Goal: Task Accomplishment & Management: Complete application form

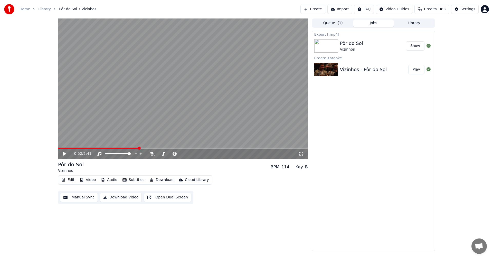
click at [316, 7] on button "Create" at bounding box center [313, 9] width 25 height 9
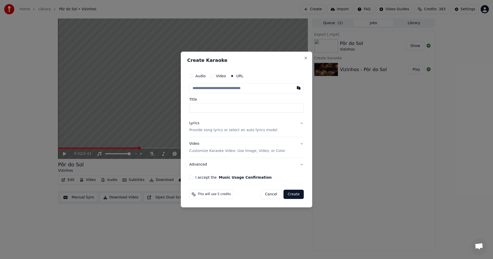
type input "**********"
drag, startPoint x: 201, startPoint y: 108, endPoint x: 251, endPoint y: 107, distance: 50.6
click at [251, 107] on input "**********" at bounding box center [246, 107] width 115 height 9
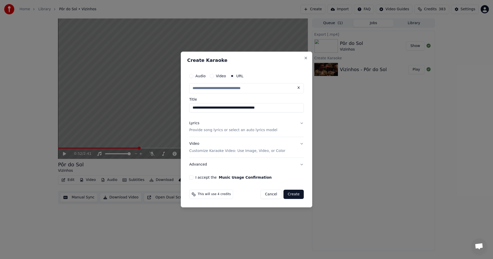
type input "**********"
drag, startPoint x: 231, startPoint y: 108, endPoint x: 175, endPoint y: 108, distance: 56.3
click at [175, 108] on body "**********" at bounding box center [246, 129] width 493 height 259
type input "**********"
click at [228, 130] on p "Provide song lyrics or select an auto lyrics model" at bounding box center [233, 130] width 88 height 5
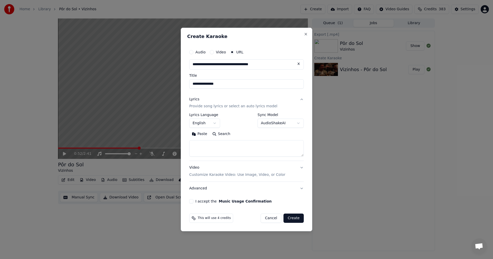
click at [214, 142] on textarea at bounding box center [246, 149] width 115 height 16
paste textarea "**********"
type textarea "**********"
click at [215, 123] on button "English" at bounding box center [204, 123] width 31 height 9
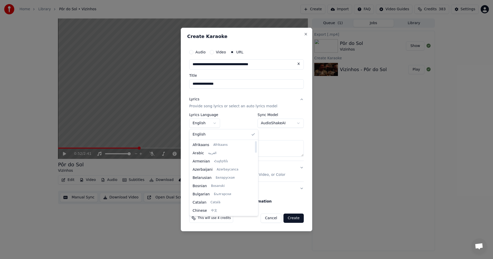
scroll to position [312, 0]
select select "**"
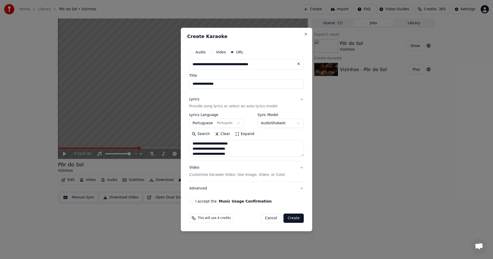
click at [191, 202] on button "I accept the Music Usage Confirmation" at bounding box center [191, 201] width 4 height 4
click at [294, 218] on button "Create" at bounding box center [294, 218] width 20 height 9
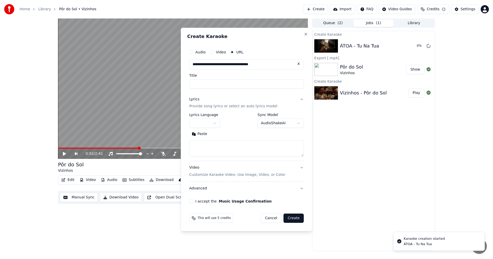
scroll to position [0, 0]
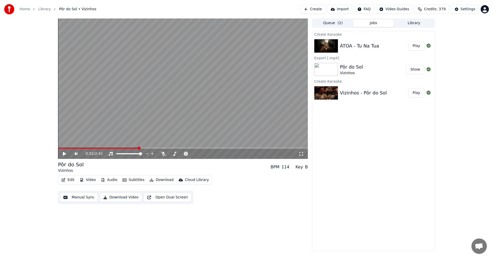
click at [418, 50] on button "Play" at bounding box center [416, 45] width 16 height 9
click at [65, 153] on icon at bounding box center [64, 153] width 3 height 3
click at [69, 177] on button "Edit" at bounding box center [67, 179] width 17 height 7
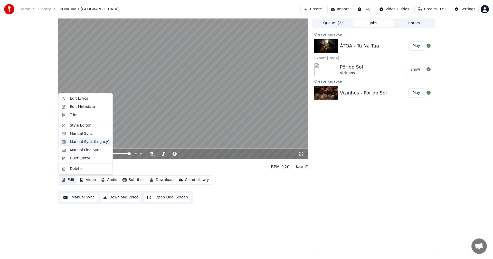
click at [85, 143] on div "Manual Sync (Legacy)" at bounding box center [90, 141] width 40 height 5
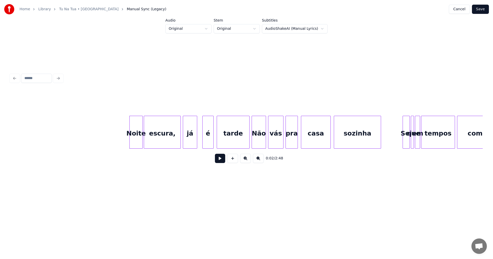
click at [216, 162] on button at bounding box center [220, 158] width 10 height 9
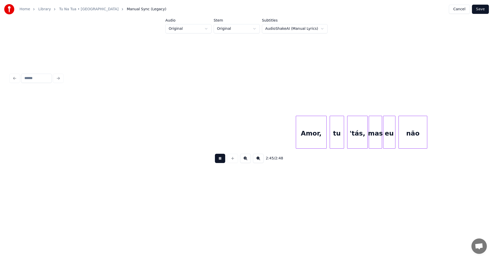
scroll to position [0, 8188]
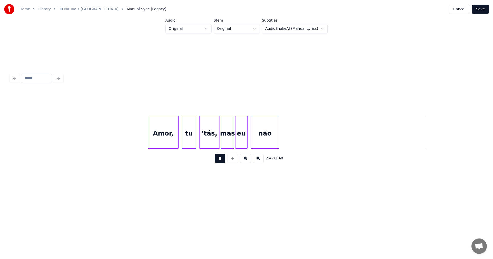
click at [483, 11] on button "Save" at bounding box center [480, 9] width 17 height 9
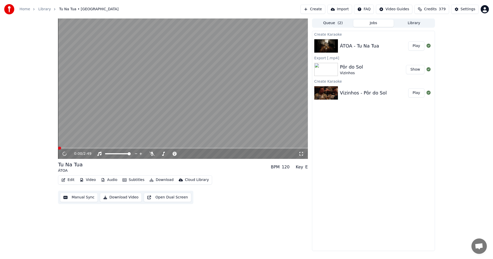
click at [208, 148] on span at bounding box center [183, 148] width 250 height 1
click at [226, 149] on span at bounding box center [183, 148] width 250 height 1
click at [240, 148] on span at bounding box center [183, 148] width 250 height 1
click at [247, 148] on span at bounding box center [183, 148] width 250 height 1
click at [255, 149] on span at bounding box center [183, 148] width 250 height 1
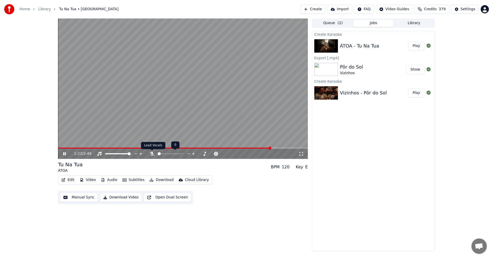
click at [153, 155] on icon at bounding box center [151, 154] width 5 height 4
click at [63, 155] on icon at bounding box center [64, 153] width 3 height 3
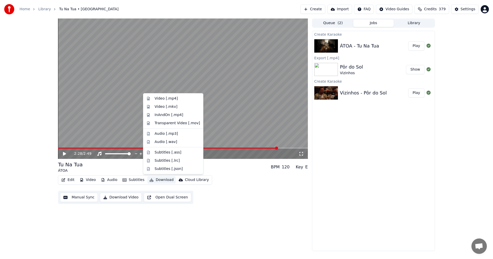
click at [159, 179] on button "Download" at bounding box center [161, 179] width 28 height 7
click at [176, 100] on div "Video [.mp4]" at bounding box center [177, 98] width 45 height 5
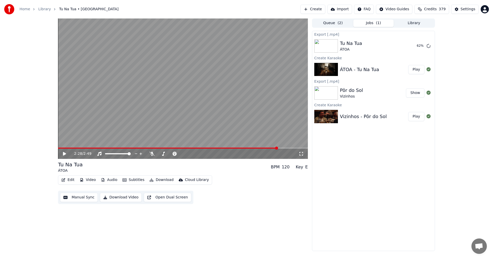
click at [72, 181] on button "Edit" at bounding box center [67, 179] width 17 height 7
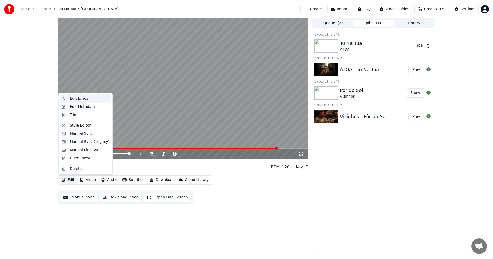
click at [86, 99] on div "Edit Lyrics" at bounding box center [90, 98] width 40 height 5
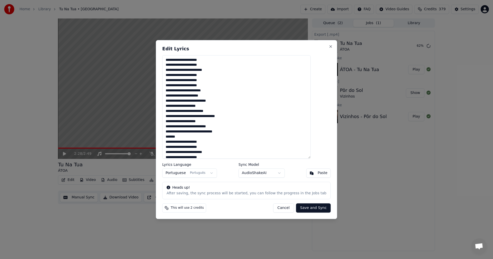
click at [281, 210] on button "Cancel" at bounding box center [283, 207] width 21 height 9
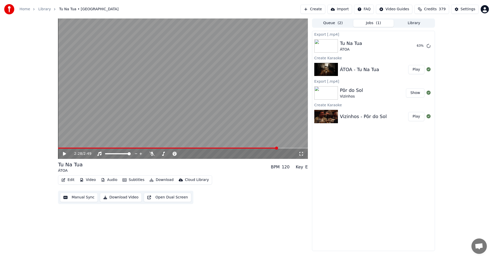
click at [320, 10] on button "Create" at bounding box center [313, 9] width 25 height 9
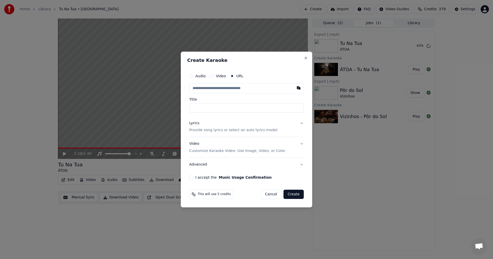
type input "**********"
drag, startPoint x: 229, startPoint y: 107, endPoint x: 268, endPoint y: 109, distance: 38.9
click at [268, 109] on input "**********" at bounding box center [246, 107] width 115 height 9
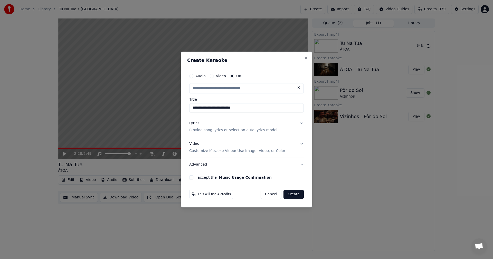
drag, startPoint x: 226, startPoint y: 109, endPoint x: 277, endPoint y: 114, distance: 51.4
click at [277, 114] on div "**********" at bounding box center [246, 125] width 119 height 113
type input "**********"
click at [223, 109] on input "**********" at bounding box center [246, 107] width 115 height 9
drag, startPoint x: 256, startPoint y: 111, endPoint x: 157, endPoint y: 106, distance: 99.3
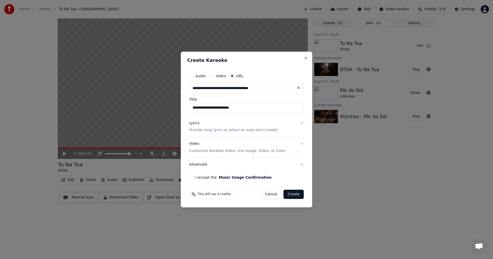
click at [157, 106] on body "**********" at bounding box center [246, 129] width 493 height 259
click at [225, 110] on input "**********" at bounding box center [246, 107] width 115 height 9
drag, startPoint x: 248, startPoint y: 107, endPoint x: 136, endPoint y: 98, distance: 112.9
click at [136, 98] on body "**********" at bounding box center [246, 129] width 493 height 259
type input "**********"
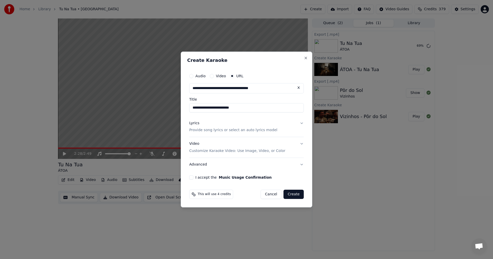
click at [205, 128] on p "Provide song lyrics or select an auto lyrics model" at bounding box center [233, 130] width 88 height 5
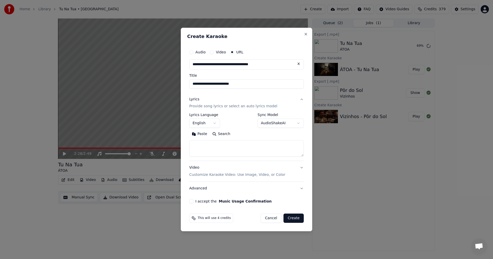
click at [209, 144] on textarea at bounding box center [246, 149] width 115 height 16
paste textarea "**********"
type textarea "**********"
click at [215, 124] on button "English" at bounding box center [204, 123] width 31 height 9
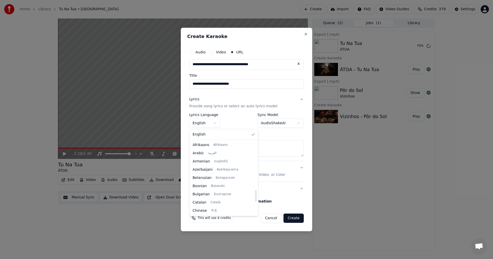
scroll to position [312, 0]
select select "**"
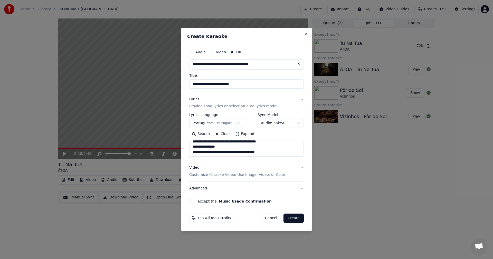
click at [193, 200] on button "I accept the Music Usage Confirmation" at bounding box center [191, 201] width 4 height 4
click at [299, 219] on button "Create" at bounding box center [294, 218] width 20 height 9
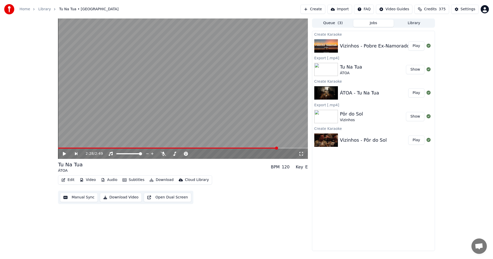
click at [420, 46] on button "Play" at bounding box center [416, 45] width 16 height 9
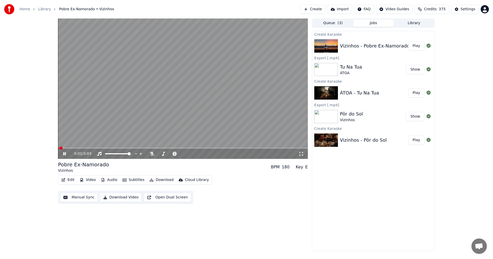
click at [65, 155] on icon at bounding box center [68, 154] width 12 height 4
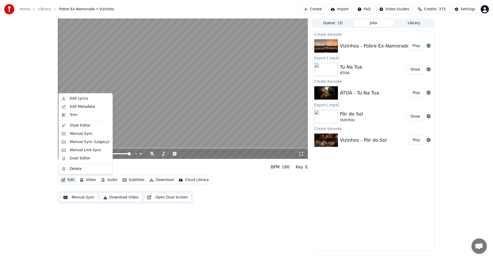
click at [69, 180] on button "Edit" at bounding box center [67, 179] width 17 height 7
click at [81, 115] on div "Trim" at bounding box center [90, 115] width 40 height 5
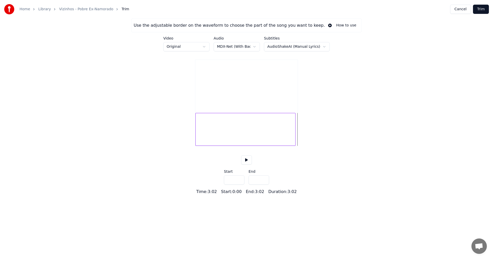
click at [295, 144] on div at bounding box center [295, 129] width 2 height 32
click at [294, 145] on div at bounding box center [294, 129] width 2 height 32
click at [290, 139] on div at bounding box center [244, 129] width 99 height 33
click at [243, 165] on button at bounding box center [246, 159] width 11 height 9
click at [246, 165] on button at bounding box center [246, 159] width 11 height 9
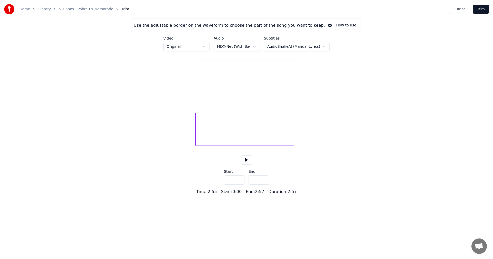
click at [293, 142] on div at bounding box center [294, 129] width 2 height 32
type input "*****"
click at [478, 10] on button "Trim" at bounding box center [481, 9] width 16 height 9
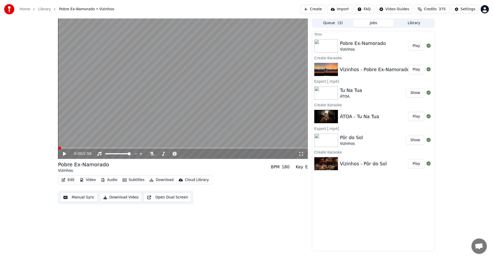
click at [420, 48] on button "Play" at bounding box center [416, 45] width 16 height 9
click at [65, 153] on icon at bounding box center [64, 153] width 3 height 3
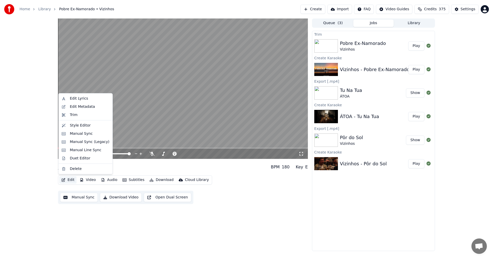
click at [70, 180] on button "Edit" at bounding box center [67, 179] width 17 height 7
click at [79, 145] on div "Manual Sync (Legacy)" at bounding box center [86, 142] width 52 height 8
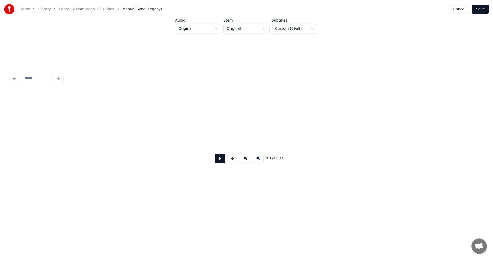
scroll to position [0, 638]
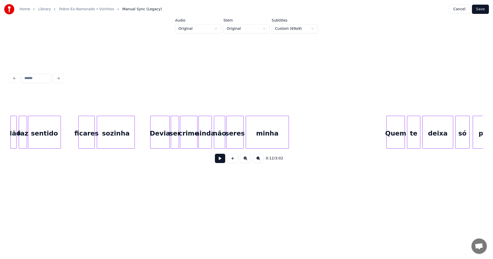
click at [219, 158] on button at bounding box center [220, 158] width 10 height 9
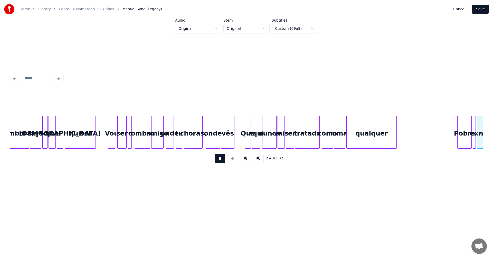
scroll to position [0, 8678]
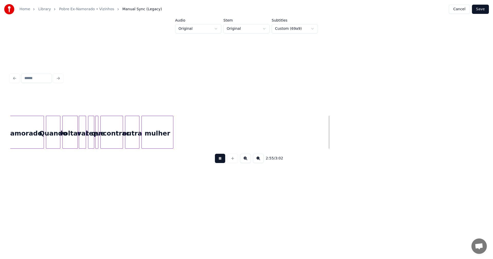
click at [222, 161] on button at bounding box center [220, 158] width 10 height 9
click at [481, 10] on button "Save" at bounding box center [480, 9] width 17 height 9
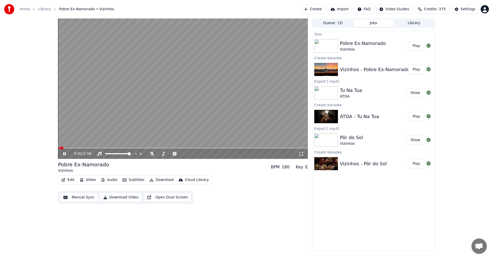
click at [252, 148] on span at bounding box center [183, 148] width 250 height 1
click at [65, 154] on icon at bounding box center [64, 153] width 3 height 3
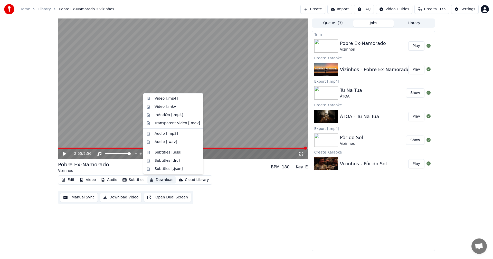
click at [153, 178] on button "Download" at bounding box center [161, 179] width 28 height 7
click at [167, 101] on div "Video [.mp4]" at bounding box center [166, 98] width 23 height 5
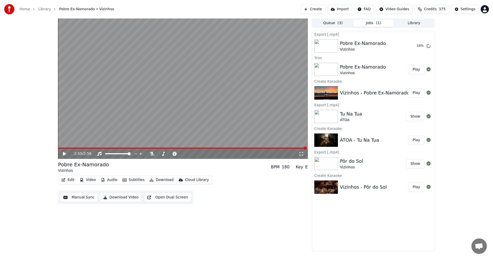
click at [324, 7] on button "Create" at bounding box center [313, 9] width 25 height 9
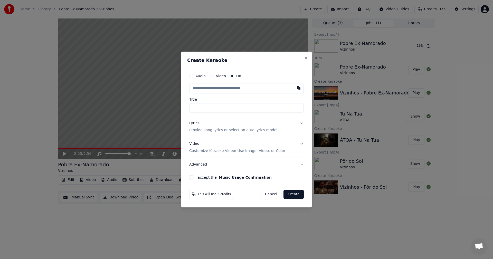
type input "**********"
drag, startPoint x: 241, startPoint y: 108, endPoint x: 277, endPoint y: 108, distance: 36.2
click at [277, 108] on input "**********" at bounding box center [246, 107] width 115 height 9
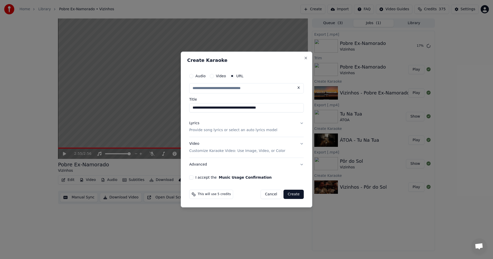
type input "**********"
drag, startPoint x: 244, startPoint y: 110, endPoint x: 186, endPoint y: 109, distance: 57.8
click at [186, 109] on div "**********" at bounding box center [247, 130] width 132 height 156
type input "**********"
click at [202, 131] on p "Provide song lyrics or select an auto lyrics model" at bounding box center [233, 130] width 88 height 5
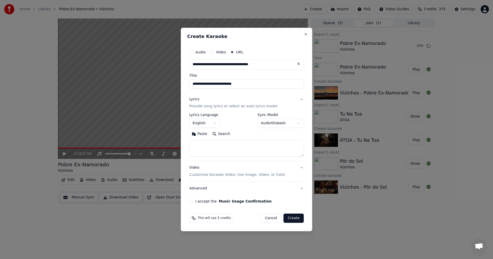
click at [210, 145] on textarea at bounding box center [246, 149] width 115 height 16
paste textarea "**********"
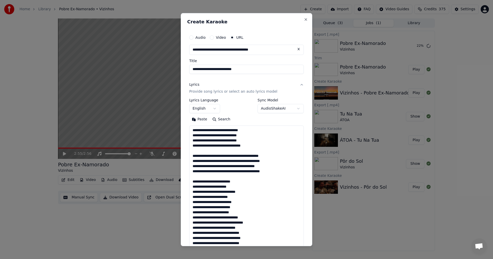
scroll to position [464, 0]
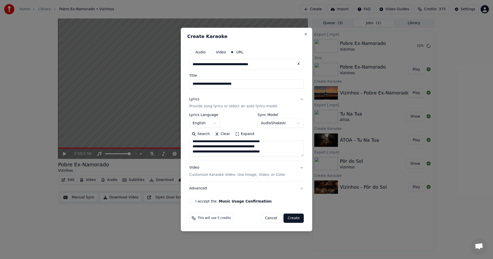
type textarea "**********"
click at [207, 149] on textarea at bounding box center [246, 149] width 115 height 16
paste textarea "**********"
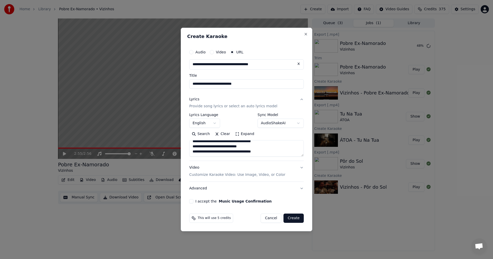
type textarea "**********"
click at [213, 124] on button "English" at bounding box center [204, 123] width 31 height 9
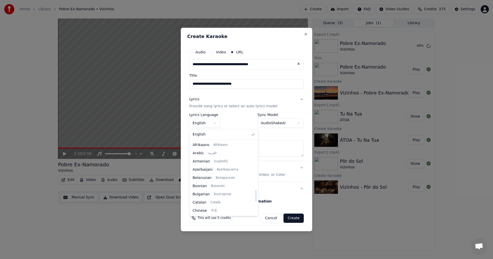
scroll to position [312, 0]
select select "**"
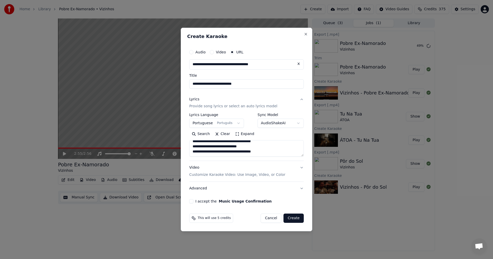
click at [193, 202] on button "I accept the Music Usage Confirmation" at bounding box center [191, 201] width 4 height 4
click at [296, 219] on button "Create" at bounding box center [294, 218] width 20 height 9
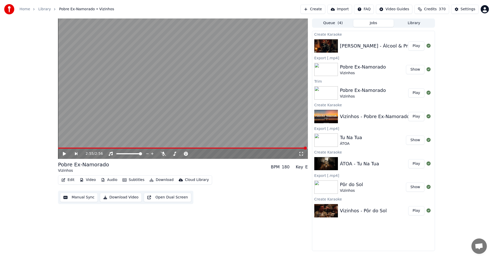
click at [416, 48] on button "Play" at bounding box center [416, 45] width 16 height 9
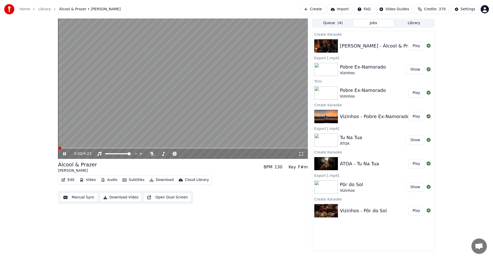
click at [65, 154] on icon at bounding box center [64, 153] width 3 height 3
click at [68, 179] on button "Edit" at bounding box center [67, 179] width 17 height 7
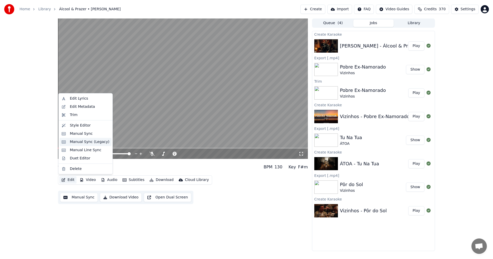
click at [85, 143] on div "Manual Sync (Legacy)" at bounding box center [90, 141] width 40 height 5
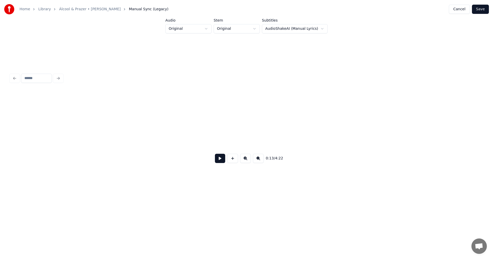
scroll to position [0, 714]
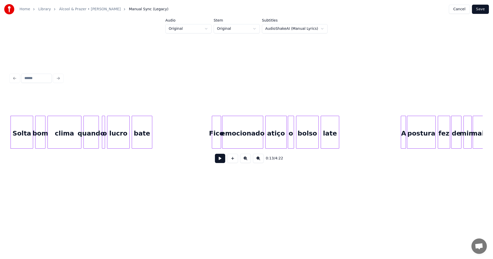
drag, startPoint x: 88, startPoint y: 179, endPoint x: 55, endPoint y: 172, distance: 34.2
click at [88, 179] on div "0:13 / 4:22" at bounding box center [246, 119] width 477 height 155
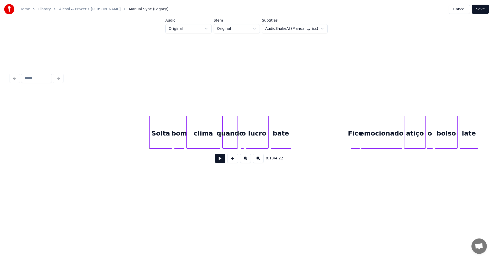
scroll to position [0, 537]
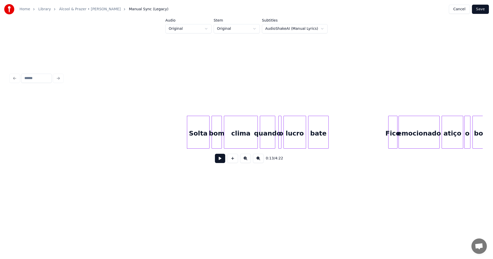
click at [219, 161] on button at bounding box center [220, 158] width 10 height 9
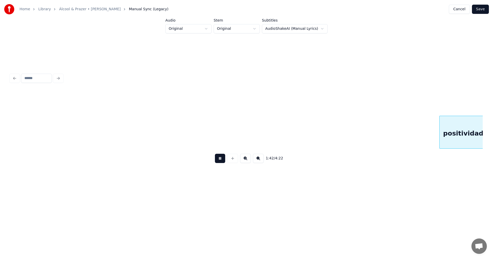
scroll to position [0, 5266]
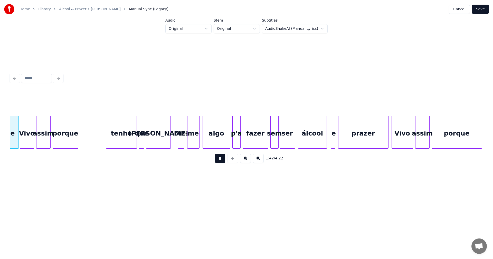
click at [220, 160] on button at bounding box center [220, 158] width 10 height 9
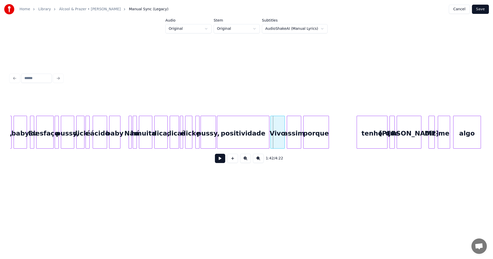
scroll to position [0, 5008]
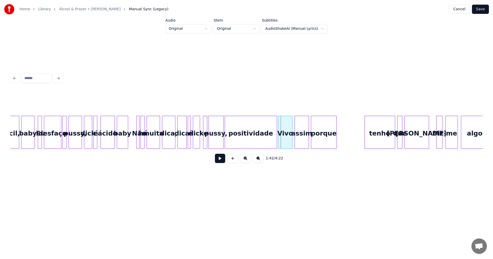
click at [213, 136] on div "pussy," at bounding box center [216, 133] width 15 height 35
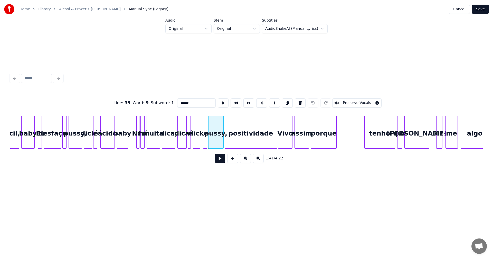
click at [182, 100] on input "******" at bounding box center [196, 102] width 39 height 9
type input "******"
click at [220, 163] on button at bounding box center [220, 158] width 10 height 9
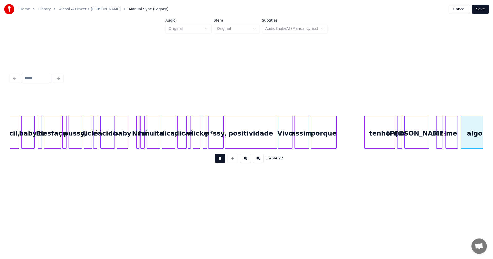
scroll to position [0, 5481]
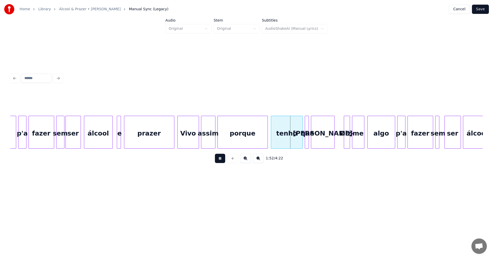
click at [220, 163] on button at bounding box center [220, 158] width 10 height 9
click at [196, 133] on div "Vivo" at bounding box center [188, 133] width 21 height 35
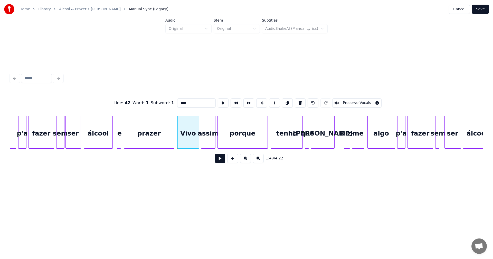
click at [217, 158] on button at bounding box center [220, 158] width 10 height 9
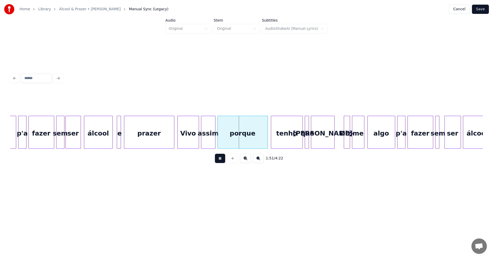
click at [220, 160] on button at bounding box center [220, 158] width 10 height 9
click at [245, 136] on div at bounding box center [245, 132] width 2 height 32
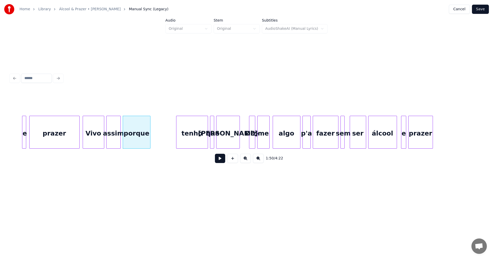
scroll to position [0, 5590]
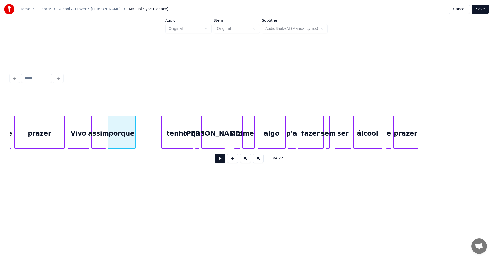
click at [218, 160] on button at bounding box center [220, 158] width 10 height 9
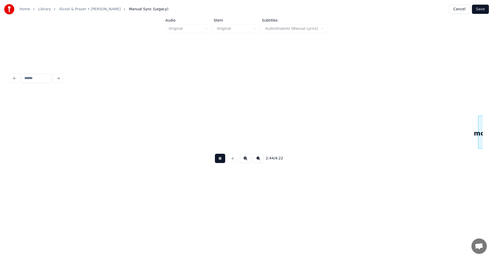
scroll to position [0, 8428]
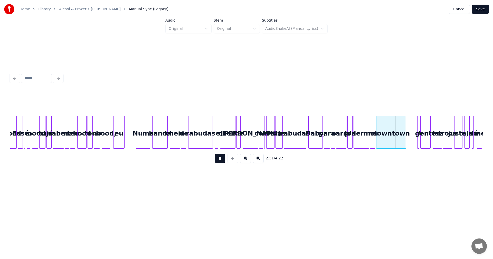
click at [219, 160] on button at bounding box center [220, 158] width 10 height 9
click at [344, 143] on div "carro" at bounding box center [341, 133] width 10 height 35
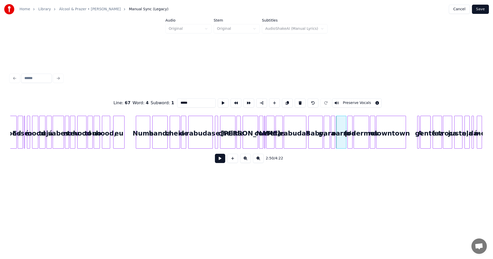
click at [349, 142] on div at bounding box center [349, 132] width 2 height 32
click at [358, 141] on div "fodermos" at bounding box center [361, 133] width 15 height 35
click at [182, 102] on input "********" at bounding box center [196, 102] width 39 height 9
type input "********"
click at [223, 161] on button at bounding box center [220, 158] width 10 height 9
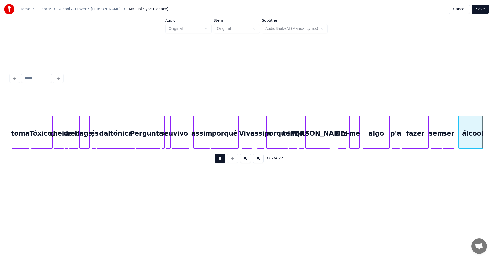
scroll to position [0, 9373]
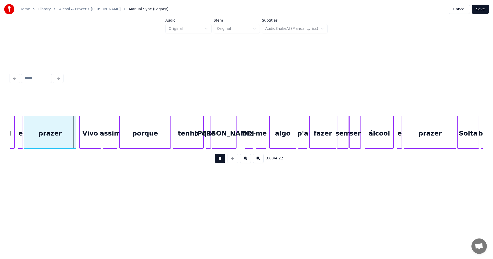
click at [223, 161] on button at bounding box center [220, 158] width 10 height 9
click at [62, 126] on div at bounding box center [63, 132] width 2 height 32
click at [219, 158] on button at bounding box center [220, 158] width 10 height 9
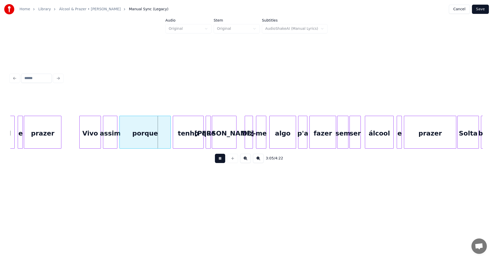
click at [222, 161] on button at bounding box center [220, 158] width 10 height 9
click at [151, 135] on div at bounding box center [151, 132] width 2 height 32
click at [223, 160] on button at bounding box center [220, 158] width 10 height 9
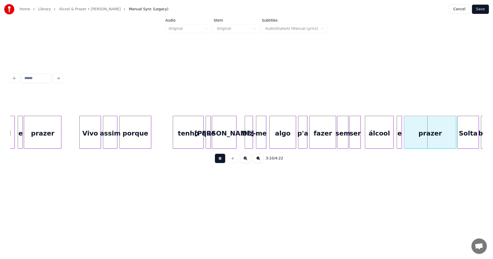
click at [219, 161] on button at bounding box center [220, 158] width 10 height 9
click at [432, 131] on div at bounding box center [432, 132] width 2 height 32
click at [222, 162] on button at bounding box center [220, 158] width 10 height 9
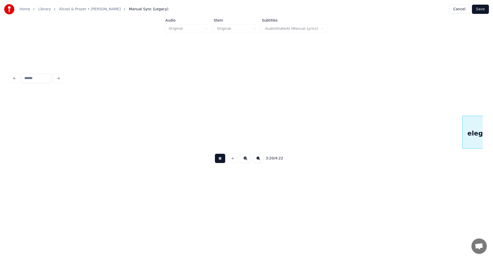
scroll to position [0, 10319]
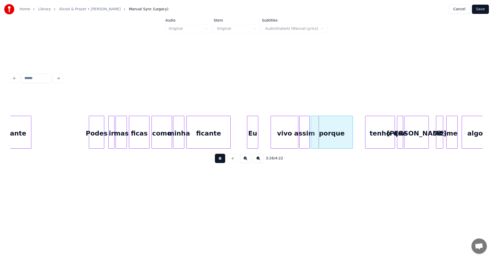
click at [221, 162] on button at bounding box center [220, 158] width 10 height 9
click at [336, 134] on div at bounding box center [337, 132] width 2 height 32
click at [224, 160] on button at bounding box center [220, 158] width 10 height 9
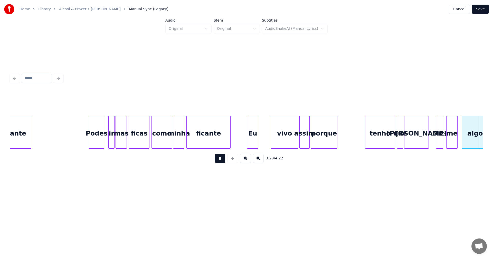
scroll to position [0, 10791]
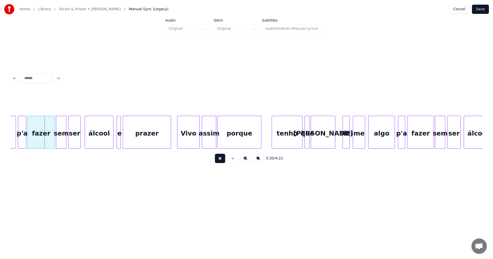
click at [224, 160] on button at bounding box center [220, 158] width 10 height 9
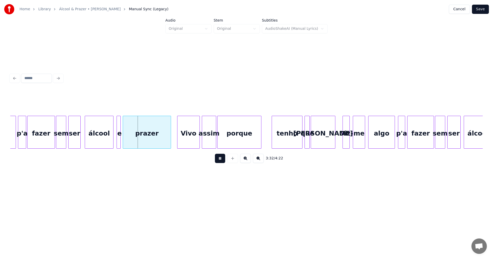
click at [224, 160] on button at bounding box center [220, 158] width 10 height 9
click at [150, 137] on div at bounding box center [151, 132] width 2 height 32
click at [219, 159] on button at bounding box center [220, 158] width 10 height 9
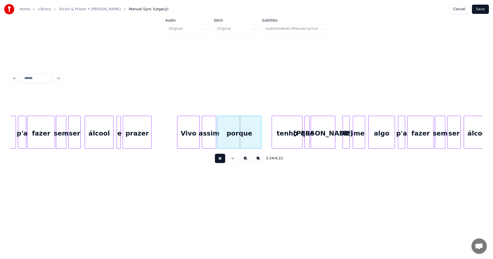
click at [219, 159] on button at bounding box center [220, 158] width 10 height 9
click at [246, 134] on div "porque" at bounding box center [226, 133] width 44 height 35
click at [252, 185] on div "3:33 / 4:22" at bounding box center [246, 119] width 477 height 155
click at [217, 133] on div "porque" at bounding box center [226, 133] width 44 height 35
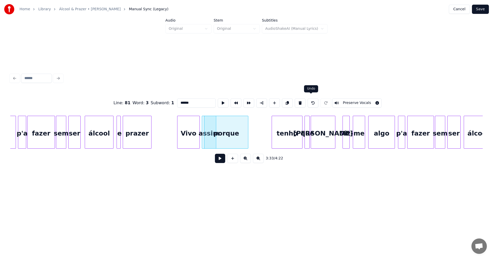
click at [309, 101] on button at bounding box center [313, 102] width 11 height 9
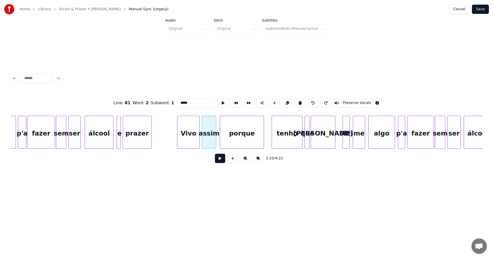
click at [251, 131] on div "porque" at bounding box center [242, 133] width 44 height 35
click at [246, 130] on div at bounding box center [246, 132] width 2 height 32
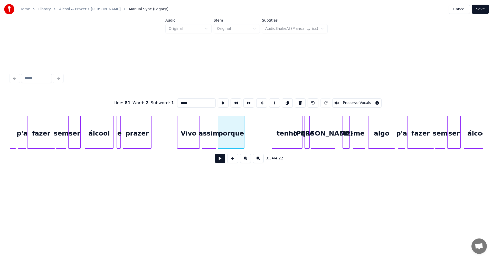
click at [238, 131] on div "porque" at bounding box center [231, 133] width 26 height 35
click at [195, 135] on div "Vivo" at bounding box center [188, 133] width 22 height 35
type input "****"
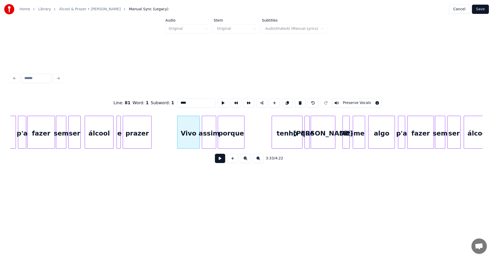
click at [219, 159] on button at bounding box center [220, 158] width 10 height 9
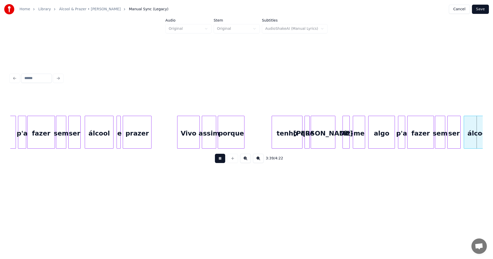
scroll to position [0, 11264]
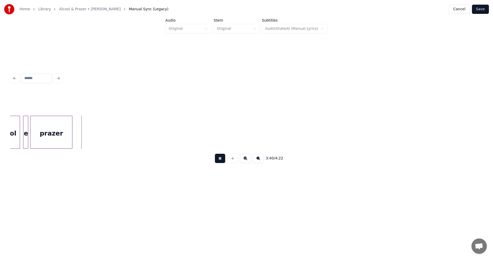
click at [219, 159] on button at bounding box center [220, 158] width 10 height 9
click at [60, 131] on div at bounding box center [61, 132] width 2 height 32
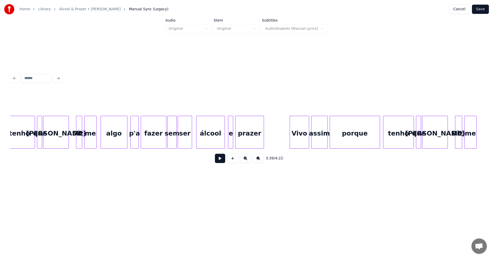
scroll to position [0, 1582]
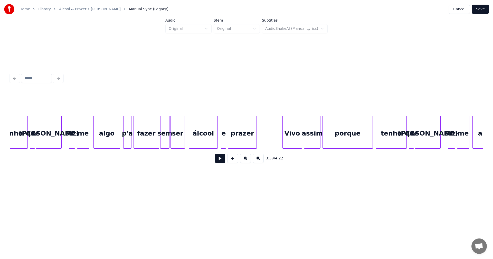
click at [287, 137] on div "Vivo" at bounding box center [292, 133] width 19 height 35
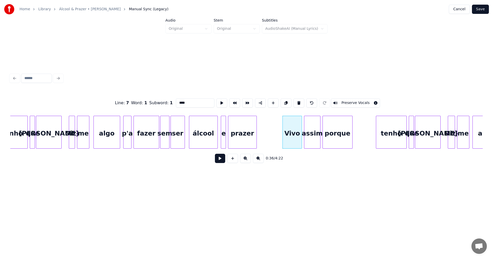
click at [352, 135] on div at bounding box center [352, 132] width 2 height 32
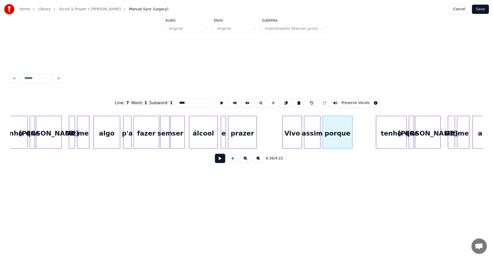
click at [222, 163] on button at bounding box center [220, 158] width 10 height 9
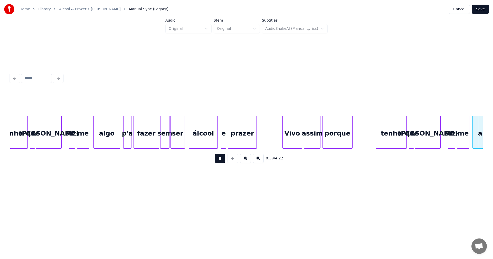
scroll to position [0, 2055]
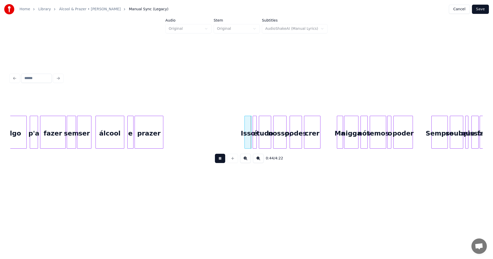
click at [222, 163] on button at bounding box center [220, 158] width 10 height 9
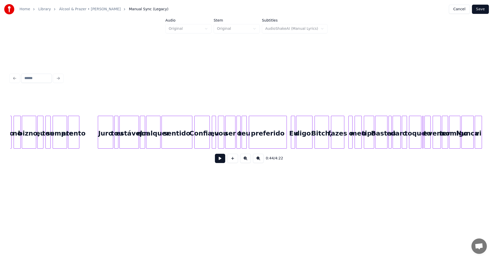
scroll to position [0, 3359]
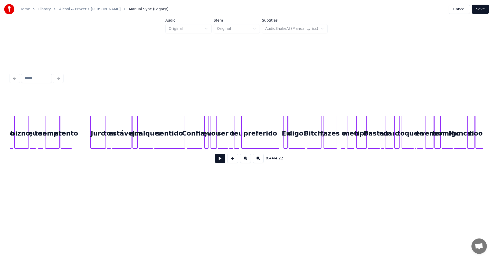
click at [253, 139] on div "preferido" at bounding box center [261, 133] width 38 height 35
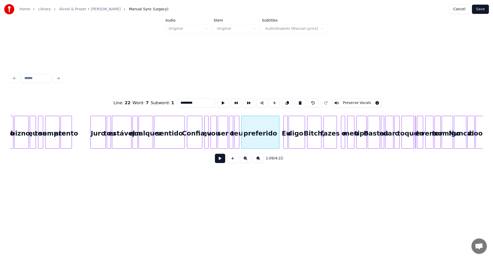
click at [220, 160] on button at bounding box center [220, 158] width 10 height 9
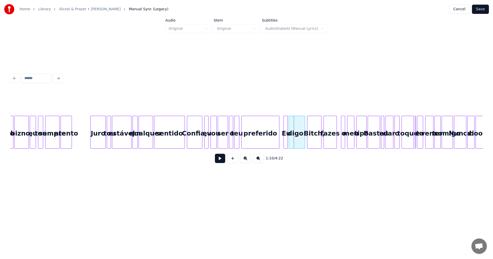
click at [313, 129] on div "Bitch," at bounding box center [314, 133] width 14 height 35
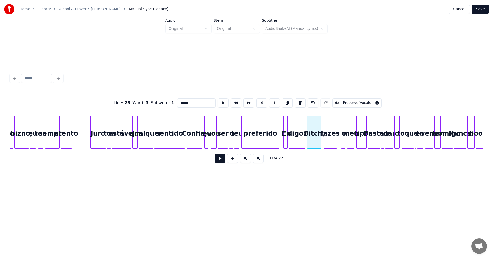
click at [182, 101] on input "******" at bounding box center [196, 102] width 39 height 9
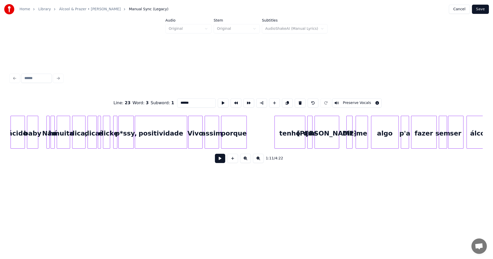
scroll to position [0, 5113]
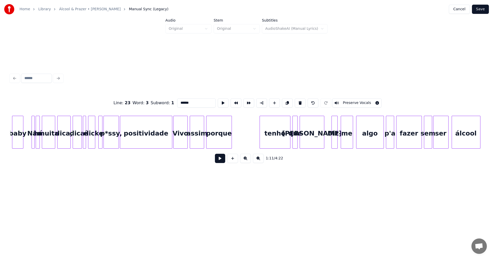
click at [185, 141] on div "Vivo" at bounding box center [181, 133] width 14 height 35
type input "****"
click at [220, 158] on button at bounding box center [220, 158] width 10 height 9
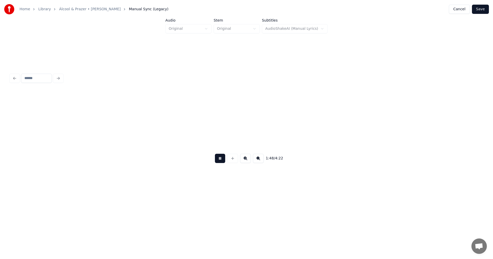
scroll to position [0, 5586]
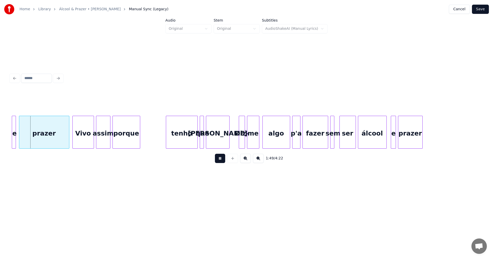
click at [220, 158] on button at bounding box center [220, 158] width 10 height 9
click at [46, 138] on div at bounding box center [46, 132] width 2 height 32
click at [214, 161] on div "1:48 / 4:22" at bounding box center [246, 158] width 464 height 11
click at [216, 161] on button at bounding box center [220, 158] width 10 height 9
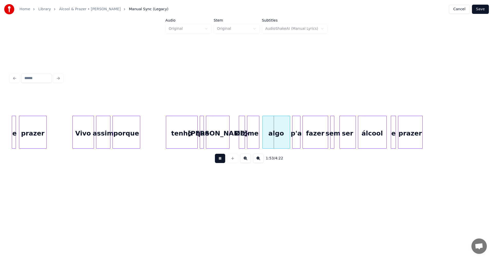
click at [219, 161] on button at bounding box center [220, 158] width 10 height 9
click at [485, 9] on button "Save" at bounding box center [480, 9] width 17 height 9
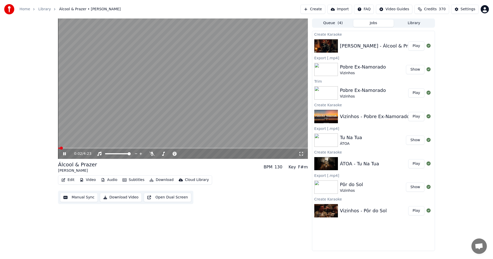
click at [68, 149] on div "0:02 / 4:23" at bounding box center [183, 154] width 250 height 10
click at [67, 148] on span at bounding box center [183, 148] width 250 height 1
click at [153, 154] on icon at bounding box center [151, 154] width 5 height 4
click at [64, 153] on icon at bounding box center [68, 154] width 12 height 4
click at [159, 180] on button "Download" at bounding box center [161, 179] width 28 height 7
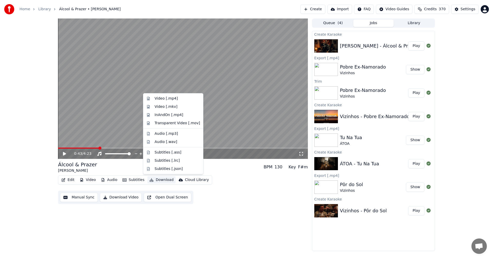
click at [20, 161] on div "0:43 / 4:23 Álcool & Prazer Deejay Telio BPM 130 Key F#m Edit Video Audio Subti…" at bounding box center [246, 134] width 493 height 233
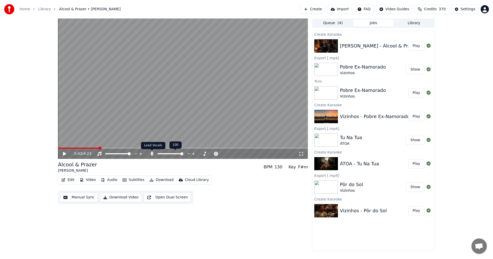
click at [150, 155] on icon at bounding box center [151, 154] width 5 height 4
click at [162, 182] on button "Download" at bounding box center [161, 179] width 28 height 7
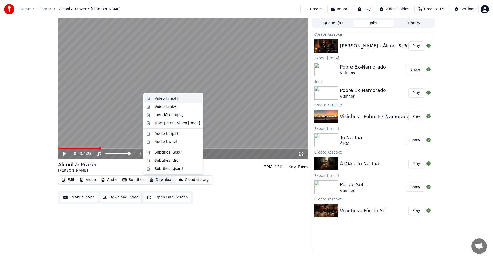
click at [169, 100] on div "Video [.mp4]" at bounding box center [166, 98] width 23 height 5
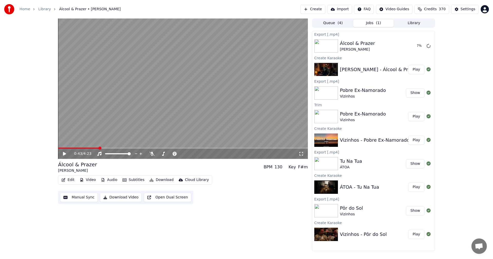
click at [323, 10] on button "Create" at bounding box center [313, 9] width 25 height 9
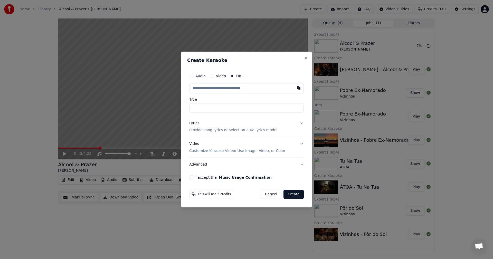
type input "**********"
click at [211, 131] on p "Provide song lyrics or select an auto lyrics model" at bounding box center [233, 130] width 88 height 5
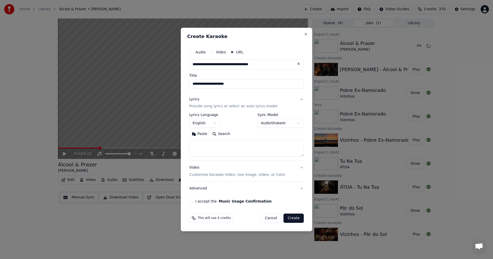
click at [206, 145] on textarea at bounding box center [246, 149] width 115 height 16
paste textarea "**********"
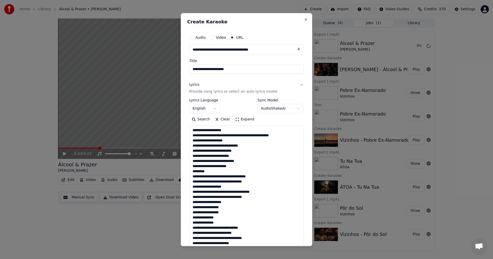
scroll to position [217, 0]
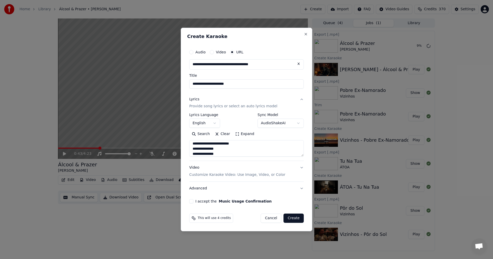
type textarea "**********"
click at [215, 123] on button "English" at bounding box center [204, 123] width 31 height 9
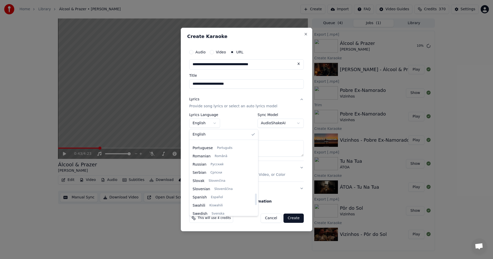
scroll to position [334, 0]
select select "**"
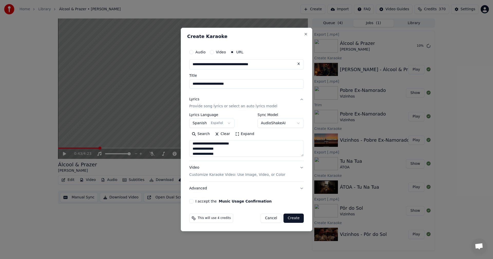
click at [191, 201] on button "I accept the Music Usage Confirmation" at bounding box center [191, 201] width 4 height 4
click at [296, 219] on button "Create" at bounding box center [294, 218] width 20 height 9
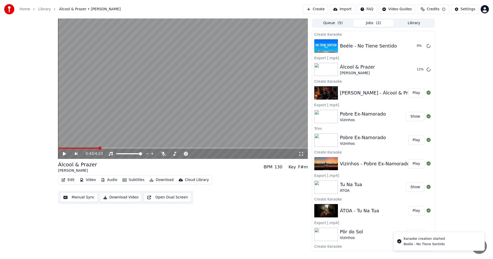
scroll to position [0, 0]
click at [411, 48] on button "Play" at bounding box center [416, 45] width 16 height 9
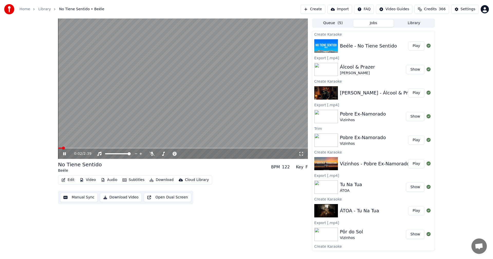
click at [64, 155] on icon at bounding box center [68, 154] width 12 height 4
click at [68, 179] on button "Edit" at bounding box center [67, 179] width 17 height 7
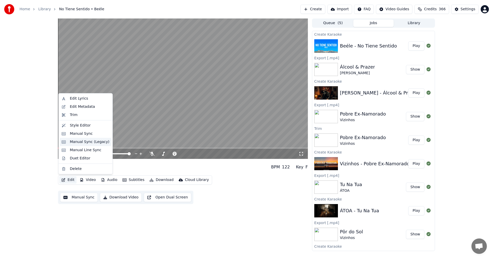
click at [79, 144] on div "Manual Sync (Legacy)" at bounding box center [90, 141] width 40 height 5
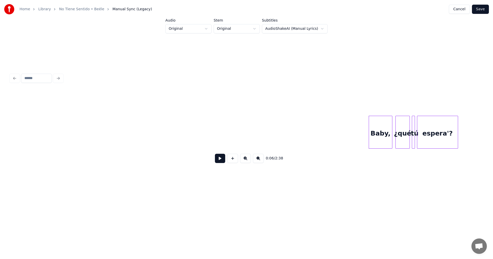
click at [220, 163] on button at bounding box center [220, 158] width 10 height 9
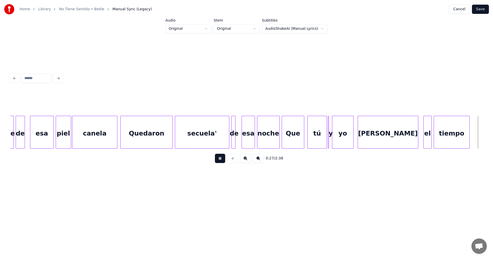
scroll to position [0, 1419]
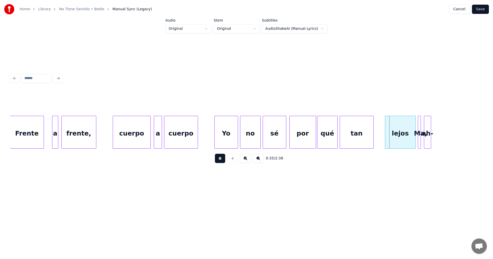
click at [220, 163] on button at bounding box center [220, 158] width 10 height 9
click at [366, 132] on div at bounding box center [366, 132] width 2 height 32
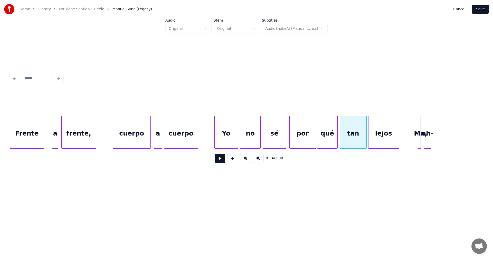
click at [388, 135] on div "lejos" at bounding box center [384, 133] width 30 height 35
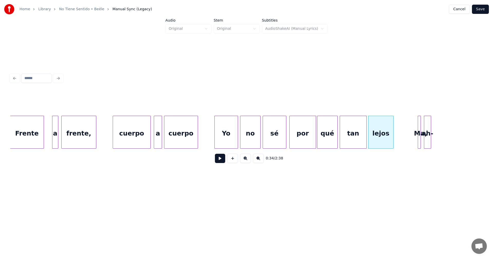
click at [393, 133] on div at bounding box center [393, 132] width 2 height 32
click at [333, 137] on div "qué" at bounding box center [327, 133] width 20 height 35
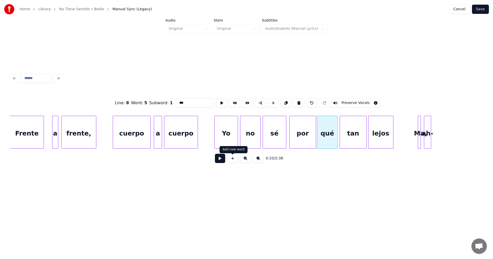
click at [223, 162] on button at bounding box center [220, 158] width 10 height 9
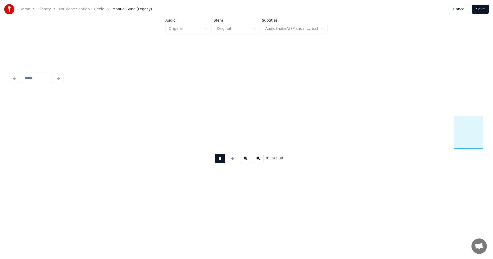
scroll to position [0, 2838]
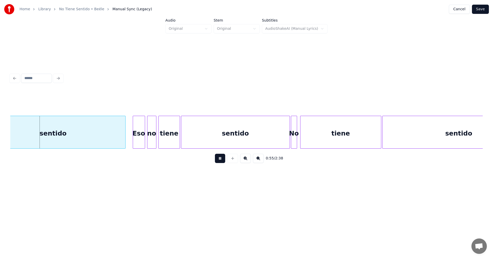
click at [222, 162] on button at bounding box center [220, 158] width 10 height 9
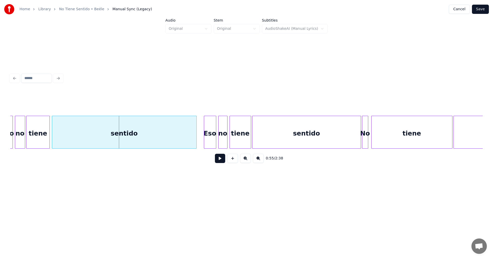
scroll to position [0, 2730]
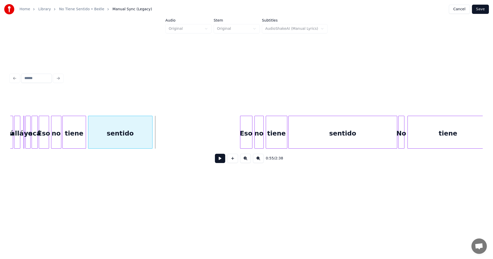
click at [151, 133] on div at bounding box center [152, 132] width 2 height 32
click at [220, 161] on button at bounding box center [220, 158] width 10 height 9
click at [134, 139] on div at bounding box center [135, 132] width 2 height 32
click at [220, 160] on button at bounding box center [220, 158] width 10 height 9
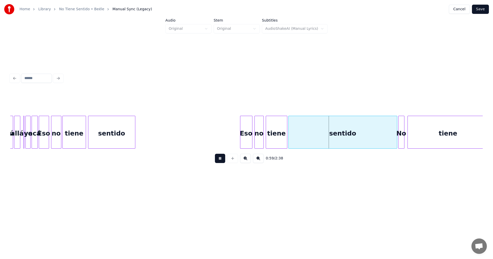
click at [220, 160] on button at bounding box center [220, 158] width 10 height 9
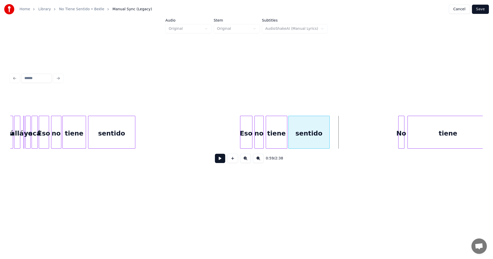
click at [329, 132] on div at bounding box center [329, 132] width 2 height 32
click at [221, 160] on button at bounding box center [220, 158] width 10 height 9
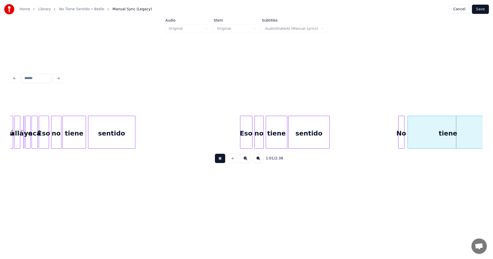
click at [221, 160] on button at bounding box center [220, 158] width 10 height 9
drag, startPoint x: 195, startPoint y: 151, endPoint x: 203, endPoint y: 151, distance: 8.2
click at [203, 149] on div "sentido Eso no tiene sentido No tiene tiene no Eso yo acá allá y tú" at bounding box center [246, 132] width 473 height 33
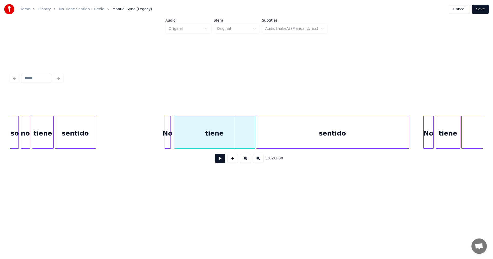
scroll to position [0, 2964]
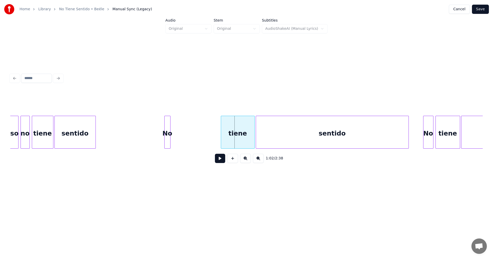
click at [222, 134] on div at bounding box center [222, 132] width 2 height 32
click at [170, 136] on div at bounding box center [170, 132] width 2 height 32
click at [217, 134] on div "No" at bounding box center [216, 133] width 5 height 35
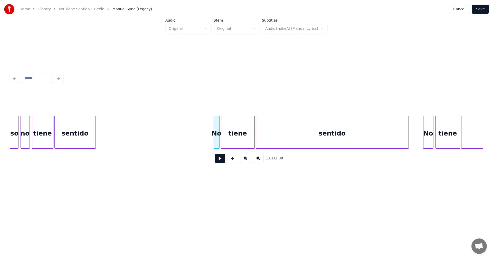
click at [218, 161] on button at bounding box center [220, 158] width 10 height 9
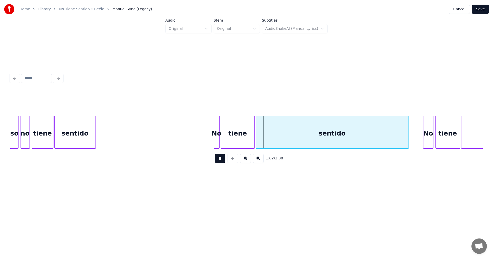
click at [218, 161] on button at bounding box center [220, 158] width 10 height 9
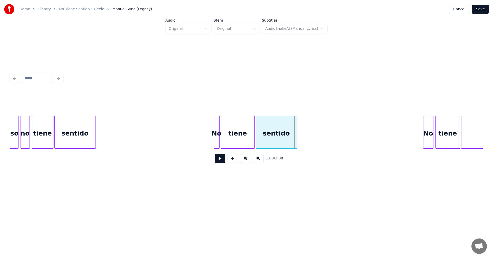
click at [296, 132] on div at bounding box center [296, 132] width 2 height 32
click at [222, 161] on button at bounding box center [220, 158] width 10 height 9
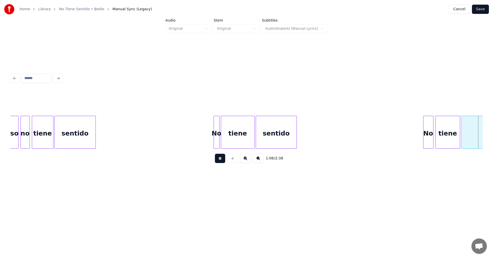
click at [222, 161] on button at bounding box center [220, 158] width 10 height 9
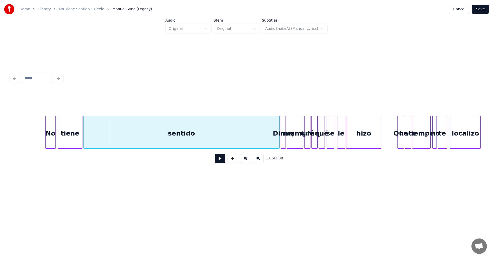
scroll to position [0, 3337]
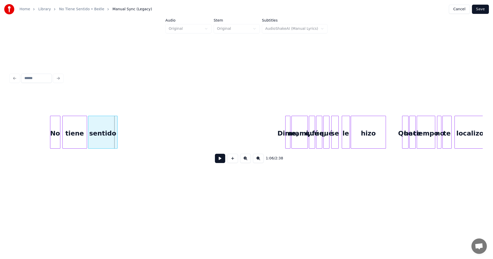
click at [116, 135] on div at bounding box center [117, 132] width 2 height 32
click at [220, 160] on button at bounding box center [220, 158] width 10 height 9
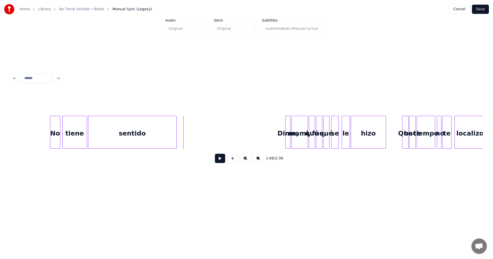
click at [176, 136] on div at bounding box center [176, 132] width 2 height 32
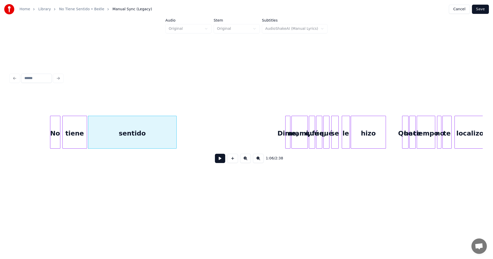
click at [220, 161] on button at bounding box center [220, 158] width 10 height 9
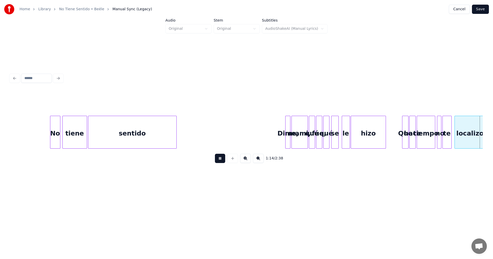
scroll to position [0, 3810]
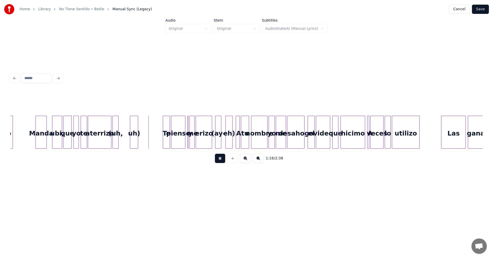
click at [220, 161] on button at bounding box center [220, 158] width 10 height 9
click at [133, 139] on div "uh)" at bounding box center [134, 133] width 8 height 35
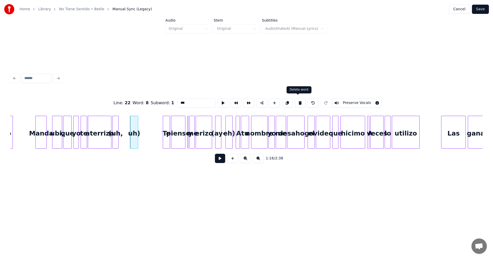
click at [298, 100] on button at bounding box center [300, 102] width 11 height 9
type input "********"
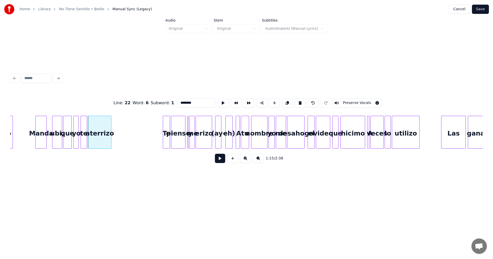
click at [220, 160] on button at bounding box center [220, 158] width 10 height 9
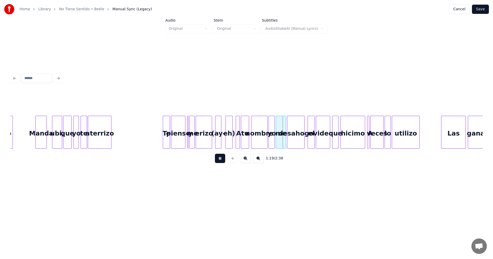
click at [220, 160] on button at bounding box center [220, 158] width 10 height 9
click at [227, 137] on div at bounding box center [227, 132] width 2 height 32
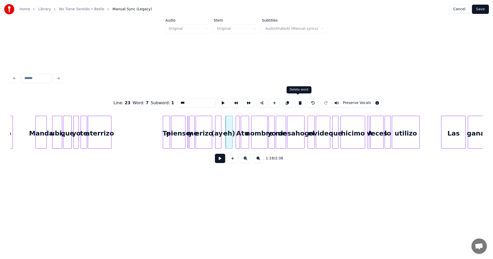
click at [296, 101] on button at bounding box center [300, 102] width 11 height 9
type input "*****"
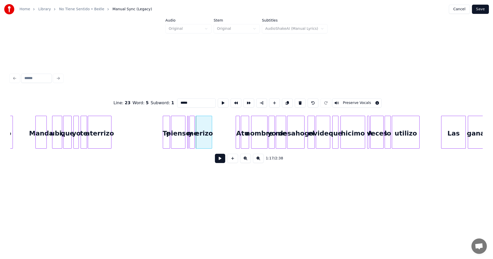
click at [217, 161] on button at bounding box center [220, 158] width 10 height 9
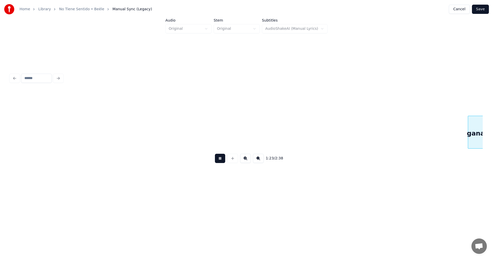
scroll to position [0, 4283]
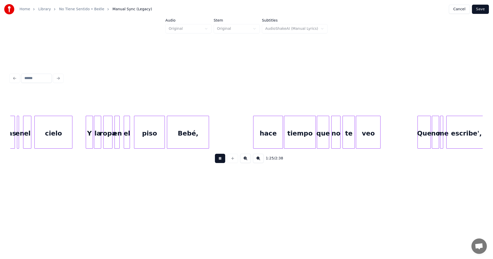
click at [217, 161] on button at bounding box center [220, 158] width 10 height 9
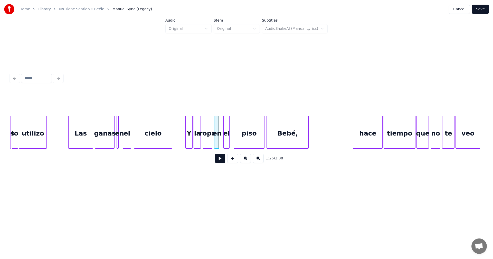
scroll to position [0, 4156]
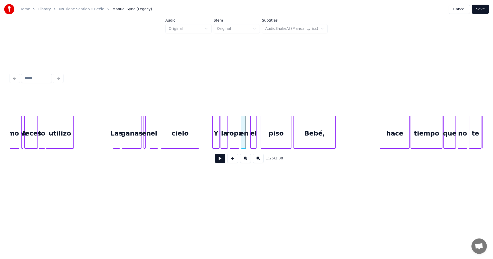
click at [114, 134] on div at bounding box center [114, 132] width 2 height 32
click at [62, 134] on div "utilizo" at bounding box center [59, 133] width 27 height 35
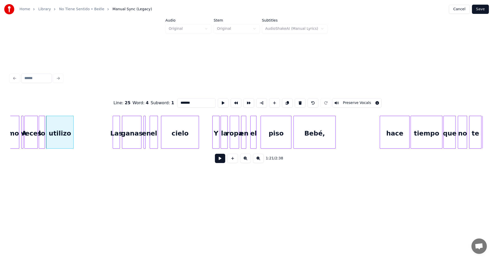
click at [220, 162] on button at bounding box center [220, 158] width 10 height 9
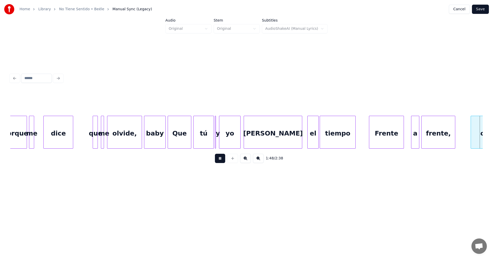
scroll to position [0, 5574]
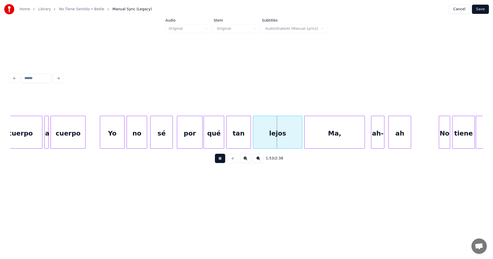
click at [220, 162] on button at bounding box center [220, 158] width 10 height 9
click at [282, 139] on div at bounding box center [282, 132] width 2 height 32
click at [222, 157] on button at bounding box center [220, 158] width 10 height 9
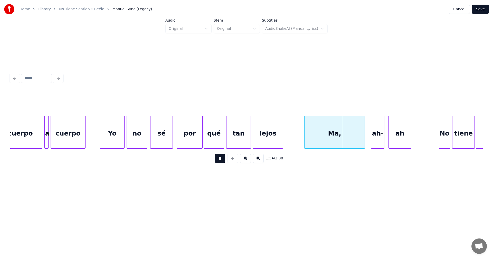
click at [222, 157] on button at bounding box center [220, 158] width 10 height 9
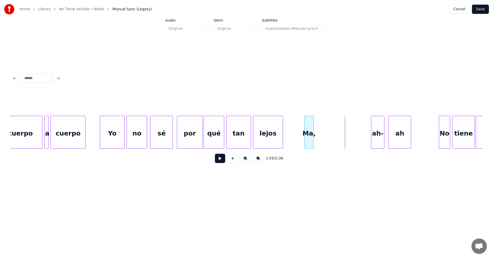
click at [312, 134] on div at bounding box center [313, 132] width 2 height 32
click at [222, 161] on button at bounding box center [220, 158] width 10 height 9
click at [401, 133] on div at bounding box center [402, 132] width 2 height 32
click at [391, 137] on div "ah-" at bounding box center [394, 133] width 13 height 35
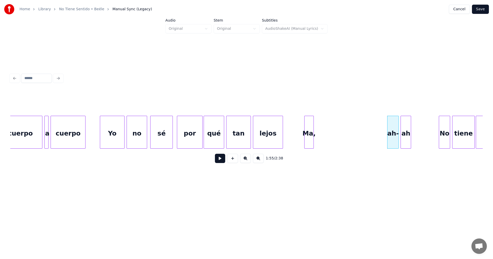
click at [399, 136] on div at bounding box center [398, 132] width 2 height 32
click at [307, 133] on div "Ma," at bounding box center [309, 133] width 9 height 35
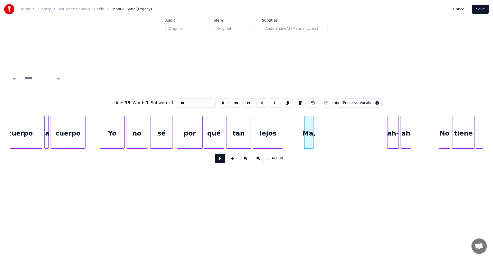
click at [220, 163] on button at bounding box center [220, 158] width 10 height 9
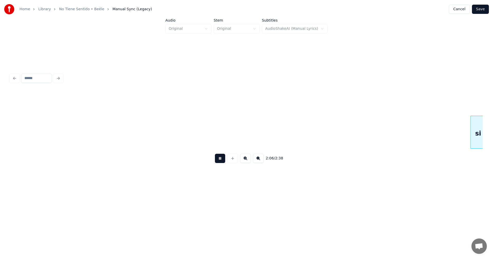
scroll to position [0, 6520]
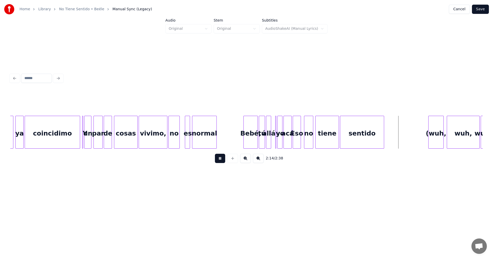
click at [221, 161] on button at bounding box center [220, 158] width 10 height 9
click at [376, 136] on div at bounding box center [376, 132] width 2 height 32
click at [223, 161] on button at bounding box center [220, 158] width 10 height 9
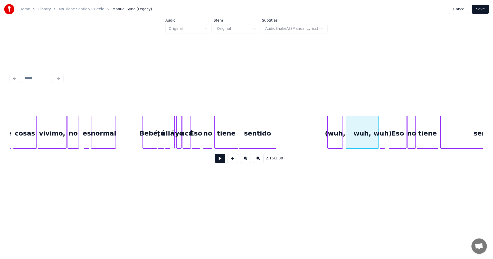
click at [383, 136] on div "wuh)" at bounding box center [382, 133] width 5 height 35
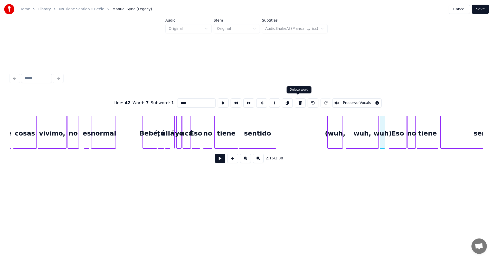
click at [296, 101] on button at bounding box center [300, 102] width 11 height 9
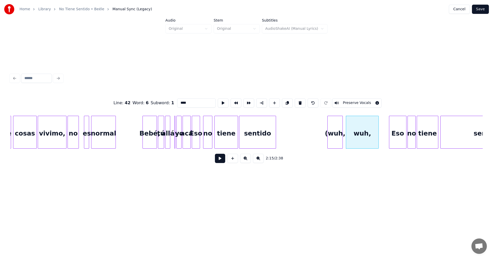
click at [296, 101] on button at bounding box center [300, 102] width 11 height 9
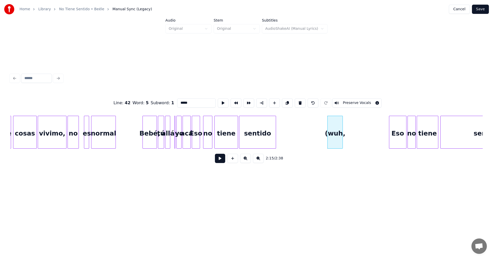
click at [296, 101] on button at bounding box center [300, 102] width 11 height 9
type input "*******"
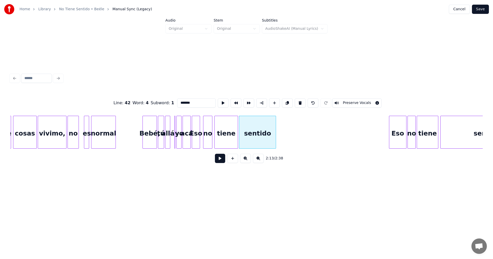
click at [222, 160] on button at bounding box center [220, 158] width 10 height 9
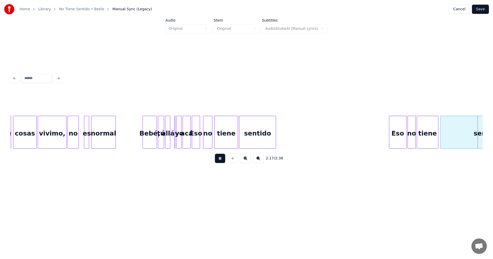
click at [222, 160] on button at bounding box center [220, 158] width 10 height 9
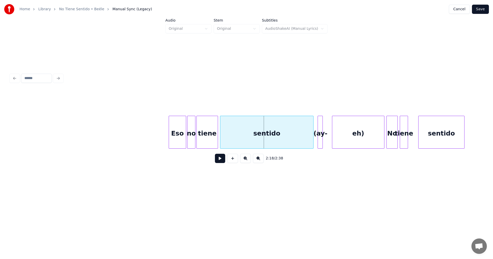
scroll to position [0, 6796]
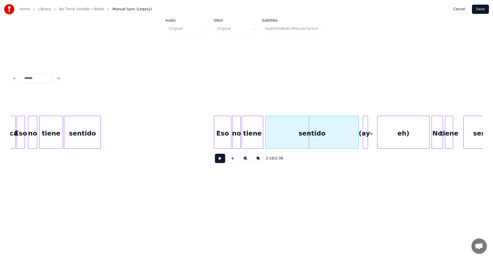
click at [356, 137] on div "sentido" at bounding box center [312, 133] width 93 height 35
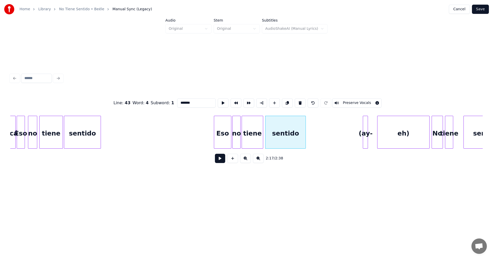
click at [305, 134] on div at bounding box center [305, 132] width 2 height 32
click at [394, 133] on div "eh)" at bounding box center [404, 133] width 52 height 35
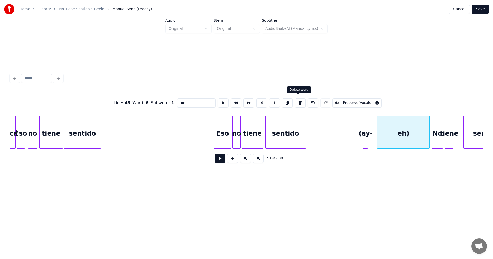
click at [302, 102] on button at bounding box center [300, 102] width 11 height 9
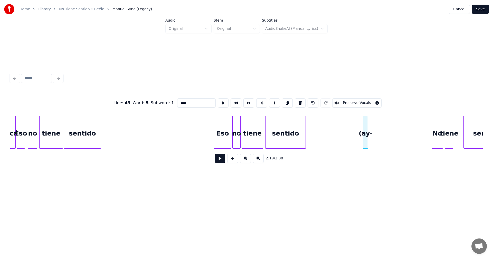
click at [302, 102] on button at bounding box center [300, 102] width 11 height 9
type input "*******"
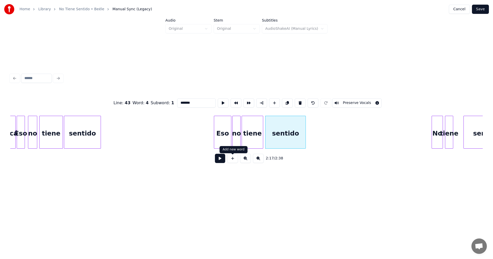
click at [221, 160] on button at bounding box center [220, 158] width 10 height 9
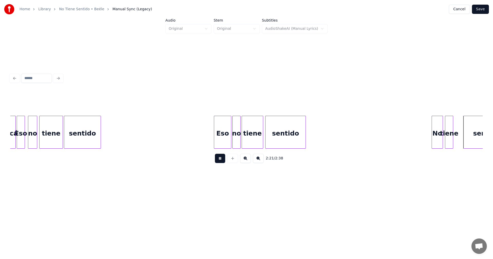
click at [221, 160] on button at bounding box center [220, 158] width 10 height 9
click at [458, 139] on div at bounding box center [459, 132] width 2 height 32
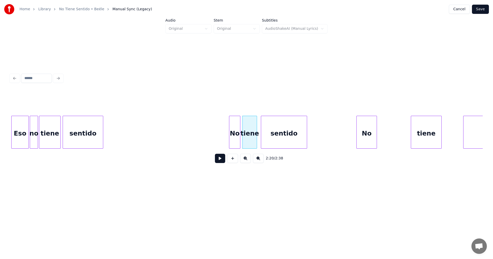
scroll to position [0, 7012]
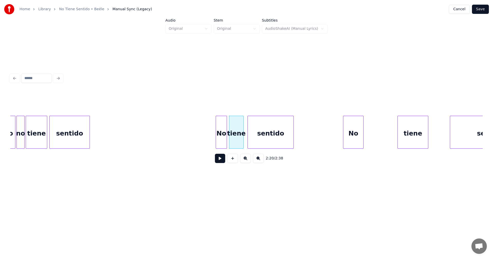
click at [222, 160] on button at bounding box center [220, 158] width 10 height 9
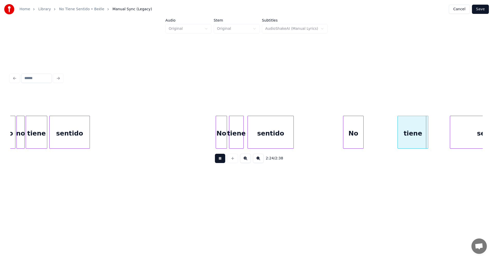
click at [222, 160] on button at bounding box center [220, 158] width 10 height 9
click at [407, 137] on div at bounding box center [408, 132] width 2 height 32
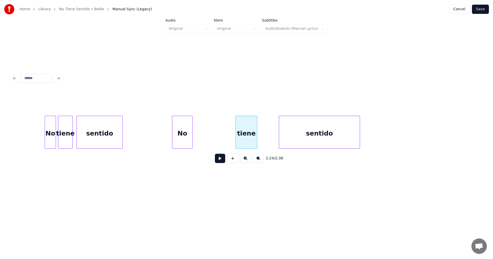
scroll to position [0, 7197]
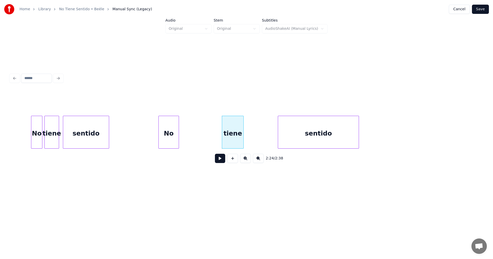
click at [351, 137] on div "sentido" at bounding box center [318, 133] width 81 height 35
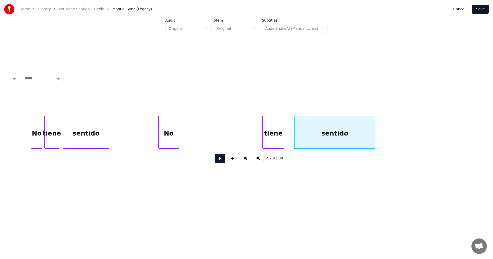
click at [278, 133] on div "tiene" at bounding box center [273, 133] width 21 height 35
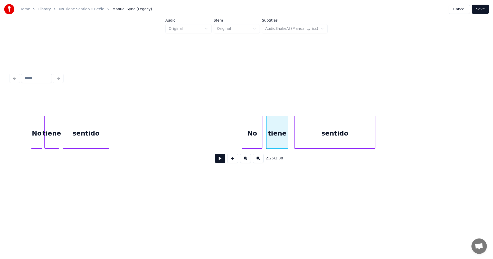
click at [255, 129] on div "No" at bounding box center [252, 133] width 20 height 35
click at [249, 129] on div at bounding box center [250, 132] width 2 height 32
click at [250, 128] on div "No" at bounding box center [254, 133] width 14 height 35
click at [268, 129] on div "tiene" at bounding box center [272, 133] width 21 height 35
click at [277, 129] on div at bounding box center [278, 132] width 2 height 32
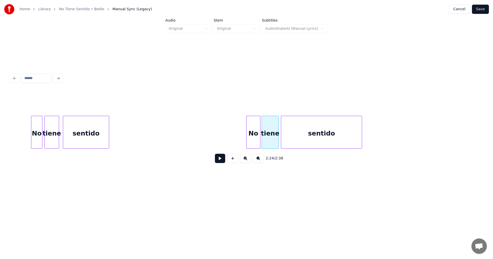
click at [287, 131] on div "sentido" at bounding box center [321, 133] width 81 height 35
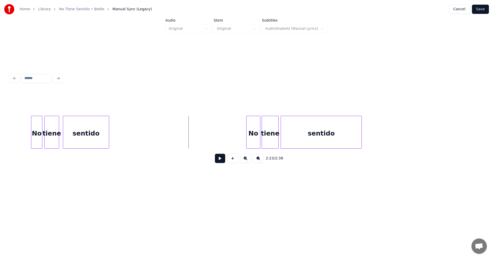
click at [219, 159] on button at bounding box center [220, 158] width 10 height 9
click at [219, 160] on button at bounding box center [220, 158] width 10 height 9
click at [239, 136] on div "No" at bounding box center [239, 133] width 14 height 35
click at [255, 137] on div "tiene" at bounding box center [257, 133] width 16 height 35
click at [280, 133] on div "sentido" at bounding box center [308, 133] width 81 height 35
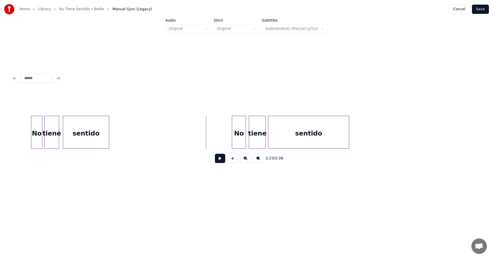
click at [220, 160] on button at bounding box center [220, 158] width 10 height 9
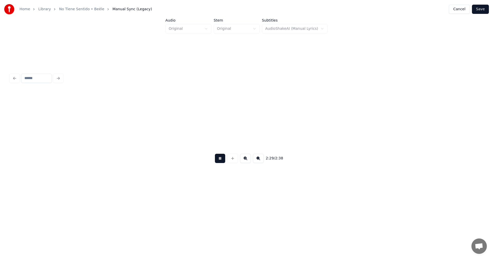
scroll to position [0, 7651]
click at [220, 160] on button at bounding box center [220, 158] width 10 height 9
click at [482, 12] on button "Save" at bounding box center [480, 9] width 17 height 9
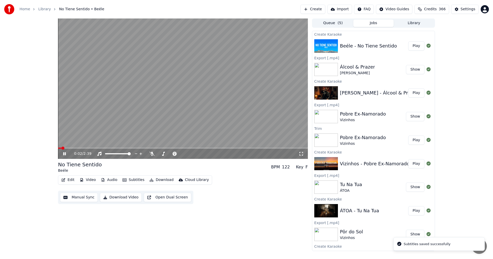
click at [63, 153] on icon at bounding box center [68, 154] width 12 height 4
click at [165, 182] on button "Download" at bounding box center [161, 179] width 28 height 7
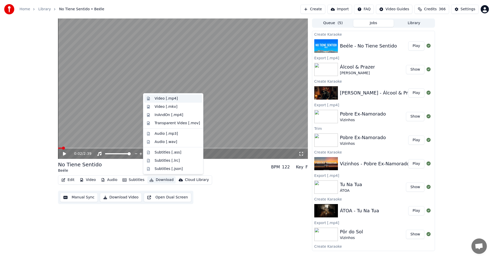
click at [162, 102] on div "Video [.mp4]" at bounding box center [173, 99] width 58 height 8
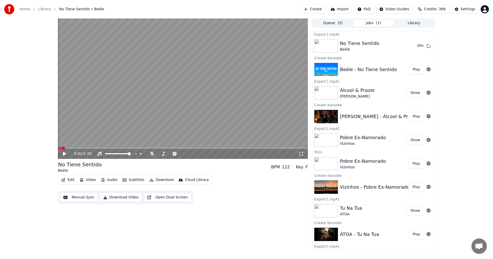
click at [322, 9] on button "Create" at bounding box center [313, 9] width 25 height 9
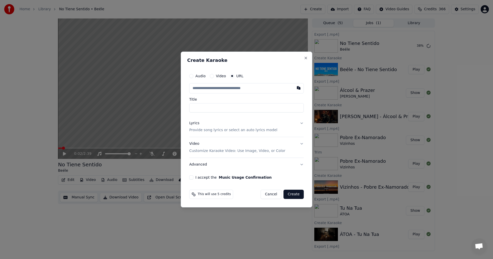
type input "**********"
click at [209, 134] on button "Lyrics Provide song lyrics or select an auto lyrics model" at bounding box center [246, 127] width 115 height 21
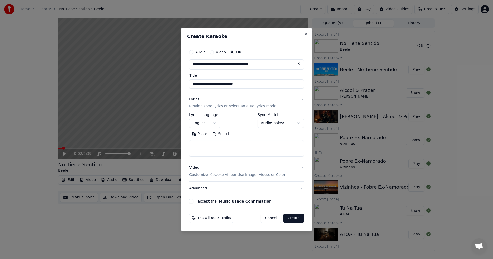
click at [205, 144] on textarea at bounding box center [246, 149] width 115 height 16
paste textarea "**********"
type textarea "**********"
click at [215, 125] on button "English" at bounding box center [204, 123] width 31 height 9
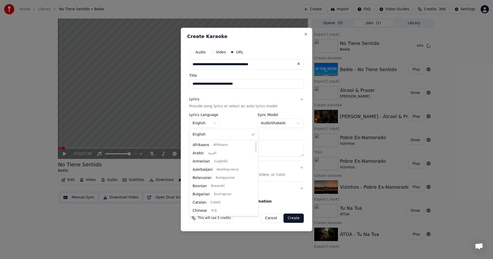
click at [280, 150] on div at bounding box center [246, 129] width 493 height 259
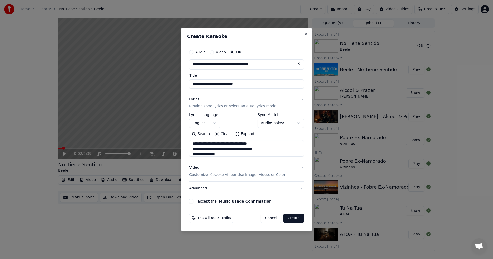
click at [191, 200] on button "I accept the Music Usage Confirmation" at bounding box center [191, 201] width 4 height 4
click at [288, 216] on button "Create" at bounding box center [294, 218] width 20 height 9
select select "**"
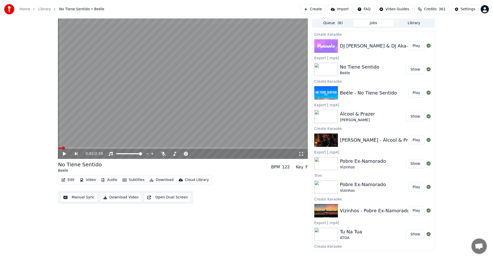
click at [412, 46] on button "Play" at bounding box center [416, 45] width 16 height 9
click at [67, 153] on icon at bounding box center [68, 154] width 12 height 4
click at [71, 180] on button "Edit" at bounding box center [67, 179] width 17 height 7
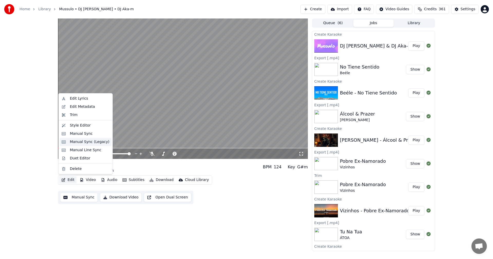
click at [85, 144] on div "Manual Sync (Legacy)" at bounding box center [90, 141] width 40 height 5
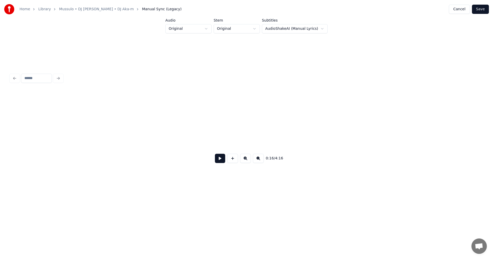
scroll to position [0, 851]
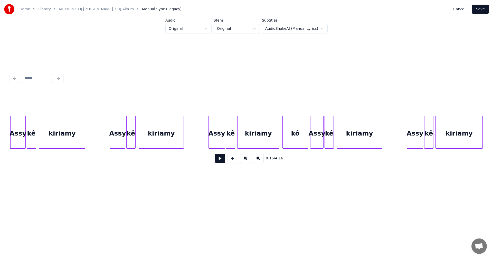
click at [219, 163] on button at bounding box center [220, 158] width 10 height 9
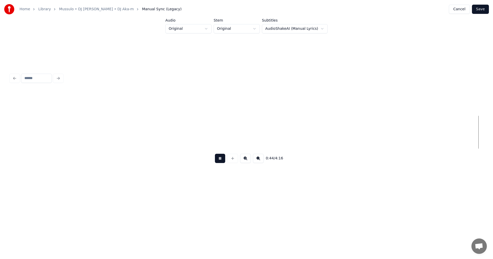
scroll to position [0, 2270]
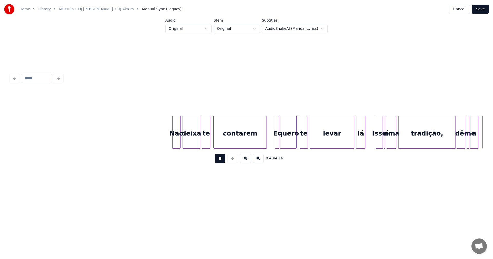
click at [220, 162] on button at bounding box center [220, 158] width 10 height 9
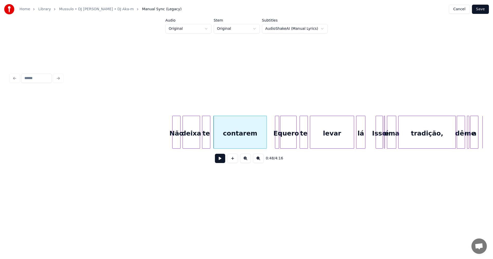
click at [220, 162] on button at bounding box center [220, 158] width 10 height 9
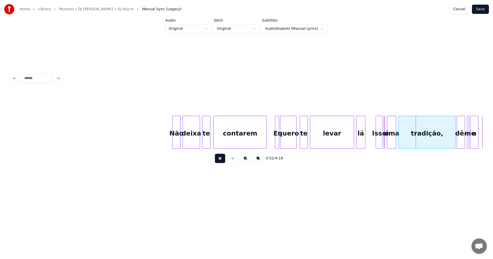
click at [220, 162] on button at bounding box center [220, 158] width 10 height 9
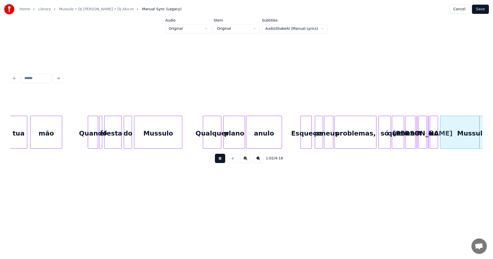
scroll to position [0, 3215]
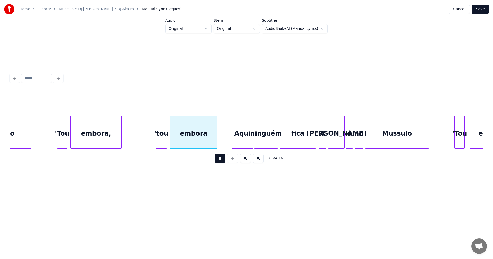
click at [220, 162] on button at bounding box center [220, 158] width 10 height 9
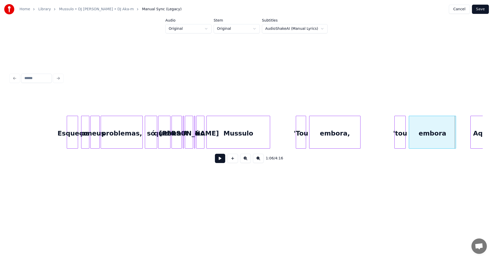
scroll to position [0, 2933]
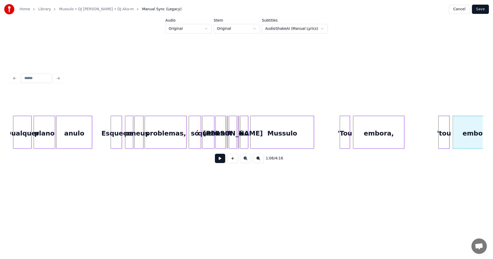
click at [195, 144] on div "só" at bounding box center [195, 133] width 12 height 35
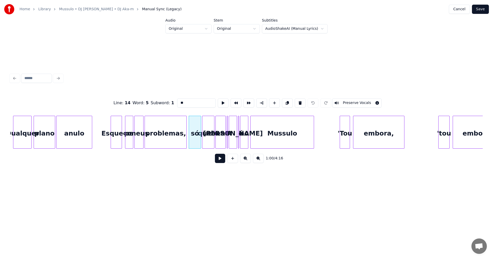
click at [208, 141] on div "quero" at bounding box center [208, 133] width 12 height 35
click at [218, 140] on div "drenar" at bounding box center [221, 133] width 10 height 35
click at [227, 139] on div at bounding box center [227, 132] width 2 height 32
click at [231, 139] on div "A" at bounding box center [229, 133] width 5 height 35
click at [233, 139] on div "[PERSON_NAME]" at bounding box center [233, 133] width 8 height 35
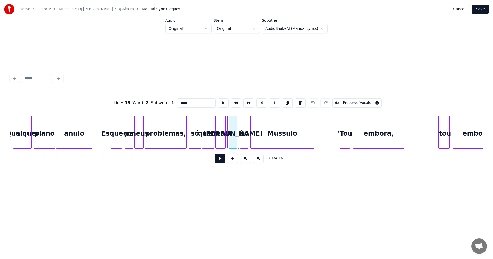
click at [238, 139] on div at bounding box center [238, 132] width 2 height 32
click at [244, 139] on div "é" at bounding box center [240, 133] width 5 height 35
click at [245, 139] on div "no" at bounding box center [244, 133] width 8 height 35
click at [272, 137] on div "Mussulo" at bounding box center [282, 133] width 63 height 35
type input "*******"
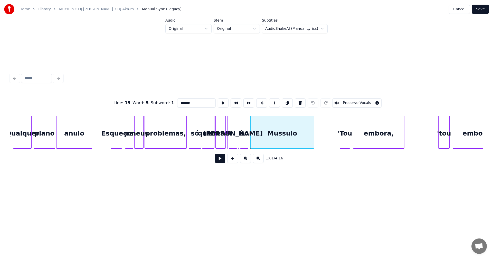
click at [219, 160] on button at bounding box center [220, 158] width 10 height 9
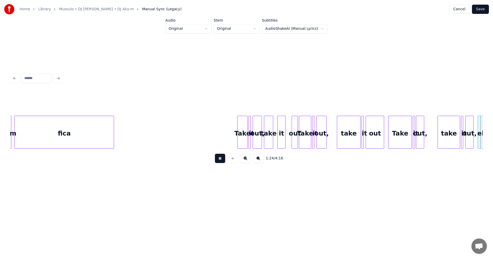
scroll to position [0, 4352]
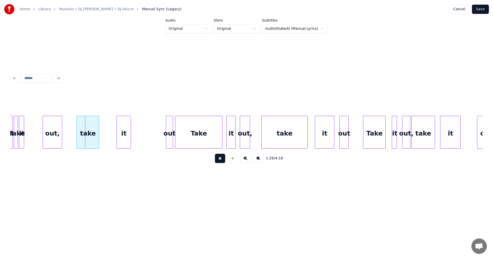
click at [219, 160] on button at bounding box center [220, 158] width 10 height 9
click at [39, 136] on div "out," at bounding box center [35, 133] width 19 height 35
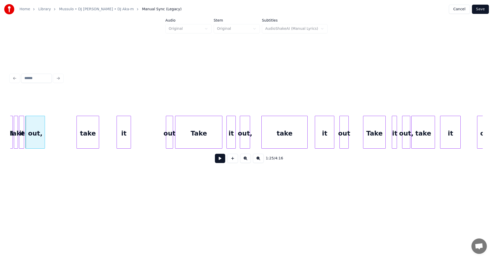
click at [217, 159] on button at bounding box center [220, 158] width 10 height 9
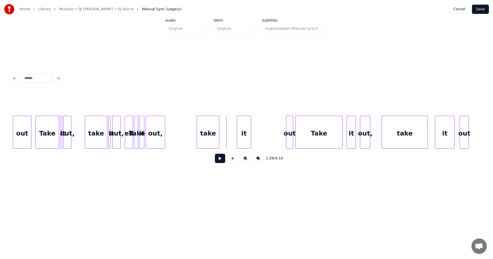
scroll to position [0, 4173]
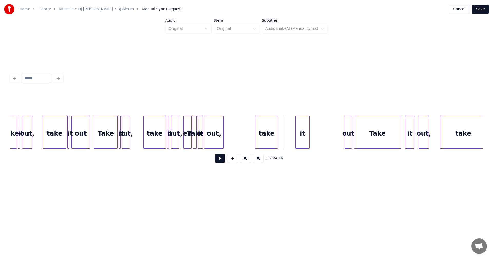
click at [110, 144] on div "Take" at bounding box center [105, 133] width 23 height 35
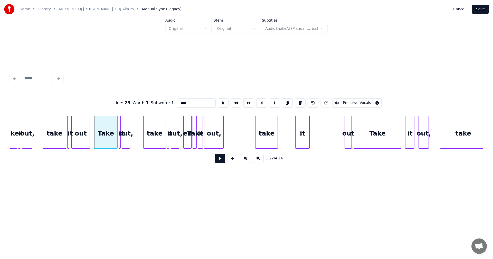
click at [218, 160] on button at bounding box center [220, 158] width 10 height 9
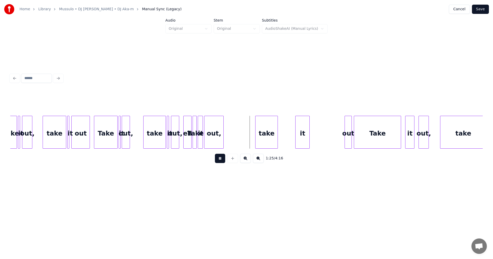
click at [218, 159] on button at bounding box center [220, 158] width 10 height 9
click at [234, 134] on div at bounding box center [233, 132] width 2 height 32
click at [219, 161] on button at bounding box center [220, 158] width 10 height 9
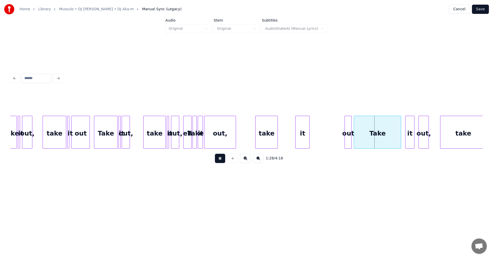
click at [219, 161] on button at bounding box center [220, 158] width 10 height 9
click at [224, 142] on div "out," at bounding box center [219, 133] width 31 height 35
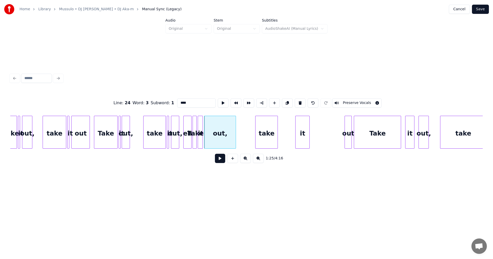
click at [219, 158] on button at bounding box center [220, 158] width 10 height 9
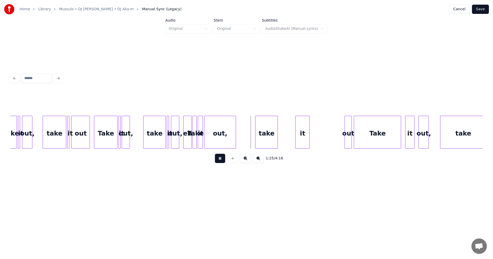
click at [219, 158] on button at bounding box center [220, 158] width 10 height 9
click at [211, 132] on div at bounding box center [210, 132] width 2 height 32
click at [207, 136] on div "it" at bounding box center [206, 133] width 5 height 35
click at [202, 137] on div at bounding box center [202, 132] width 2 height 32
click at [146, 136] on div "take" at bounding box center [155, 133] width 22 height 35
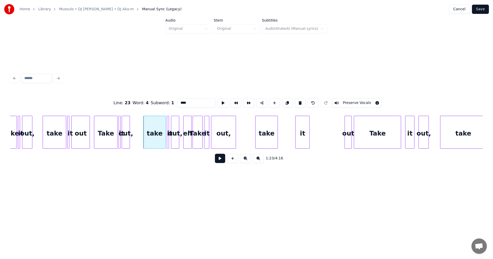
click at [217, 159] on button at bounding box center [220, 158] width 10 height 9
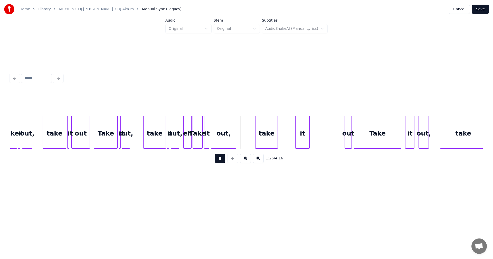
click at [218, 159] on button at bounding box center [220, 158] width 10 height 9
click at [151, 137] on div "take" at bounding box center [155, 133] width 22 height 35
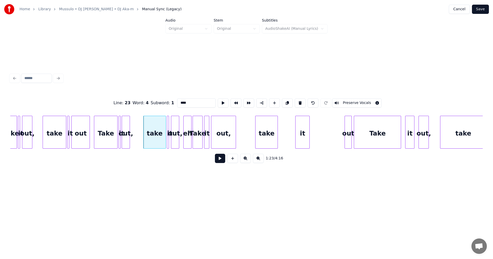
click at [216, 159] on button at bounding box center [220, 158] width 10 height 9
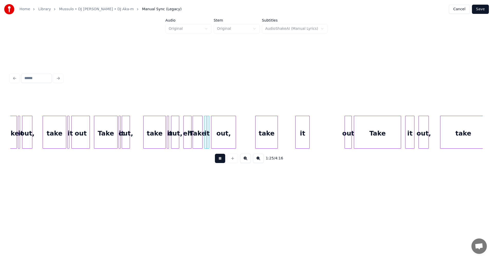
click at [216, 159] on button at bounding box center [220, 158] width 10 height 9
click at [157, 139] on div "take" at bounding box center [155, 133] width 22 height 35
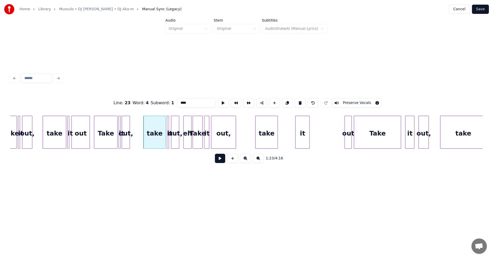
click at [218, 160] on button at bounding box center [220, 158] width 10 height 9
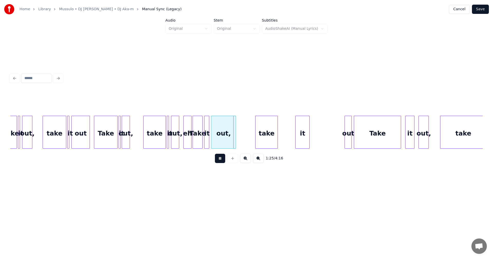
click at [218, 160] on button at bounding box center [220, 158] width 10 height 9
click at [188, 143] on div "eh" at bounding box center [188, 133] width 8 height 35
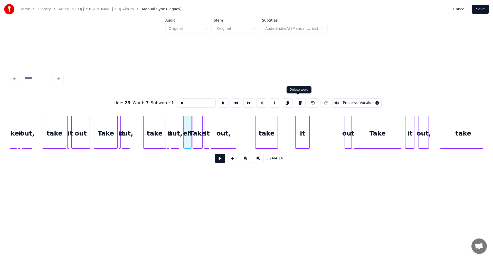
click at [298, 101] on button at bounding box center [300, 102] width 11 height 9
click at [189, 141] on div at bounding box center [189, 132] width 2 height 32
click at [154, 139] on div "take" at bounding box center [155, 133] width 22 height 35
type input "****"
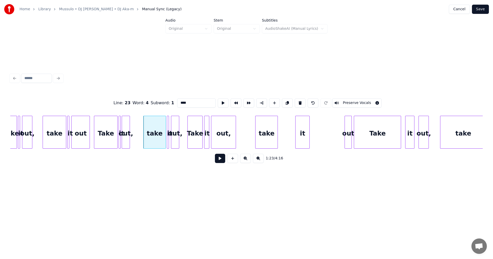
click at [218, 160] on button at bounding box center [220, 158] width 10 height 9
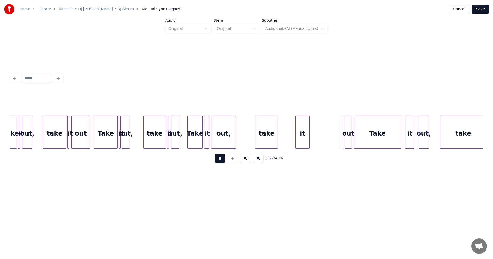
click at [218, 160] on button at bounding box center [220, 158] width 10 height 9
click at [219, 160] on button at bounding box center [220, 158] width 10 height 9
click at [383, 135] on div at bounding box center [383, 132] width 2 height 32
click at [399, 134] on div "Take" at bounding box center [394, 133] width 18 height 35
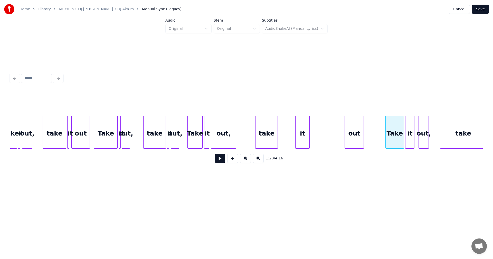
click at [363, 139] on div at bounding box center [363, 132] width 2 height 32
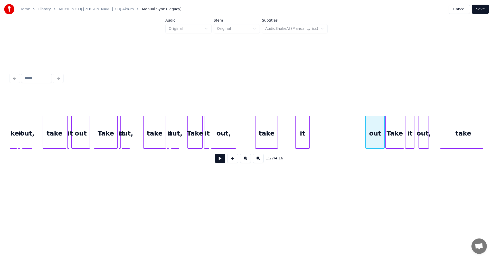
click at [372, 140] on div "out" at bounding box center [375, 133] width 19 height 35
click at [305, 134] on div at bounding box center [305, 132] width 2 height 32
click at [362, 139] on div "it" at bounding box center [362, 133] width 6 height 35
click at [266, 129] on div at bounding box center [267, 132] width 2 height 32
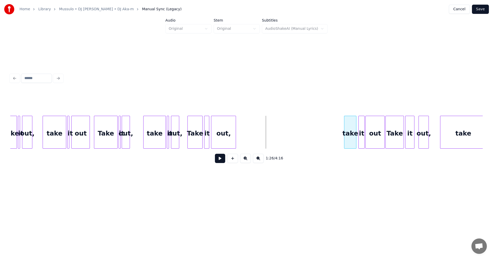
click at [350, 132] on div "take" at bounding box center [350, 133] width 12 height 35
click at [223, 157] on button at bounding box center [220, 158] width 10 height 9
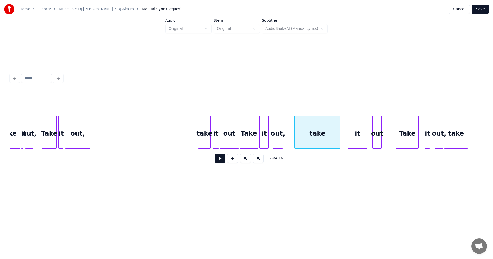
scroll to position [0, 4370]
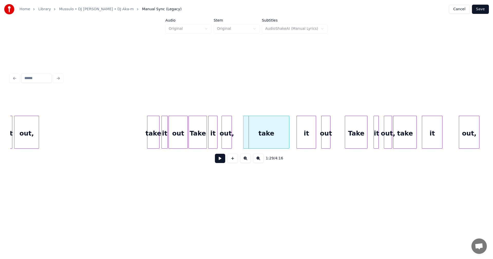
click at [229, 140] on div "out," at bounding box center [227, 133] width 10 height 35
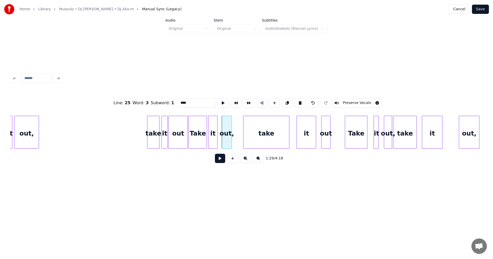
click at [193, 104] on input "****" at bounding box center [196, 102] width 39 height 9
click at [223, 122] on div "out," at bounding box center [225, 133] width 10 height 35
click at [237, 121] on div at bounding box center [237, 132] width 2 height 32
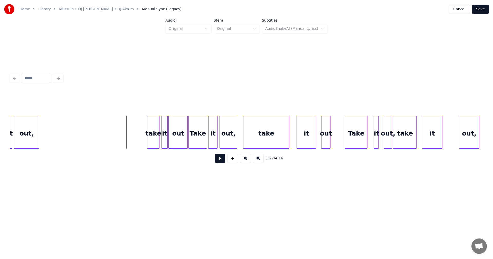
click at [223, 163] on button at bounding box center [220, 158] width 10 height 9
click at [231, 141] on div "out," at bounding box center [228, 133] width 17 height 35
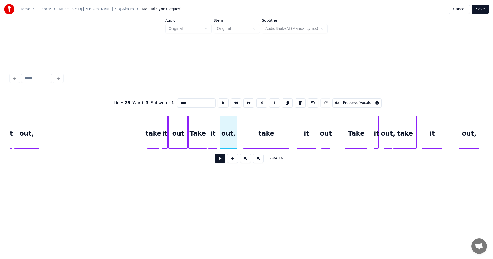
click at [189, 101] on input "****" at bounding box center [196, 102] width 39 height 9
click at [253, 118] on div at bounding box center [253, 132] width 2 height 32
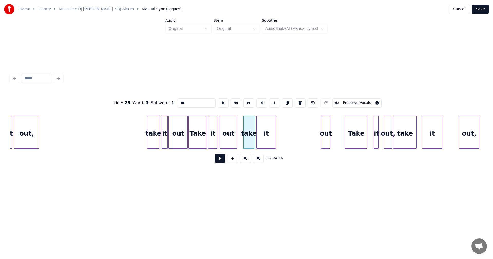
click at [262, 125] on div "it" at bounding box center [266, 133] width 19 height 35
click at [265, 129] on div at bounding box center [264, 132] width 2 height 32
click at [270, 122] on div "out" at bounding box center [270, 133] width 9 height 35
click at [284, 125] on div at bounding box center [284, 132] width 2 height 32
type input "***"
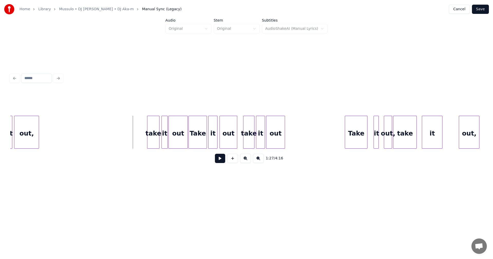
click at [221, 163] on button at bounding box center [220, 158] width 10 height 9
click at [307, 134] on div "Take" at bounding box center [305, 133] width 22 height 35
click at [305, 135] on div at bounding box center [306, 132] width 2 height 32
click at [311, 133] on div "it" at bounding box center [310, 133] width 5 height 35
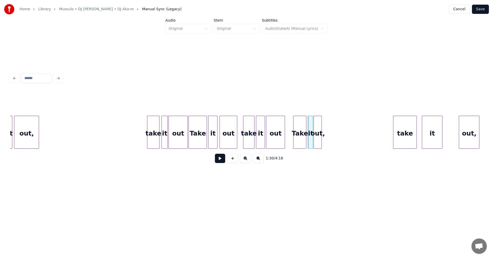
click at [319, 131] on div "out," at bounding box center [318, 133] width 8 height 35
click at [321, 128] on div "out," at bounding box center [319, 133] width 8 height 35
click at [25, 133] on div "out," at bounding box center [26, 133] width 24 height 35
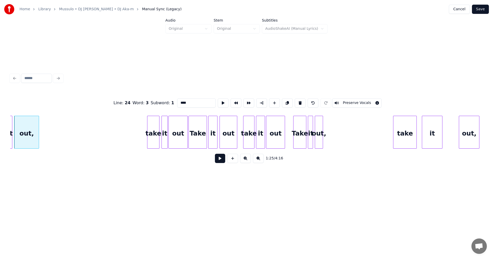
click at [187, 104] on input "****" at bounding box center [196, 102] width 39 height 9
click at [156, 127] on div "take" at bounding box center [153, 133] width 12 height 35
click at [179, 100] on input "****" at bounding box center [196, 102] width 39 height 9
click at [245, 139] on div "take" at bounding box center [249, 133] width 11 height 35
click at [317, 132] on div "out," at bounding box center [319, 133] width 8 height 35
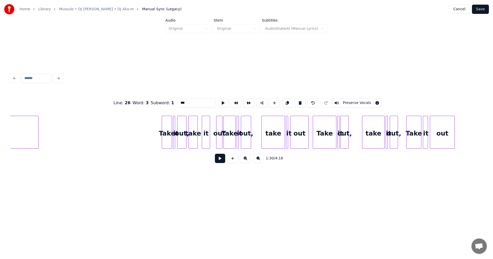
scroll to position [0, 3961]
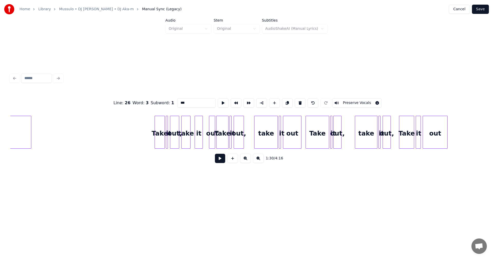
type input "***"
click at [224, 163] on button at bounding box center [220, 158] width 10 height 9
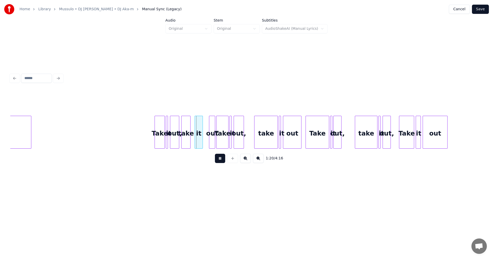
click at [217, 160] on button at bounding box center [220, 158] width 10 height 9
click at [220, 163] on button at bounding box center [220, 158] width 10 height 9
click at [238, 141] on div "out," at bounding box center [239, 133] width 10 height 35
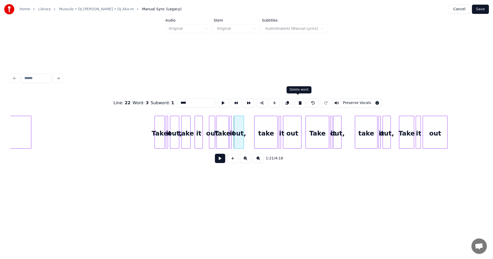
click at [300, 101] on button at bounding box center [300, 102] width 11 height 9
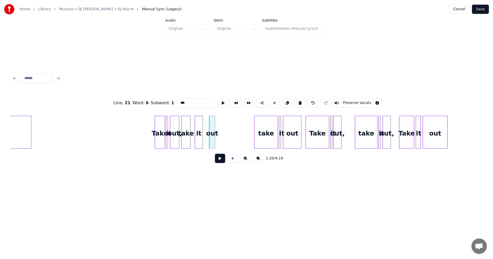
click at [300, 101] on button at bounding box center [300, 102] width 11 height 9
type input "**"
click at [309, 99] on button at bounding box center [313, 102] width 11 height 9
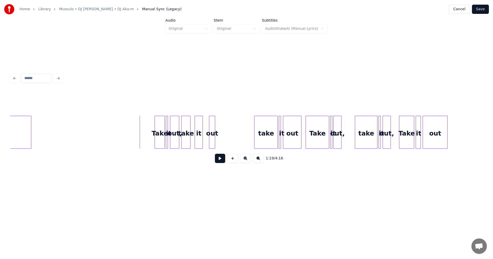
click at [219, 159] on button at bounding box center [220, 158] width 10 height 9
click at [232, 138] on div "out" at bounding box center [231, 133] width 6 height 35
click at [243, 138] on div at bounding box center [242, 132] width 2 height 32
click at [224, 139] on div "it" at bounding box center [223, 133] width 8 height 35
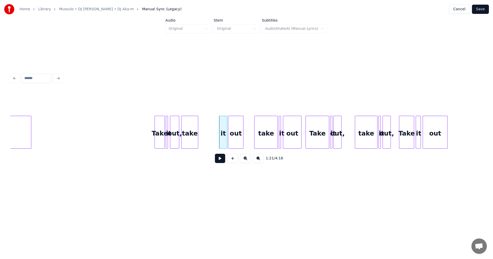
click at [198, 137] on div at bounding box center [197, 132] width 2 height 32
click at [214, 135] on div "take" at bounding box center [209, 133] width 17 height 35
click at [185, 139] on div at bounding box center [185, 132] width 2 height 32
click at [190, 139] on div "out," at bounding box center [188, 133] width 17 height 35
click at [170, 138] on div at bounding box center [170, 132] width 2 height 32
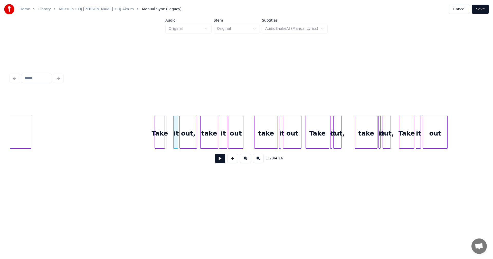
click at [176, 139] on div "it" at bounding box center [176, 133] width 5 height 35
click at [171, 138] on div at bounding box center [171, 132] width 2 height 32
click at [217, 161] on button at bounding box center [220, 158] width 10 height 9
click at [217, 160] on button at bounding box center [220, 158] width 10 height 9
click at [349, 129] on div at bounding box center [349, 132] width 2 height 32
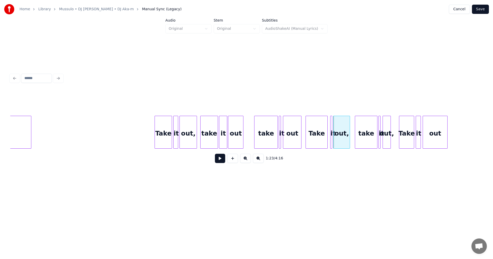
click at [326, 140] on div at bounding box center [327, 132] width 2 height 32
click at [333, 140] on div "it" at bounding box center [332, 132] width 5 height 33
click at [330, 142] on div "it" at bounding box center [330, 133] width 5 height 35
click at [275, 141] on div "take" at bounding box center [266, 133] width 23 height 35
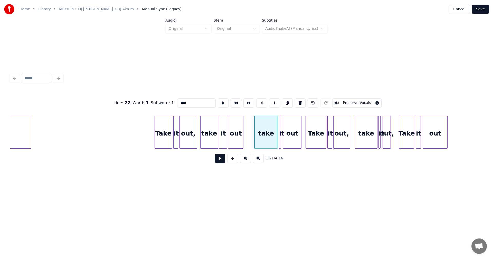
click at [223, 160] on button at bounding box center [220, 158] width 10 height 9
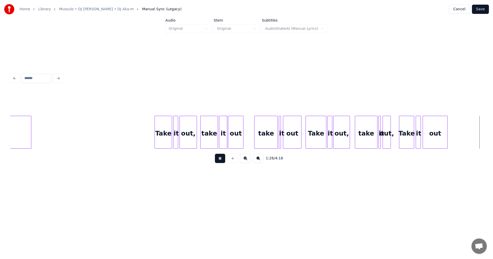
scroll to position [0, 4434]
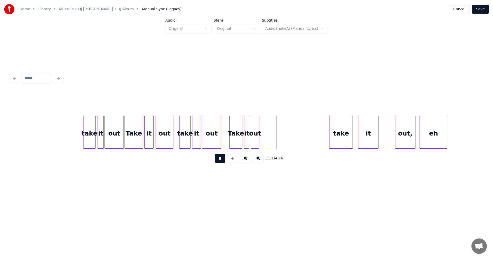
click at [223, 160] on button at bounding box center [220, 158] width 10 height 9
click at [264, 140] on div at bounding box center [264, 132] width 2 height 32
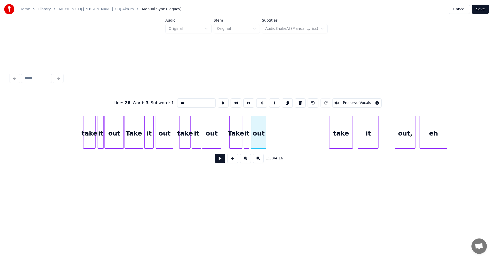
click at [266, 140] on div at bounding box center [266, 132] width 2 height 32
click at [223, 162] on button at bounding box center [220, 158] width 10 height 9
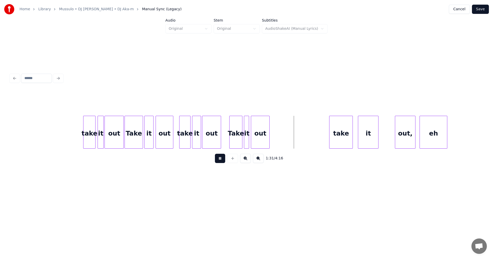
click at [223, 162] on button at bounding box center [220, 158] width 10 height 9
click at [301, 138] on div "take" at bounding box center [295, 133] width 23 height 35
click at [256, 138] on div "out" at bounding box center [260, 133] width 18 height 35
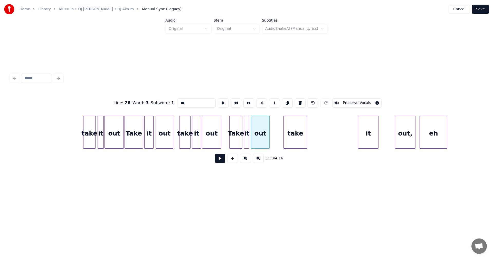
click at [220, 159] on button at bounding box center [220, 158] width 10 height 9
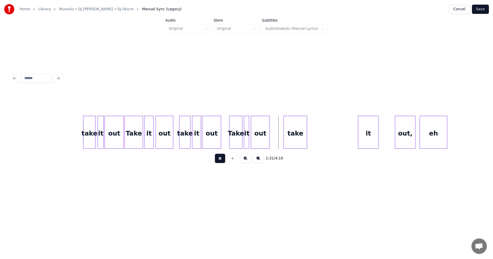
click at [220, 159] on button at bounding box center [220, 158] width 10 height 9
click at [296, 137] on div at bounding box center [297, 132] width 2 height 32
click at [366, 134] on div at bounding box center [365, 132] width 2 height 32
click at [303, 139] on div "it" at bounding box center [303, 133] width 8 height 35
click at [313, 130] on div "out," at bounding box center [318, 133] width 20 height 35
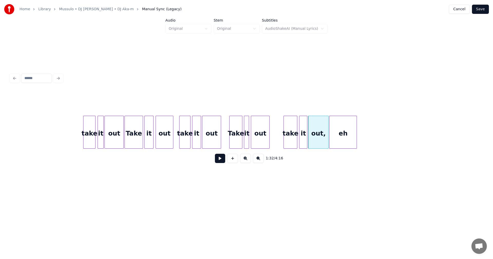
click at [343, 124] on div "eh" at bounding box center [343, 133] width 27 height 35
click at [230, 132] on div at bounding box center [231, 132] width 2 height 32
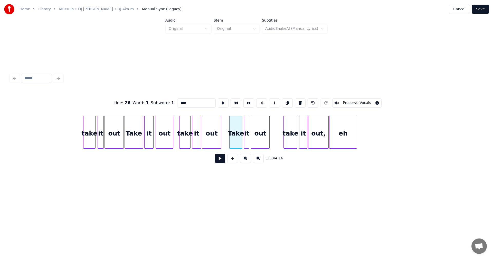
click at [218, 163] on button at bounding box center [220, 158] width 10 height 9
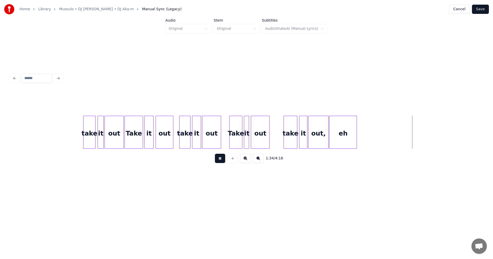
click at [218, 163] on button at bounding box center [220, 158] width 10 height 9
click at [355, 141] on div at bounding box center [356, 132] width 2 height 32
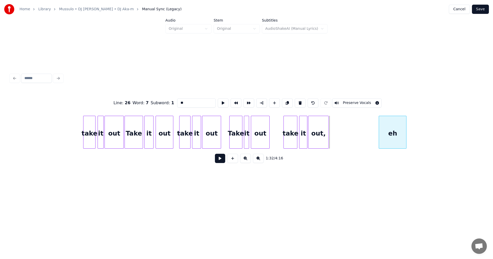
click at [395, 133] on div "eh" at bounding box center [392, 133] width 27 height 35
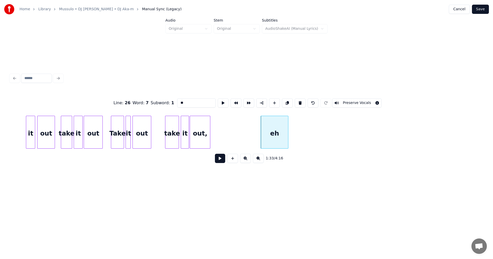
scroll to position [0, 4538]
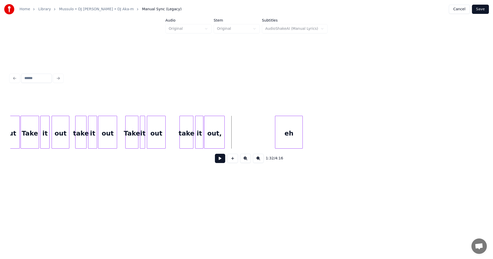
click at [230, 154] on div "1:32 / 4:16" at bounding box center [246, 159] width 473 height 20
click at [231, 157] on button at bounding box center [232, 158] width 11 height 9
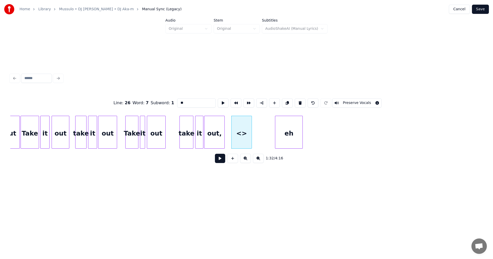
drag, startPoint x: 188, startPoint y: 103, endPoint x: 167, endPoint y: 102, distance: 20.8
click at [167, 102] on div "Line : 26 Word : 7 Subword : 1 ** Preserve Vocals" at bounding box center [246, 103] width 473 height 26
type input "*"
type input "****"
click at [306, 134] on div "eh" at bounding box center [314, 133] width 27 height 35
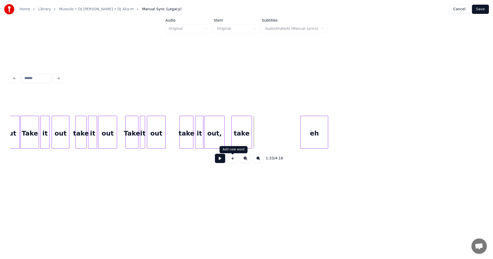
click at [235, 158] on button at bounding box center [232, 158] width 11 height 9
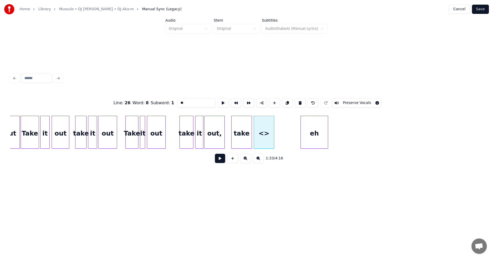
drag, startPoint x: 183, startPoint y: 99, endPoint x: 162, endPoint y: 98, distance: 21.1
click at [162, 98] on div "Line : 26 Word : 8 Subword : 1 ** Preserve Vocals" at bounding box center [246, 103] width 473 height 26
type input "**"
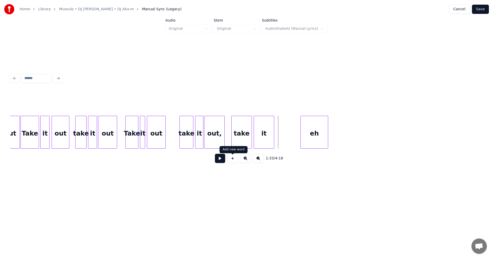
click at [231, 161] on button at bounding box center [232, 158] width 11 height 9
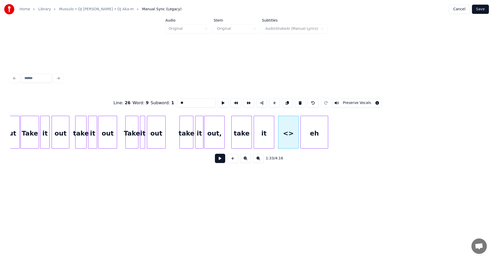
drag, startPoint x: 189, startPoint y: 103, endPoint x: 158, endPoint y: 97, distance: 32.1
click at [162, 100] on div "Line : 26 Word : 9 Subword : 1 ** Preserve Vocals" at bounding box center [246, 103] width 473 height 26
click at [244, 137] on div at bounding box center [244, 132] width 2 height 32
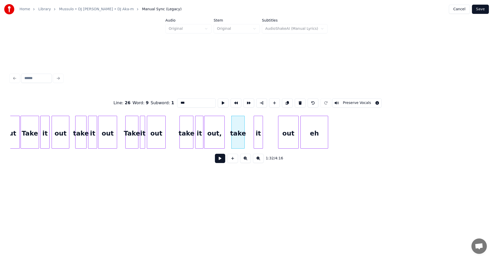
click at [262, 134] on div at bounding box center [262, 132] width 2 height 32
click at [252, 139] on div "it" at bounding box center [251, 133] width 9 height 35
click at [263, 136] on div "out" at bounding box center [268, 133] width 20 height 35
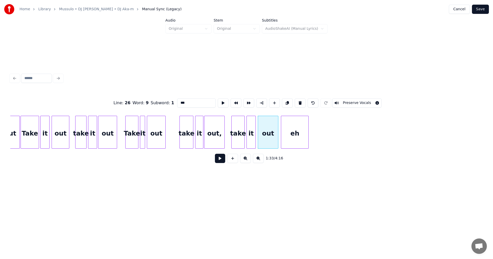
click at [292, 134] on div "eh" at bounding box center [294, 133] width 27 height 35
type input "***"
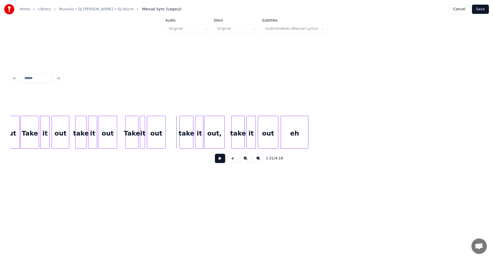
click at [220, 159] on button at bounding box center [220, 158] width 10 height 9
click at [314, 134] on div "eh" at bounding box center [318, 133] width 27 height 35
click at [267, 134] on div "out" at bounding box center [268, 133] width 20 height 35
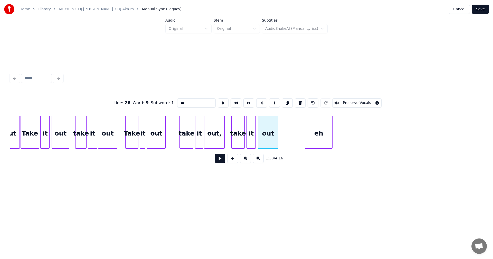
click at [223, 158] on button at bounding box center [220, 158] width 10 height 9
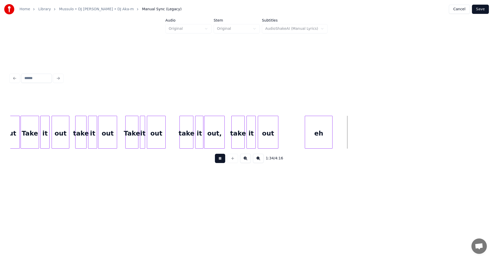
click at [223, 158] on button at bounding box center [220, 158] width 10 height 9
click at [354, 134] on div at bounding box center [354, 132] width 2 height 32
click at [350, 138] on div at bounding box center [350, 132] width 2 height 32
click at [272, 133] on div "out" at bounding box center [268, 133] width 20 height 35
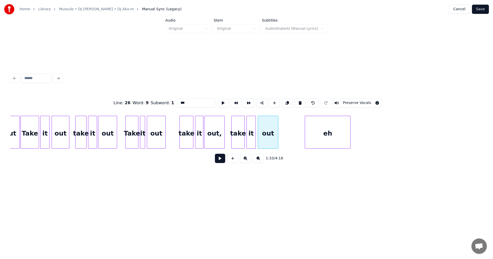
click at [208, 105] on input "***" at bounding box center [196, 102] width 39 height 9
type input "****"
click at [223, 162] on button at bounding box center [220, 158] width 10 height 9
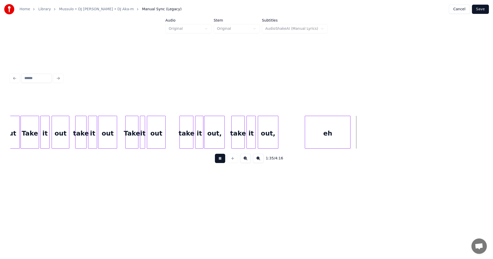
click at [223, 162] on button at bounding box center [220, 158] width 10 height 9
click at [219, 161] on button at bounding box center [220, 158] width 10 height 9
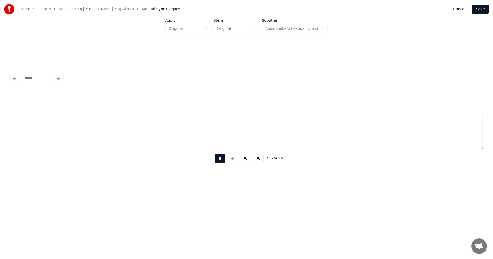
scroll to position [0, 7848]
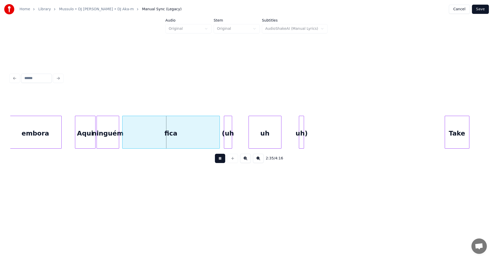
click at [219, 161] on button at bounding box center [220, 158] width 10 height 9
click at [223, 159] on button at bounding box center [220, 158] width 10 height 9
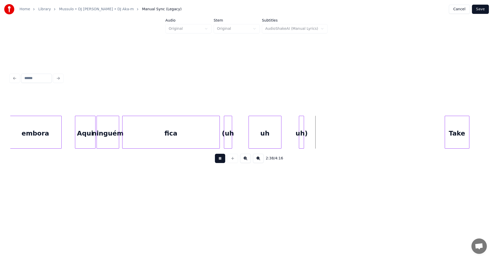
click at [223, 159] on button at bounding box center [220, 158] width 10 height 9
click at [301, 133] on div "uh)" at bounding box center [301, 133] width 5 height 35
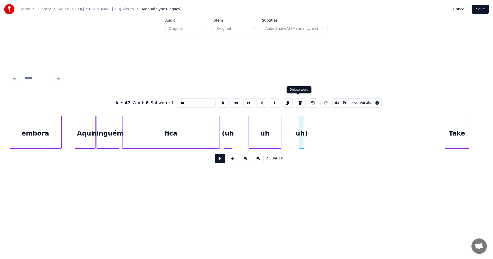
click at [301, 101] on button at bounding box center [300, 102] width 11 height 9
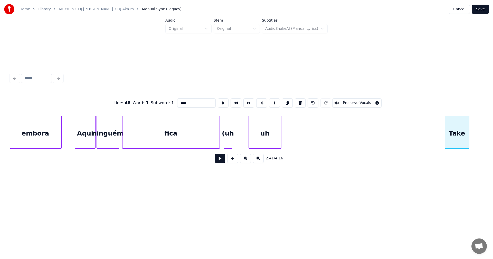
click at [301, 101] on button at bounding box center [300, 102] width 11 height 9
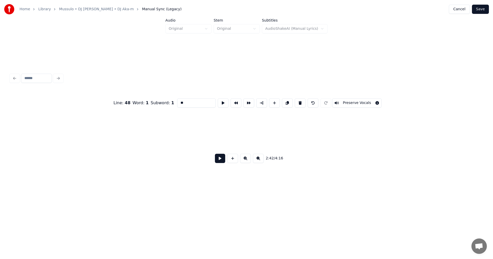
scroll to position [0, 8323]
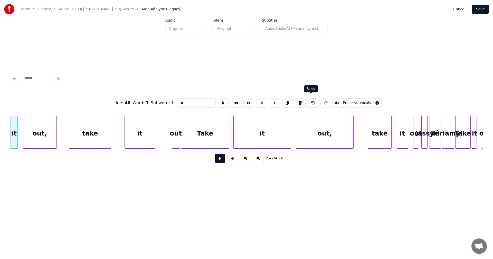
click at [310, 101] on button at bounding box center [313, 102] width 11 height 9
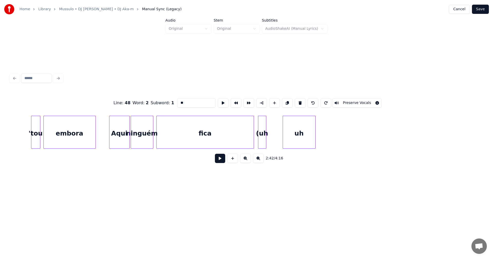
scroll to position [0, 7806]
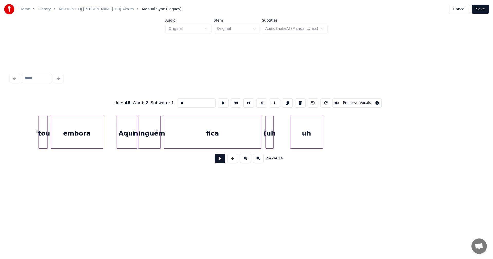
click at [302, 143] on div "uh" at bounding box center [307, 133] width 32 height 35
click at [297, 100] on button at bounding box center [300, 102] width 11 height 9
type input "****"
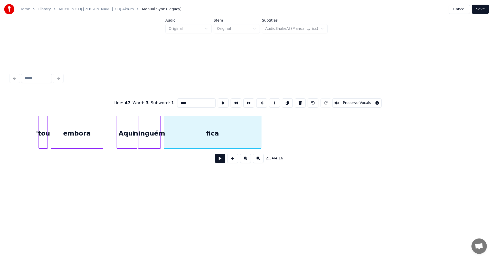
click at [220, 159] on button at bounding box center [220, 158] width 10 height 9
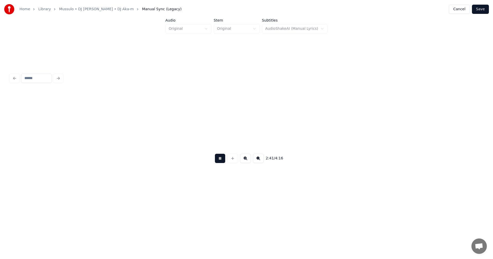
scroll to position [0, 8279]
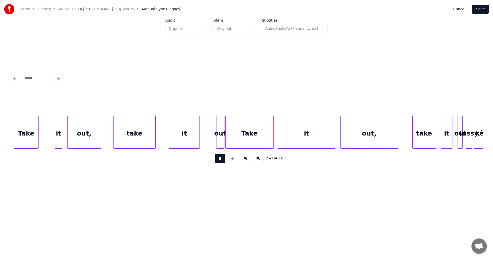
click at [220, 159] on button at bounding box center [220, 158] width 10 height 9
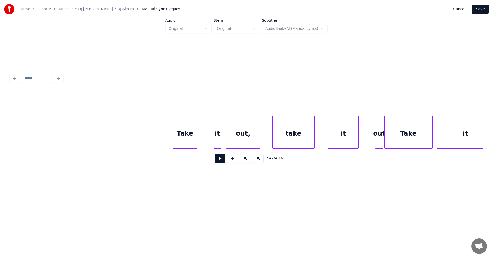
scroll to position [0, 8127]
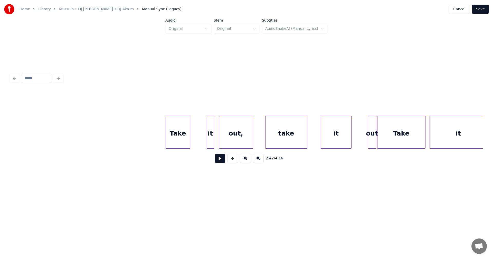
drag, startPoint x: 108, startPoint y: 136, endPoint x: 147, endPoint y: 147, distance: 41.1
click at [219, 162] on button at bounding box center [220, 158] width 10 height 9
click at [183, 139] on div at bounding box center [184, 132] width 2 height 32
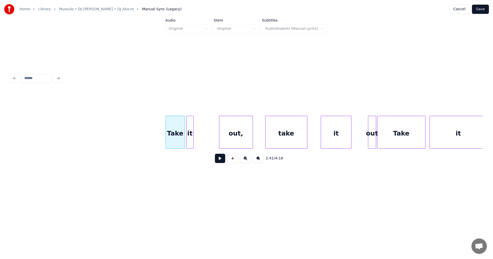
click at [191, 139] on div "it" at bounding box center [190, 133] width 7 height 35
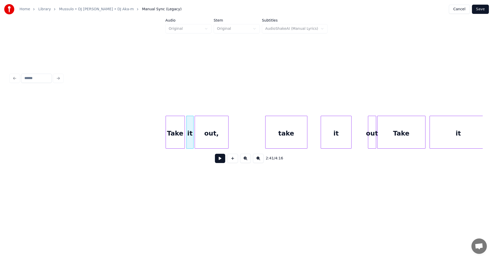
click at [202, 138] on div "out," at bounding box center [211, 133] width 33 height 35
click at [217, 138] on div at bounding box center [218, 132] width 2 height 32
click at [183, 137] on div "Take" at bounding box center [175, 133] width 19 height 35
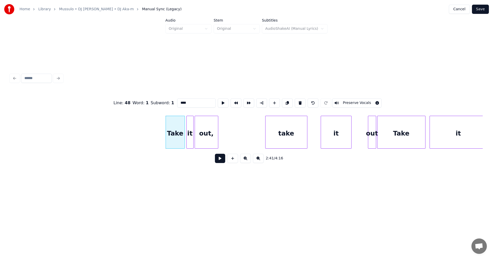
click at [223, 160] on button at bounding box center [220, 158] width 10 height 9
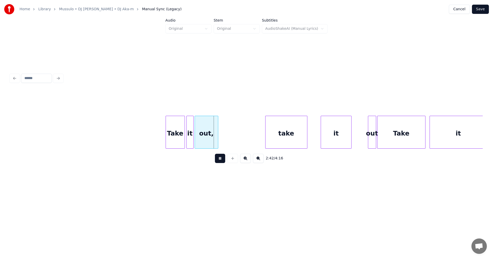
click at [223, 160] on button at bounding box center [220, 158] width 10 height 9
click at [185, 137] on div "Take" at bounding box center [175, 132] width 19 height 33
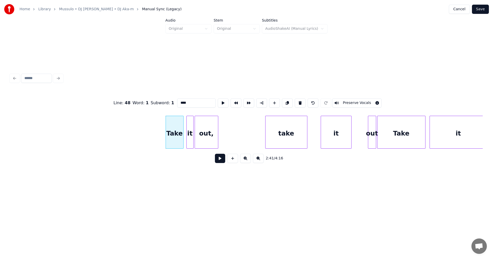
click at [182, 137] on div at bounding box center [183, 132] width 2 height 32
click at [187, 138] on div "it" at bounding box center [187, 133] width 7 height 35
click at [213, 136] on div at bounding box center [214, 132] width 2 height 32
click at [204, 138] on div "out," at bounding box center [201, 133] width 19 height 35
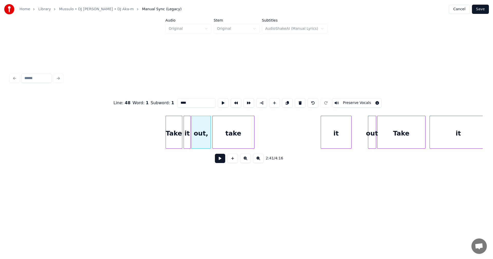
click at [226, 139] on div "take" at bounding box center [234, 133] width 42 height 35
click at [229, 139] on div at bounding box center [228, 132] width 2 height 32
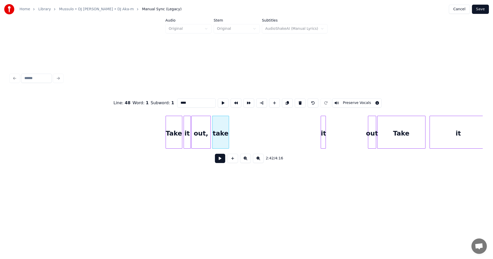
click at [325, 135] on div at bounding box center [325, 132] width 2 height 32
click at [232, 139] on div "it" at bounding box center [232, 133] width 5 height 35
click at [366, 136] on div at bounding box center [365, 132] width 2 height 32
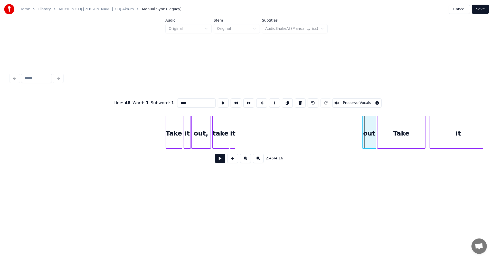
click at [363, 137] on div at bounding box center [364, 132] width 2 height 32
click at [243, 133] on div "out" at bounding box center [244, 133] width 13 height 35
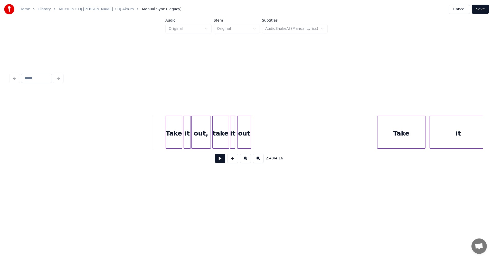
click at [221, 163] on button at bounding box center [220, 158] width 10 height 9
click at [220, 163] on button at bounding box center [220, 158] width 10 height 9
click at [283, 127] on div "Take" at bounding box center [290, 133] width 48 height 35
click at [278, 131] on div at bounding box center [279, 132] width 2 height 32
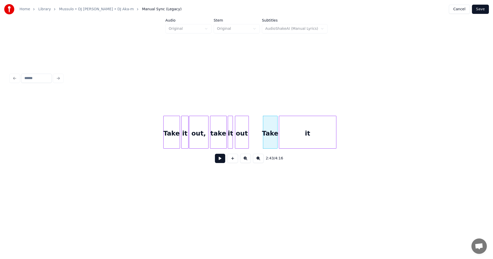
click at [301, 138] on div "it" at bounding box center [307, 133] width 57 height 35
click at [285, 137] on div at bounding box center [285, 132] width 2 height 32
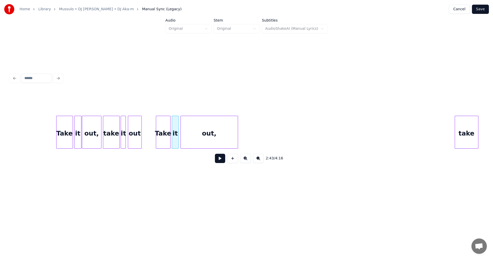
click at [200, 133] on div "out," at bounding box center [209, 133] width 57 height 35
click at [197, 134] on div at bounding box center [198, 132] width 2 height 32
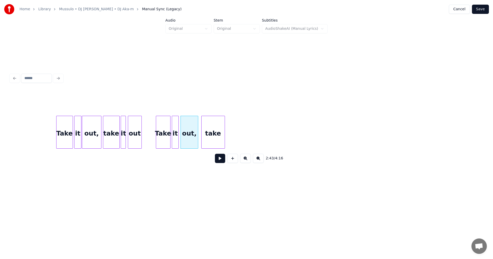
click at [207, 124] on div "take" at bounding box center [213, 133] width 23 height 35
click at [216, 126] on div at bounding box center [217, 132] width 2 height 32
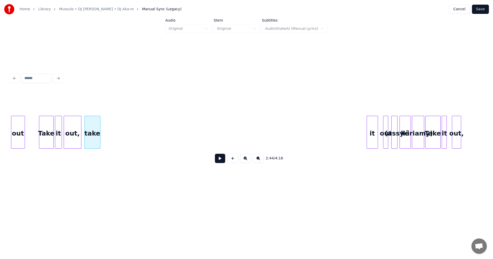
scroll to position [0, 8361]
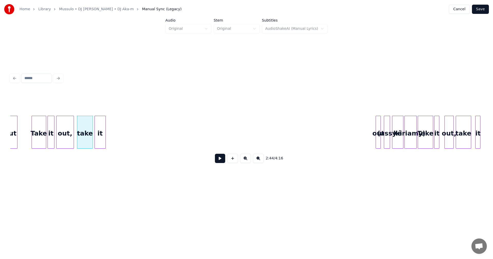
click at [97, 132] on div "it" at bounding box center [100, 133] width 11 height 35
click at [101, 132] on div at bounding box center [102, 132] width 2 height 32
click at [108, 134] on div "out" at bounding box center [107, 133] width 5 height 35
click at [120, 133] on div at bounding box center [120, 132] width 2 height 32
click at [113, 134] on div "out" at bounding box center [110, 133] width 15 height 35
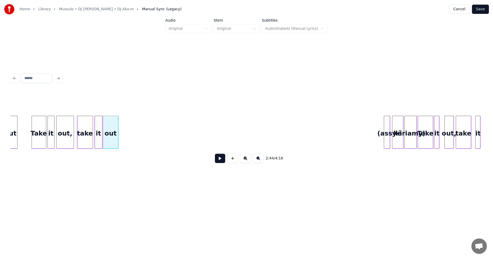
click at [42, 133] on div "Take" at bounding box center [39, 133] width 14 height 35
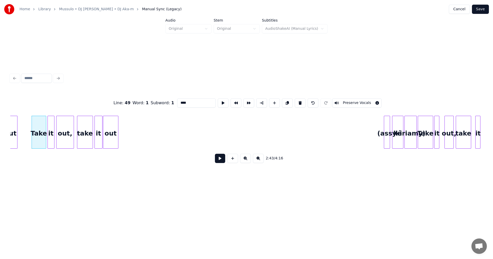
click at [222, 163] on button at bounding box center [220, 158] width 10 height 9
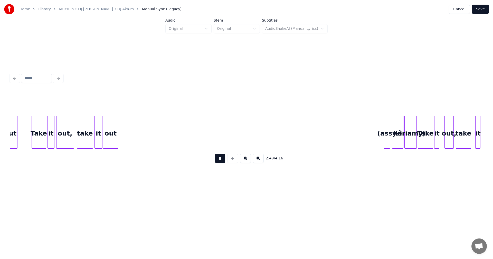
click at [221, 163] on button at bounding box center [220, 158] width 10 height 9
click at [386, 142] on div at bounding box center [385, 132] width 2 height 32
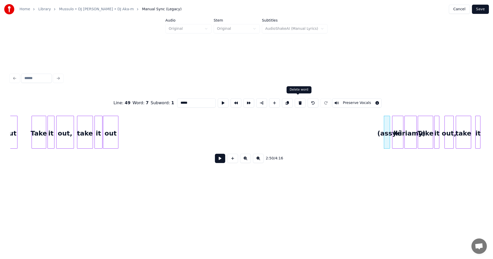
click at [299, 103] on button at bounding box center [300, 102] width 11 height 9
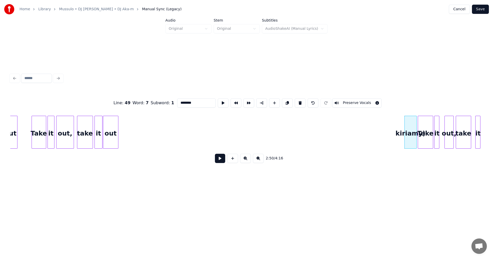
click at [299, 103] on button at bounding box center [300, 102] width 11 height 9
type input "****"
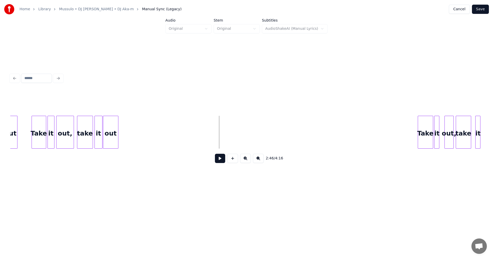
click at [218, 157] on button at bounding box center [220, 158] width 10 height 9
click at [219, 157] on button at bounding box center [220, 158] width 10 height 9
click at [319, 132] on div "Take" at bounding box center [320, 133] width 15 height 35
click at [332, 135] on div "it" at bounding box center [332, 133] width 5 height 35
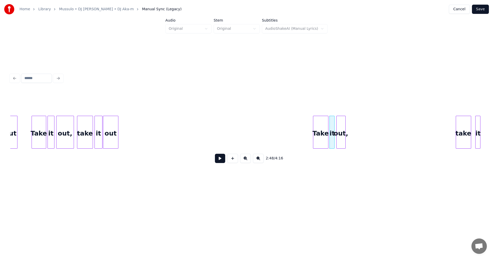
click at [340, 135] on div "out," at bounding box center [341, 133] width 9 height 35
click at [347, 135] on div at bounding box center [348, 132] width 2 height 32
click at [354, 140] on div "take" at bounding box center [358, 133] width 15 height 35
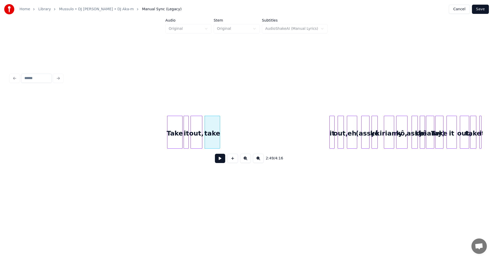
scroll to position [0, 8521]
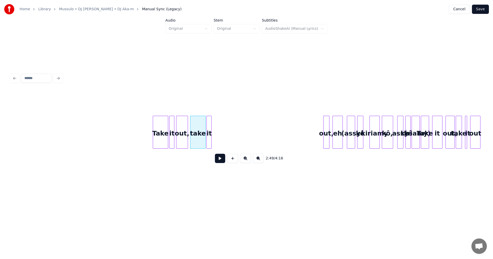
click at [210, 137] on div "it" at bounding box center [209, 133] width 5 height 35
click at [218, 135] on div "out," at bounding box center [218, 133] width 6 height 35
click at [228, 136] on div at bounding box center [228, 132] width 2 height 32
click at [216, 158] on button at bounding box center [220, 158] width 10 height 9
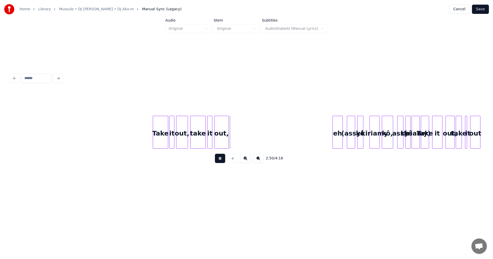
click at [217, 159] on button at bounding box center [220, 158] width 10 height 9
click at [237, 139] on div "out," at bounding box center [236, 133] width 14 height 35
click at [227, 141] on div "it" at bounding box center [224, 133] width 5 height 35
click at [211, 141] on div at bounding box center [212, 132] width 2 height 32
click at [208, 141] on div at bounding box center [209, 132] width 2 height 32
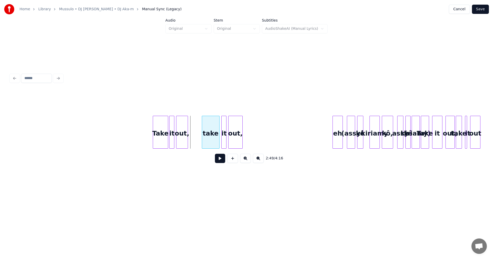
click at [212, 139] on div "take" at bounding box center [210, 133] width 17 height 35
click at [193, 138] on div at bounding box center [193, 132] width 2 height 32
click at [192, 138] on div "out," at bounding box center [188, 133] width 17 height 35
click at [179, 139] on div "it" at bounding box center [176, 133] width 5 height 35
click at [172, 138] on div at bounding box center [173, 132] width 2 height 32
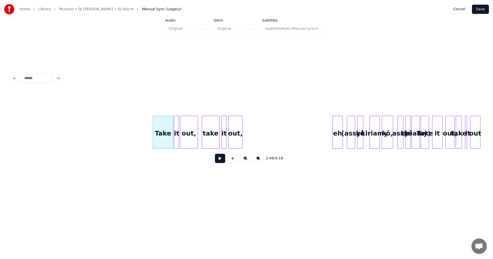
click at [215, 157] on div "2:48 / 4:16" at bounding box center [246, 158] width 464 height 11
click at [218, 159] on button at bounding box center [220, 158] width 10 height 9
click at [221, 163] on button at bounding box center [220, 158] width 10 height 9
click at [247, 143] on div at bounding box center [247, 132] width 2 height 32
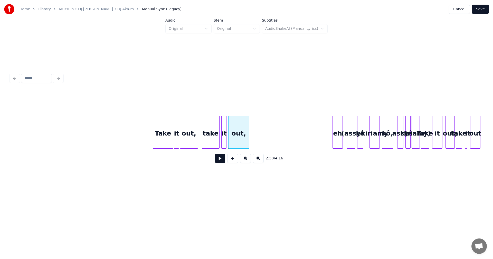
click at [222, 157] on button at bounding box center [220, 158] width 10 height 9
click at [334, 138] on div at bounding box center [334, 132] width 2 height 32
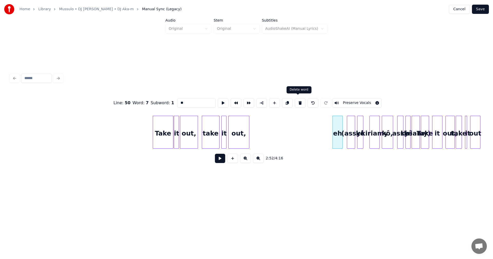
click at [300, 103] on button at bounding box center [300, 102] width 11 height 9
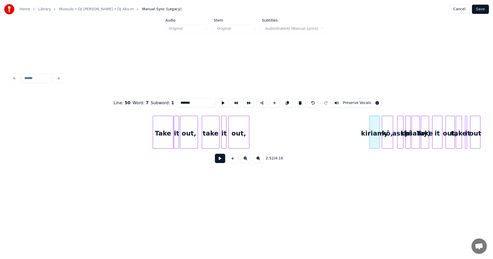
click at [300, 103] on button at bounding box center [300, 102] width 11 height 9
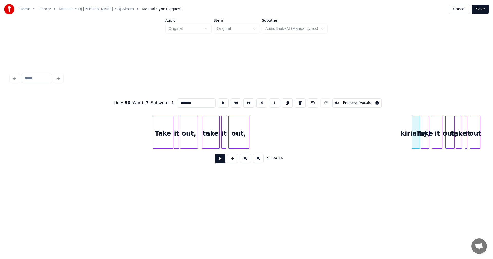
click at [300, 103] on button at bounding box center [300, 102] width 11 height 9
click at [245, 135] on div "out," at bounding box center [239, 133] width 21 height 35
type input "****"
click at [220, 159] on button at bounding box center [220, 158] width 10 height 9
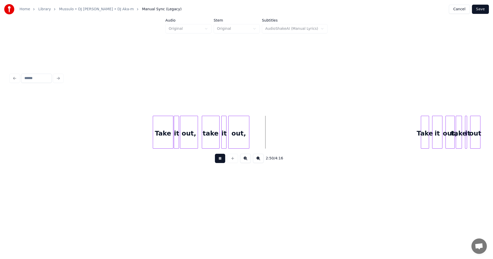
click at [220, 159] on button at bounding box center [220, 158] width 10 height 9
click at [276, 128] on div "Take" at bounding box center [277, 133] width 8 height 35
click at [286, 128] on div at bounding box center [286, 132] width 2 height 32
click at [294, 130] on div "it" at bounding box center [294, 133] width 10 height 35
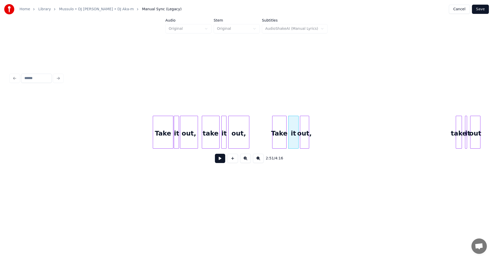
click at [304, 132] on div "out," at bounding box center [304, 133] width 9 height 35
click at [316, 128] on div at bounding box center [316, 132] width 2 height 32
click at [288, 132] on div at bounding box center [288, 132] width 2 height 32
click at [293, 131] on div "it" at bounding box center [296, 133] width 10 height 35
click at [294, 131] on div at bounding box center [295, 132] width 2 height 32
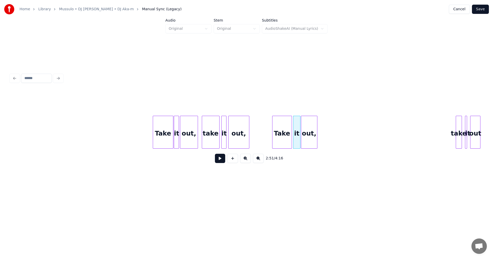
click at [292, 131] on div at bounding box center [291, 132] width 2 height 32
click at [320, 134] on div at bounding box center [320, 132] width 2 height 32
click at [248, 137] on div at bounding box center [249, 132] width 2 height 32
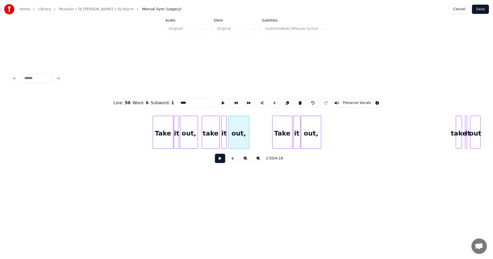
click at [218, 158] on button at bounding box center [220, 158] width 10 height 9
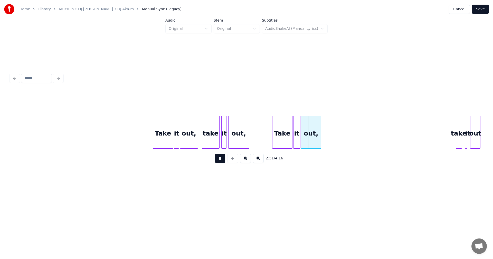
click at [224, 159] on button at bounding box center [220, 158] width 10 height 9
click at [285, 137] on div at bounding box center [285, 132] width 2 height 32
click at [290, 136] on div "it" at bounding box center [290, 133] width 7 height 35
click at [308, 137] on div "out," at bounding box center [306, 133] width 20 height 35
click at [311, 136] on div at bounding box center [311, 132] width 2 height 32
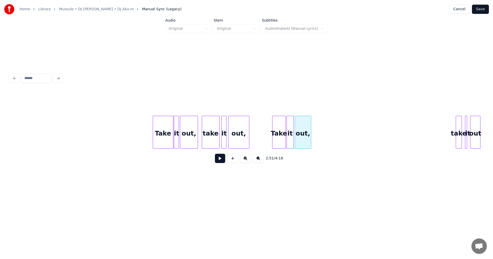
click at [235, 139] on div "out," at bounding box center [239, 133] width 21 height 35
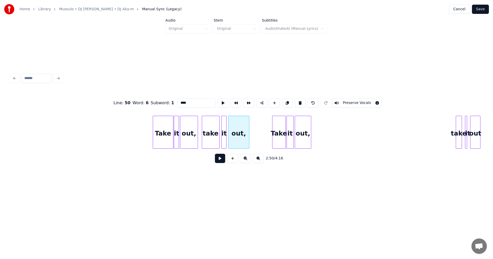
click at [219, 161] on button at bounding box center [220, 158] width 10 height 9
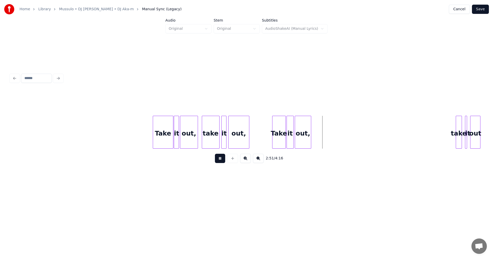
click at [219, 161] on button at bounding box center [220, 158] width 10 height 9
click at [226, 162] on div "2:48 / 4:16" at bounding box center [246, 158] width 464 height 11
click at [222, 162] on button at bounding box center [220, 158] width 10 height 9
drag, startPoint x: 223, startPoint y: 162, endPoint x: 214, endPoint y: 158, distance: 9.1
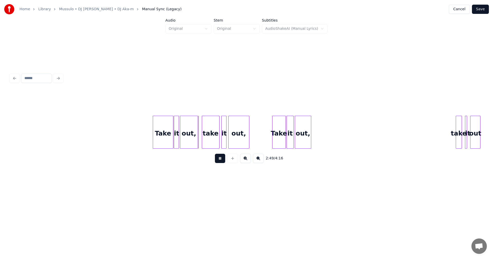
click at [223, 162] on button at bounding box center [220, 158] width 10 height 9
click at [159, 138] on div at bounding box center [160, 132] width 2 height 32
click at [220, 163] on button at bounding box center [220, 158] width 10 height 9
click at [249, 142] on div "out," at bounding box center [251, 133] width 21 height 35
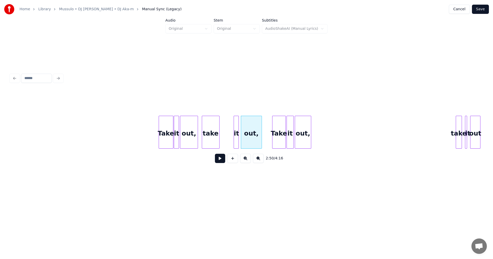
click at [237, 141] on div "it" at bounding box center [236, 133] width 5 height 35
click at [228, 141] on div "take" at bounding box center [224, 133] width 17 height 35
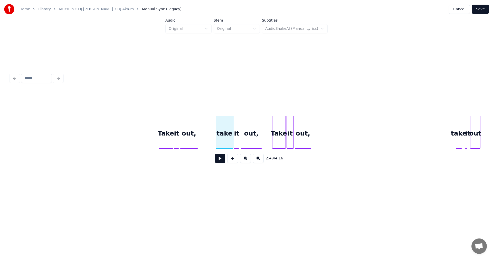
click at [219, 161] on button at bounding box center [220, 158] width 10 height 9
click at [220, 161] on button at bounding box center [220, 158] width 10 height 9
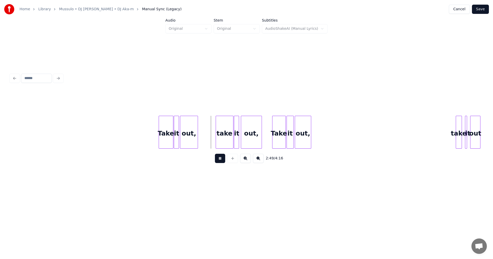
click at [218, 161] on button at bounding box center [220, 158] width 10 height 9
click at [224, 163] on button at bounding box center [220, 158] width 10 height 9
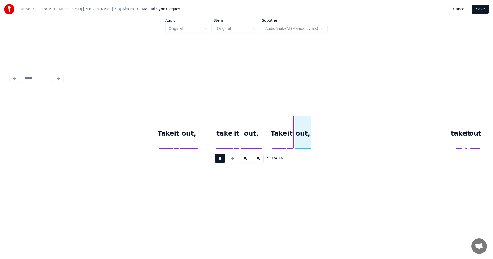
click at [224, 163] on button at bounding box center [220, 158] width 10 height 9
click at [273, 138] on div "Take" at bounding box center [276, 133] width 13 height 35
click at [284, 138] on div at bounding box center [284, 132] width 2 height 32
click at [449, 138] on div at bounding box center [450, 132] width 2 height 32
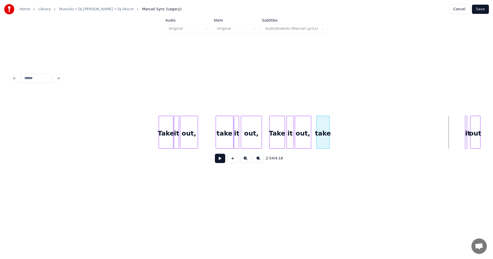
click at [325, 132] on div "take" at bounding box center [323, 133] width 13 height 35
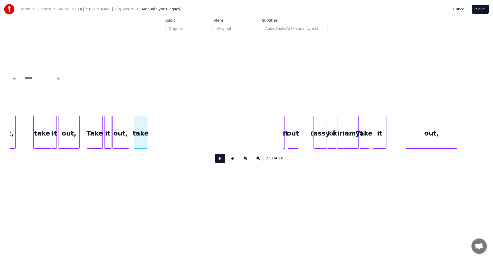
scroll to position [0, 8704]
click at [285, 139] on div "it" at bounding box center [286, 132] width 6 height 33
click at [151, 128] on div "it" at bounding box center [151, 133] width 5 height 35
click at [160, 129] on div "out" at bounding box center [161, 133] width 10 height 35
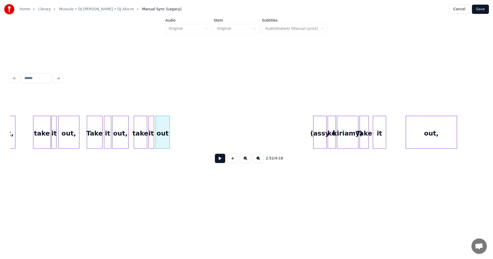
click at [169, 129] on div at bounding box center [169, 132] width 2 height 32
click at [96, 133] on div "Take" at bounding box center [94, 133] width 15 height 35
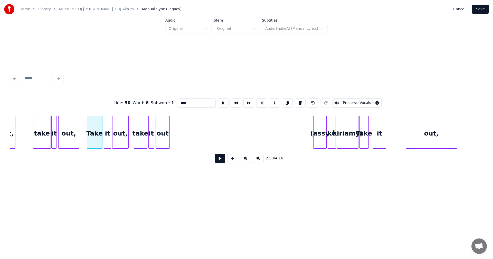
type input "****"
click at [223, 163] on button at bounding box center [220, 158] width 10 height 9
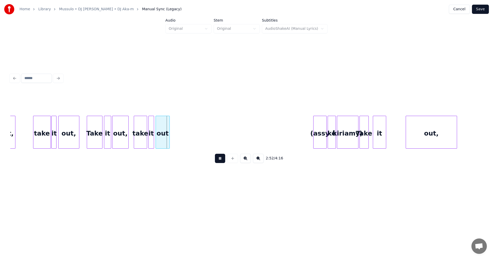
click at [222, 163] on button at bounding box center [220, 158] width 10 height 9
click at [221, 161] on button at bounding box center [220, 158] width 10 height 9
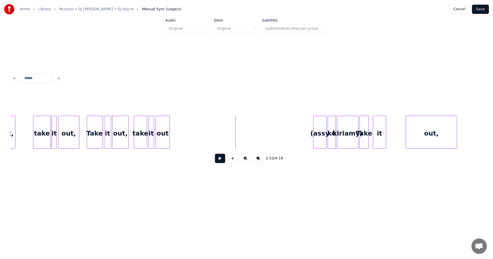
click at [318, 144] on div "(assy" at bounding box center [320, 133] width 13 height 35
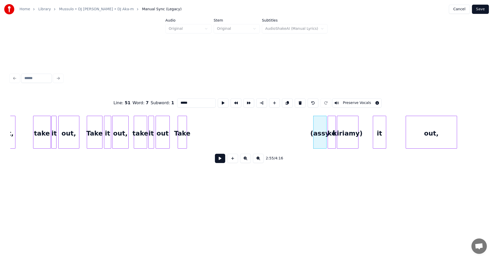
click at [183, 139] on div "Take" at bounding box center [182, 133] width 9 height 35
click at [146, 140] on div at bounding box center [146, 132] width 2 height 32
type input "****"
click at [221, 162] on button at bounding box center [220, 158] width 10 height 9
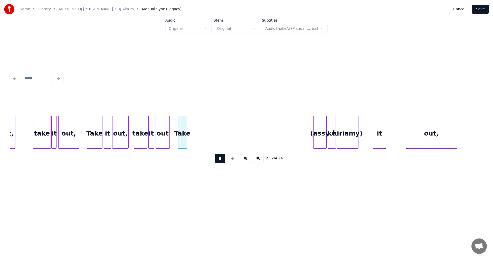
click at [221, 162] on button at bounding box center [220, 158] width 10 height 9
click at [190, 139] on div at bounding box center [190, 132] width 2 height 32
click at [197, 130] on div "it" at bounding box center [199, 133] width 13 height 35
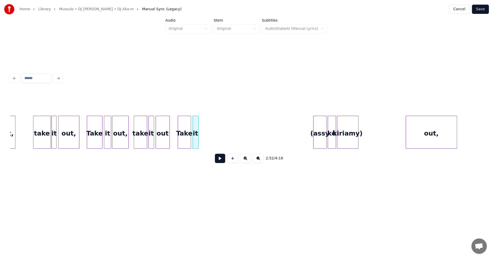
click at [197, 125] on div at bounding box center [198, 132] width 2 height 32
click at [214, 132] on div "out," at bounding box center [224, 133] width 51 height 35
click at [216, 130] on div at bounding box center [217, 132] width 2 height 32
click at [163, 136] on div "out" at bounding box center [163, 133] width 14 height 35
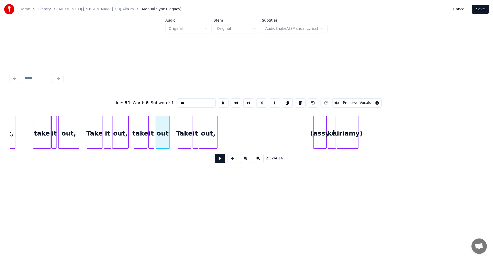
click at [223, 163] on button at bounding box center [220, 158] width 10 height 9
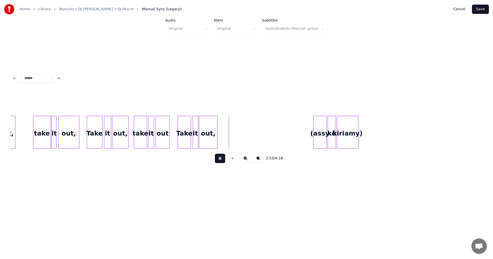
click at [223, 163] on button at bounding box center [220, 158] width 10 height 9
drag, startPoint x: 336, startPoint y: 151, endPoint x: 339, endPoint y: 151, distance: 2.9
click at [339, 151] on div "2:53 / 4:16" at bounding box center [246, 129] width 473 height 78
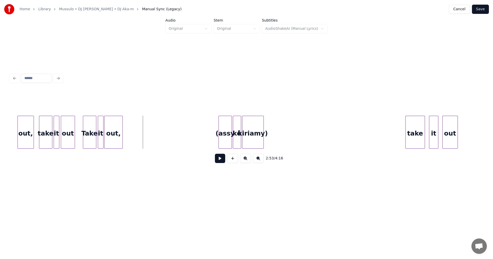
scroll to position [0, 8806]
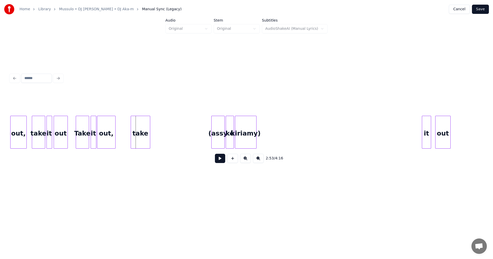
click at [139, 134] on div "take" at bounding box center [140, 133] width 19 height 35
click at [105, 134] on div "out," at bounding box center [106, 133] width 18 height 35
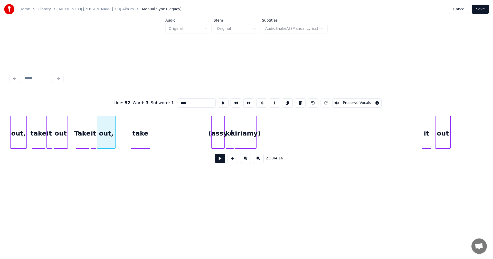
click at [220, 161] on button at bounding box center [220, 158] width 10 height 9
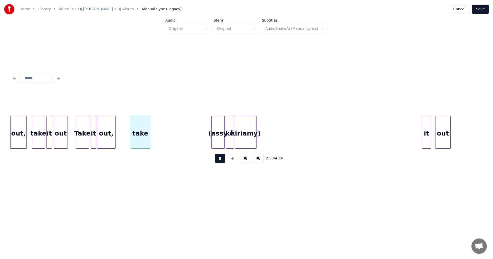
click at [220, 161] on button at bounding box center [220, 158] width 10 height 9
click at [147, 139] on div at bounding box center [146, 132] width 2 height 32
click at [154, 142] on div "it" at bounding box center [153, 133] width 9 height 35
click at [154, 142] on div at bounding box center [155, 132] width 2 height 32
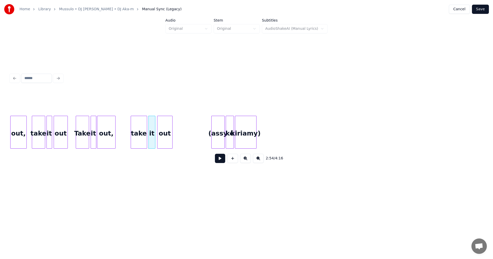
click at [162, 133] on div "out" at bounding box center [164, 133] width 15 height 35
click at [177, 133] on div at bounding box center [177, 132] width 2 height 32
click at [64, 132] on div "out" at bounding box center [61, 133] width 14 height 35
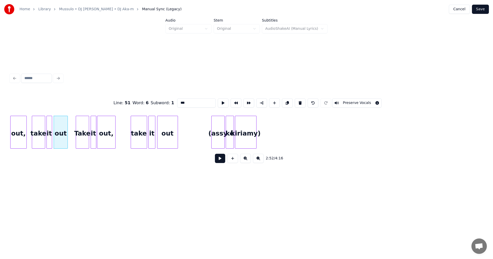
click at [221, 163] on button at bounding box center [220, 158] width 10 height 9
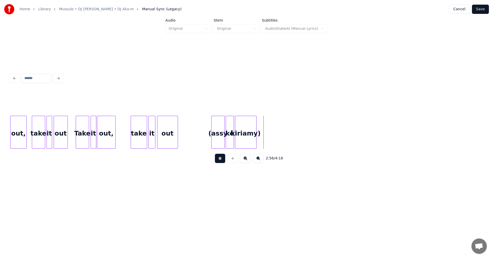
click at [221, 163] on button at bounding box center [220, 158] width 10 height 9
click at [246, 135] on div "kiriamy)" at bounding box center [245, 133] width 21 height 35
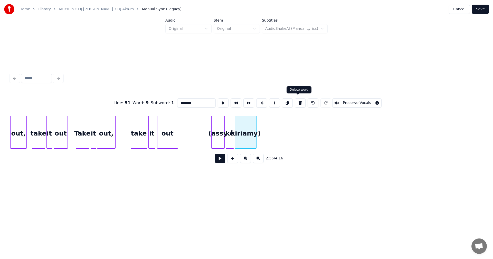
click at [298, 101] on button at bounding box center [300, 102] width 11 height 9
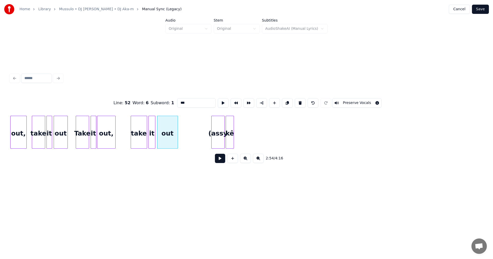
click at [298, 101] on button at bounding box center [300, 102] width 11 height 9
click at [308, 99] on button at bounding box center [313, 102] width 11 height 9
click at [228, 125] on div "kê" at bounding box center [230, 133] width 8 height 35
click at [300, 101] on button at bounding box center [300, 102] width 11 height 9
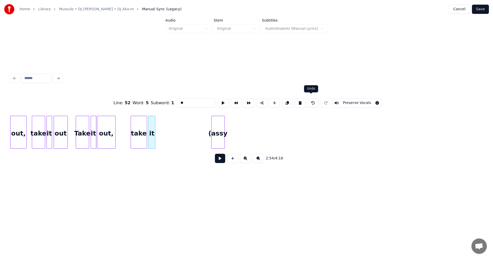
click at [308, 99] on button at bounding box center [313, 102] width 11 height 9
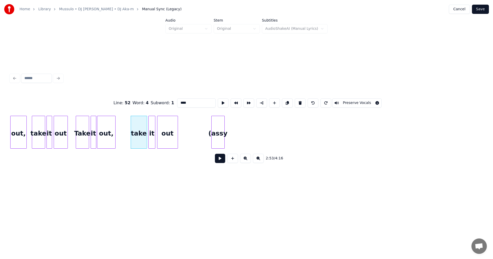
click at [214, 120] on div "(assy" at bounding box center [218, 133] width 13 height 35
click at [298, 101] on button at bounding box center [300, 102] width 11 height 9
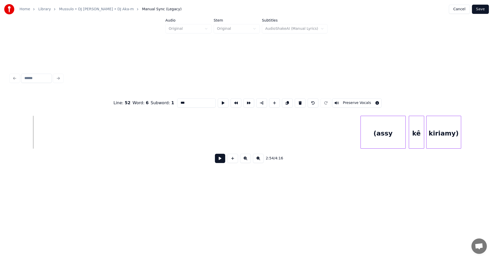
scroll to position [0, 9032]
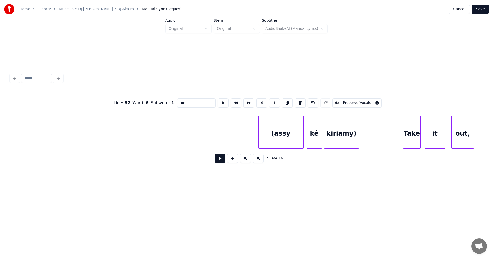
click at [335, 139] on div "kiriamy)" at bounding box center [341, 133] width 34 height 35
click at [298, 102] on button at bounding box center [300, 102] width 11 height 9
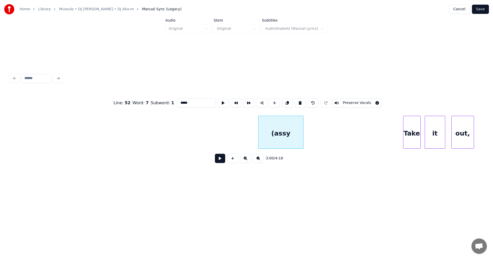
click at [298, 102] on button at bounding box center [300, 102] width 11 height 9
type input "****"
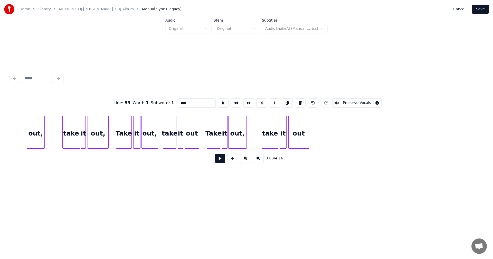
scroll to position [0, 8631]
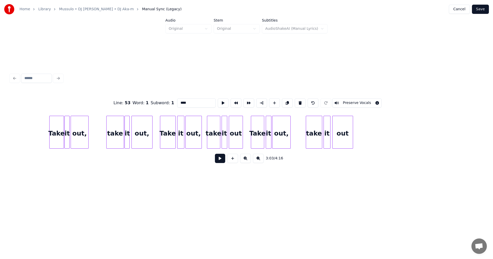
click at [262, 141] on div "Take" at bounding box center [257, 133] width 13 height 35
click at [221, 158] on button at bounding box center [220, 158] width 10 height 9
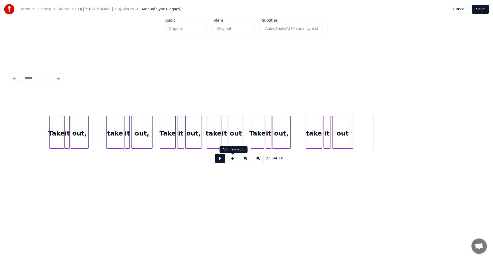
click at [235, 161] on button at bounding box center [232, 158] width 11 height 9
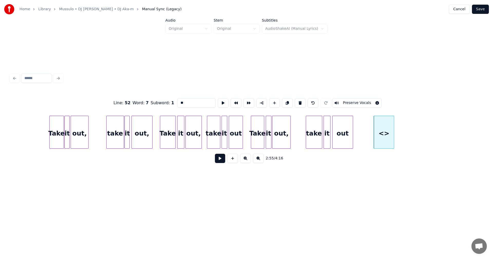
drag, startPoint x: 193, startPoint y: 102, endPoint x: 170, endPoint y: 102, distance: 22.4
click at [170, 102] on div "Line : 52 Word : 7 Subword : 1 ** Preserve Vocals" at bounding box center [246, 103] width 473 height 26
click at [405, 129] on div at bounding box center [404, 132] width 2 height 32
click at [184, 100] on input "*****" at bounding box center [196, 102] width 39 height 9
click at [311, 138] on div "take" at bounding box center [314, 133] width 16 height 35
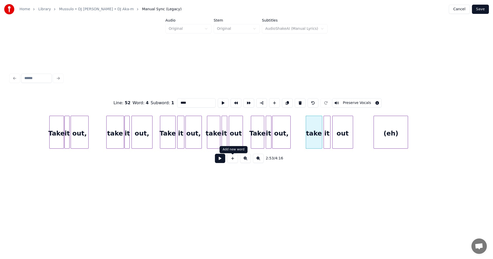
type input "****"
click at [225, 161] on button at bounding box center [220, 158] width 10 height 9
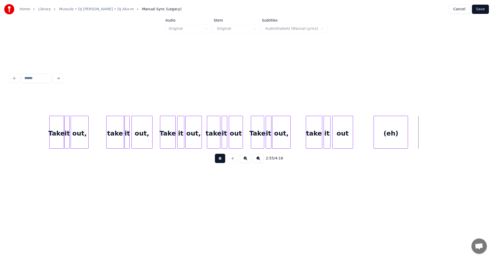
click at [225, 161] on button at bounding box center [220, 158] width 10 height 9
click at [428, 133] on div at bounding box center [428, 132] width 2 height 32
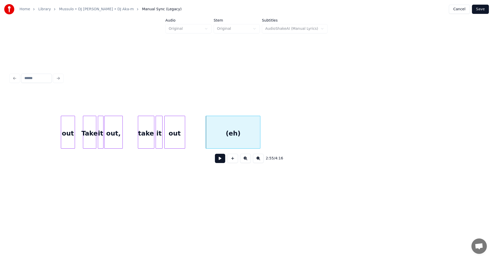
scroll to position [0, 8762]
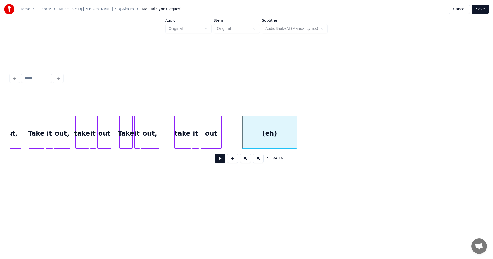
click at [217, 160] on button at bounding box center [220, 158] width 10 height 9
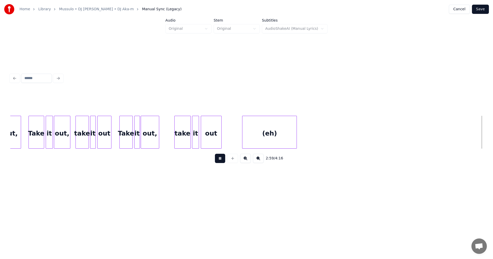
scroll to position [0, 9235]
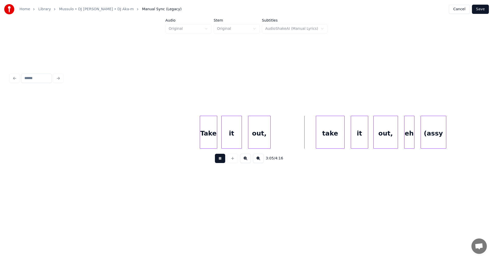
click at [219, 160] on button at bounding box center [220, 158] width 10 height 9
click at [212, 139] on div "Take" at bounding box center [208, 133] width 17 height 35
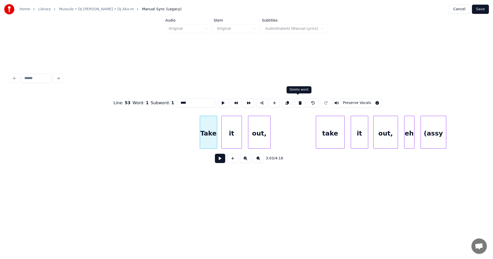
click at [297, 99] on button at bounding box center [300, 102] width 11 height 9
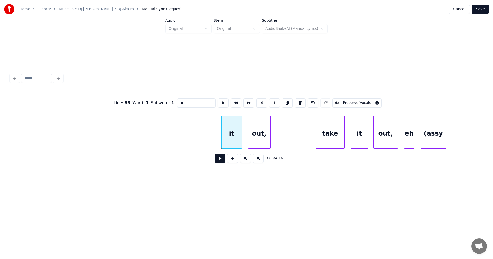
click at [297, 99] on button at bounding box center [300, 102] width 11 height 9
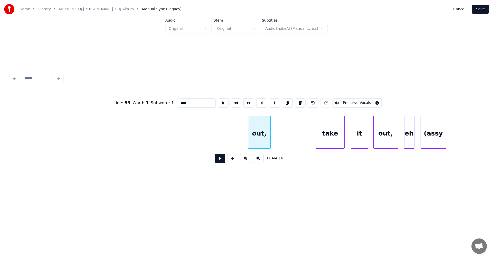
click at [297, 99] on button at bounding box center [300, 102] width 11 height 9
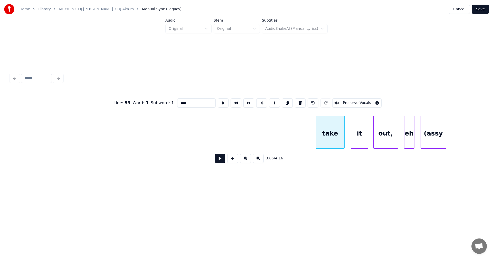
click at [297, 99] on button at bounding box center [300, 102] width 11 height 9
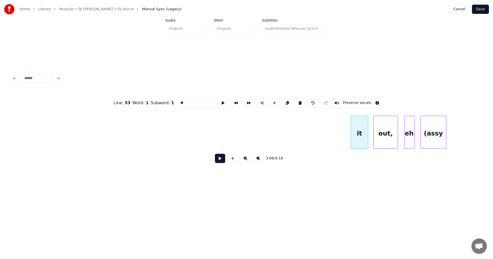
click at [297, 99] on button at bounding box center [300, 102] width 11 height 9
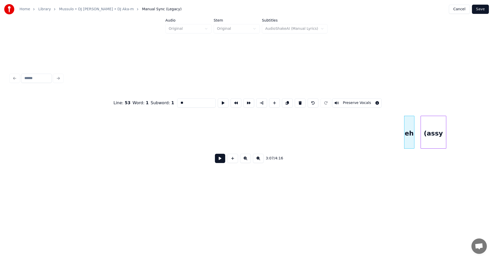
click at [297, 99] on button at bounding box center [300, 102] width 11 height 9
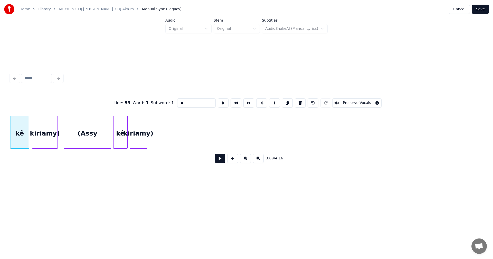
click at [297, 99] on button at bounding box center [300, 102] width 11 height 9
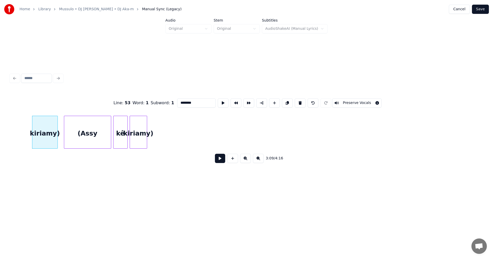
click at [297, 99] on button at bounding box center [300, 102] width 11 height 9
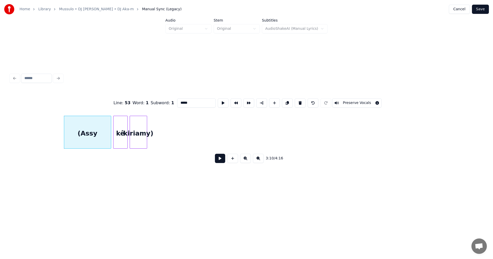
click at [297, 99] on button at bounding box center [300, 102] width 11 height 9
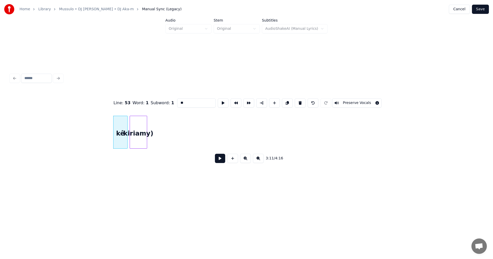
click at [297, 99] on button at bounding box center [300, 102] width 11 height 9
type input "****"
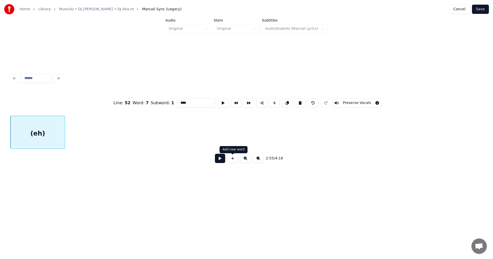
click at [221, 158] on button at bounding box center [220, 158] width 10 height 9
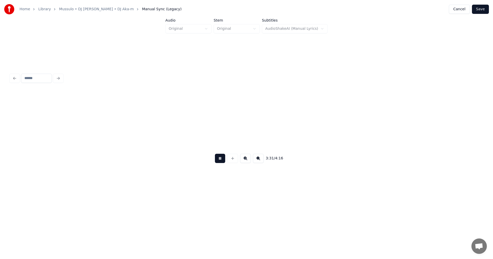
scroll to position [0, 10886]
click at [220, 161] on button at bounding box center [220, 158] width 10 height 9
click at [481, 11] on button "Save" at bounding box center [480, 9] width 17 height 9
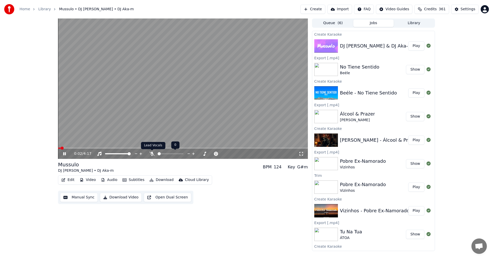
click at [153, 155] on icon at bounding box center [151, 154] width 5 height 4
click at [155, 149] on span at bounding box center [183, 148] width 250 height 1
click at [185, 148] on span at bounding box center [183, 148] width 250 height 1
click at [200, 149] on span at bounding box center [183, 148] width 250 height 1
click at [151, 154] on icon at bounding box center [151, 154] width 5 height 4
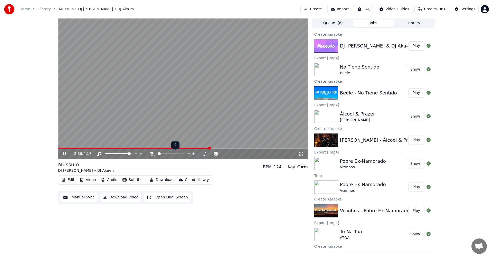
click at [151, 154] on icon at bounding box center [151, 154] width 5 height 4
click at [64, 153] on icon at bounding box center [64, 153] width 3 height 3
click at [163, 179] on button "Download" at bounding box center [161, 179] width 28 height 7
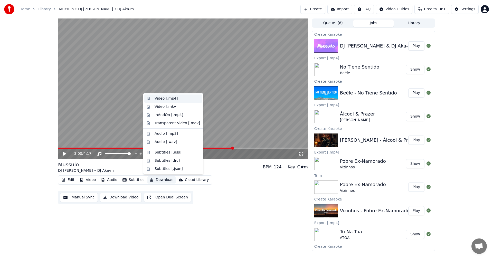
click at [164, 99] on div "Video [.mp4]" at bounding box center [166, 98] width 23 height 5
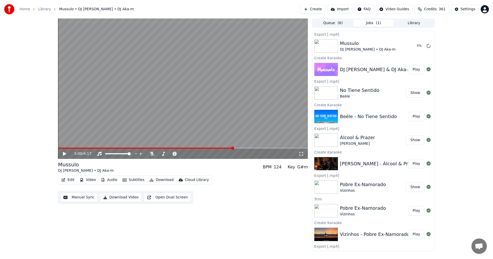
click at [321, 10] on button "Create" at bounding box center [313, 9] width 25 height 9
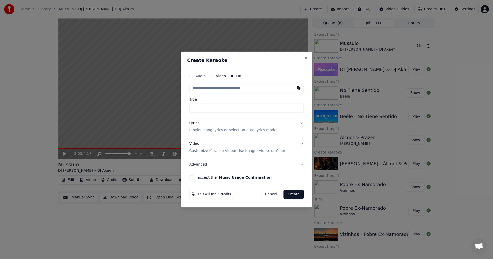
type input "**********"
drag, startPoint x: 229, startPoint y: 108, endPoint x: 177, endPoint y: 104, distance: 51.8
click at [177, 104] on body "**********" at bounding box center [246, 129] width 493 height 259
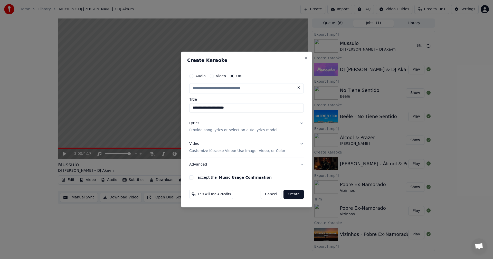
type input "**********"
click at [212, 132] on p "Provide song lyrics or select an auto lyrics model" at bounding box center [233, 130] width 88 height 5
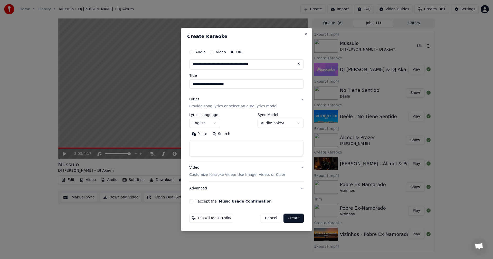
click at [208, 143] on textarea at bounding box center [246, 149] width 115 height 16
paste textarea "**********"
type textarea "**********"
click at [193, 203] on button "I accept the Music Usage Confirmation" at bounding box center [191, 201] width 4 height 4
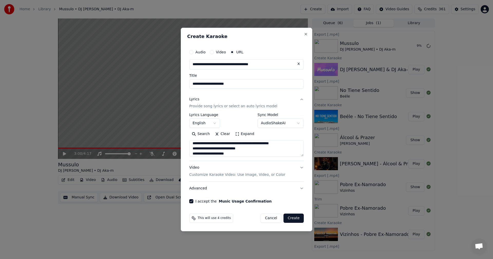
click at [295, 220] on button "Create" at bounding box center [294, 218] width 20 height 9
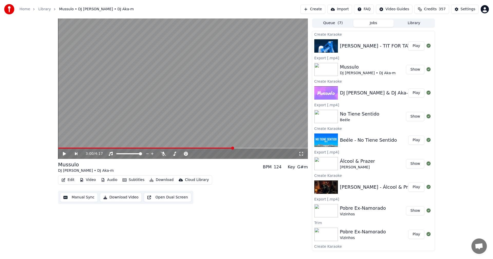
click at [411, 46] on button "Play" at bounding box center [416, 45] width 16 height 9
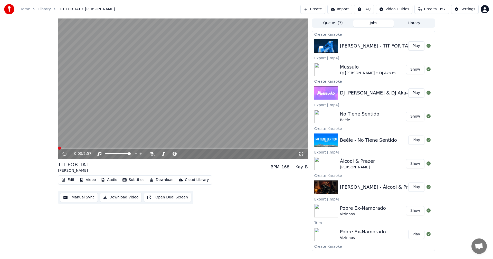
click at [413, 45] on button "Play" at bounding box center [416, 45] width 16 height 9
click at [152, 153] on icon at bounding box center [151, 154] width 5 height 4
click at [408, 45] on button "Play" at bounding box center [416, 45] width 16 height 9
click at [65, 154] on icon at bounding box center [64, 153] width 3 height 3
click at [153, 154] on icon at bounding box center [152, 154] width 3 height 4
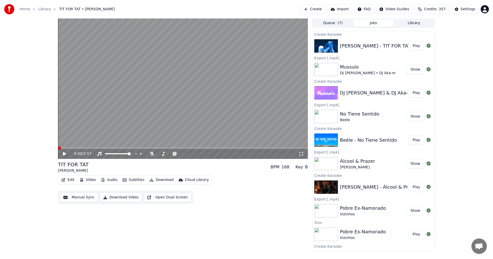
click at [58, 148] on span at bounding box center [59, 148] width 3 height 3
click at [65, 153] on icon at bounding box center [68, 154] width 12 height 4
click at [65, 153] on icon at bounding box center [64, 153] width 3 height 3
click at [68, 180] on button "Edit" at bounding box center [67, 179] width 17 height 7
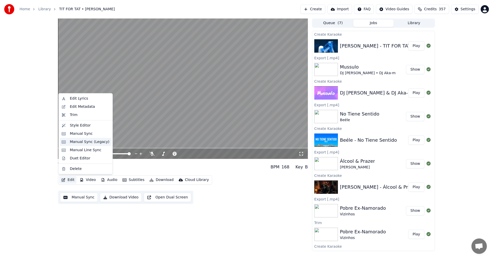
click at [82, 143] on div "Manual Sync (Legacy)" at bounding box center [90, 141] width 40 height 5
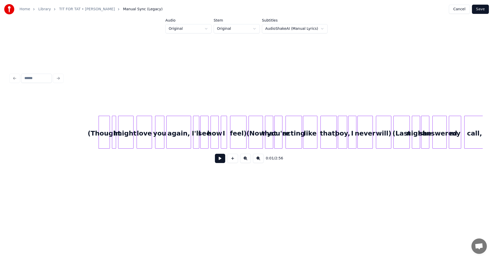
click at [108, 136] on div "(Thought" at bounding box center [104, 133] width 11 height 35
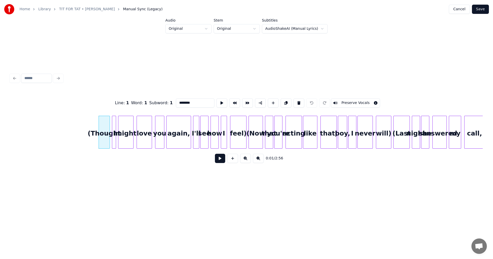
click at [330, 135] on div "that," at bounding box center [329, 133] width 16 height 35
type input "*****"
click at [220, 161] on button at bounding box center [220, 158] width 10 height 9
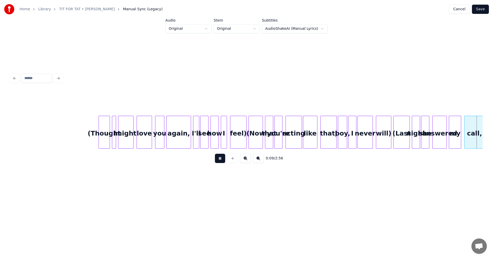
scroll to position [0, 473]
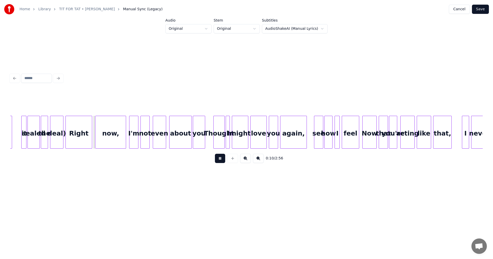
click at [220, 161] on button at bounding box center [220, 158] width 10 height 9
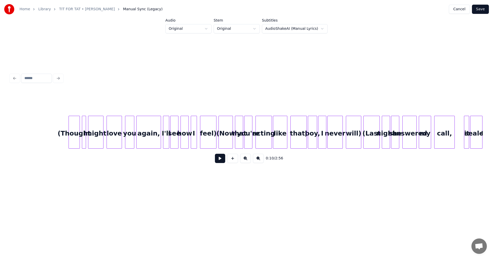
scroll to position [0, 50]
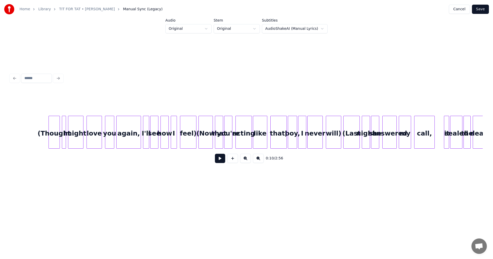
click at [54, 140] on div "(Thought" at bounding box center [54, 133] width 11 height 35
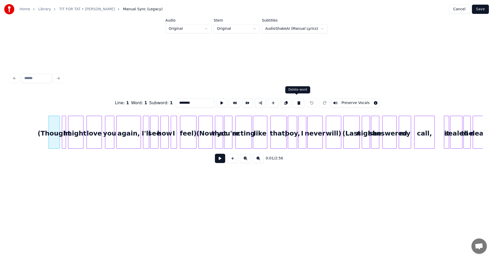
click at [297, 102] on button at bounding box center [299, 102] width 11 height 9
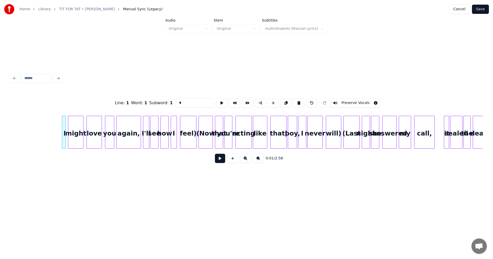
click at [297, 102] on button at bounding box center [299, 102] width 11 height 9
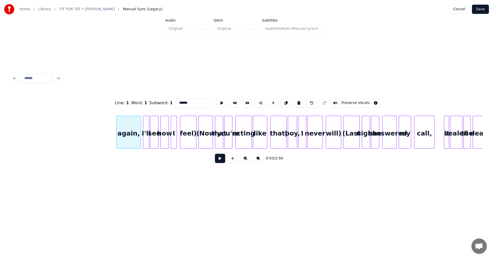
click at [297, 102] on button at bounding box center [299, 102] width 11 height 9
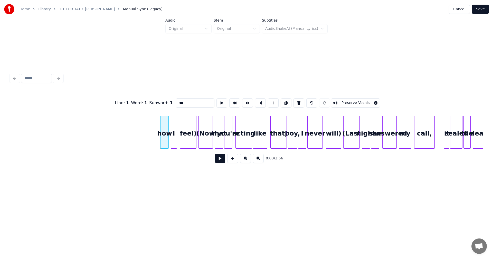
click at [297, 102] on button at bounding box center [299, 102] width 11 height 9
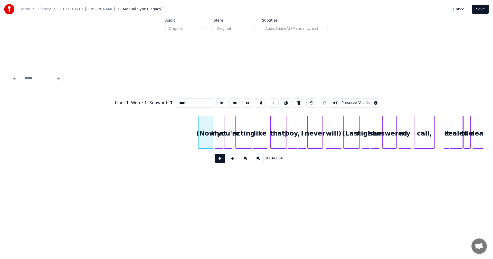
click at [297, 102] on button at bounding box center [299, 102] width 11 height 9
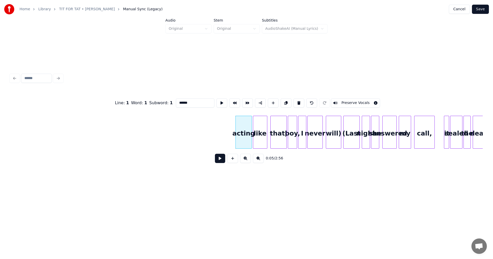
click at [297, 102] on button at bounding box center [299, 102] width 11 height 9
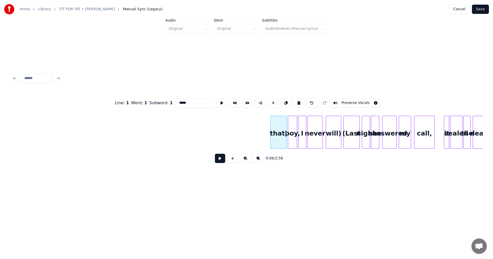
click at [297, 102] on button at bounding box center [299, 102] width 11 height 9
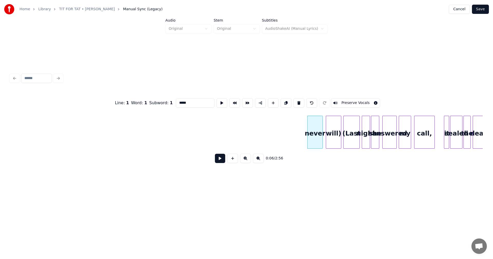
click at [297, 102] on button at bounding box center [299, 102] width 11 height 9
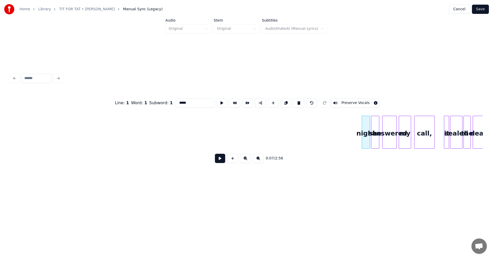
click at [297, 102] on button at bounding box center [299, 102] width 11 height 9
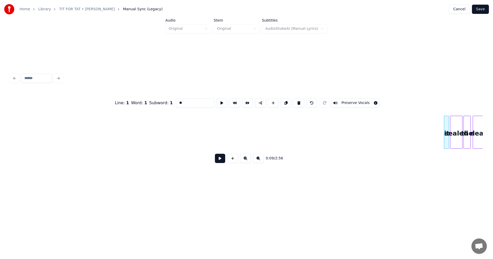
click at [297, 102] on button at bounding box center [299, 102] width 11 height 9
type input "*****"
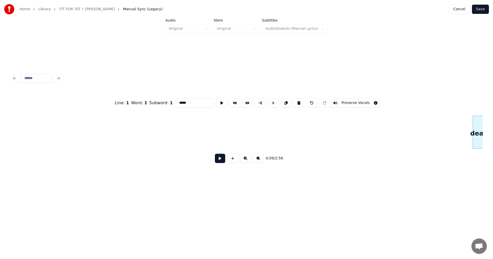
scroll to position [0, 528]
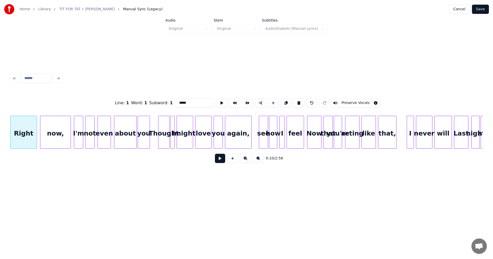
click at [218, 161] on button at bounding box center [220, 158] width 10 height 9
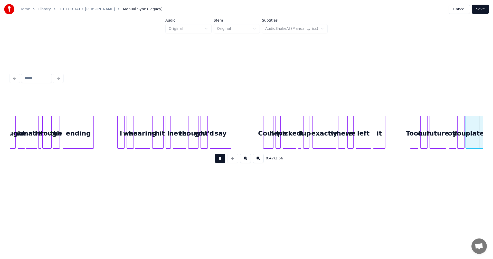
scroll to position [0, 2419]
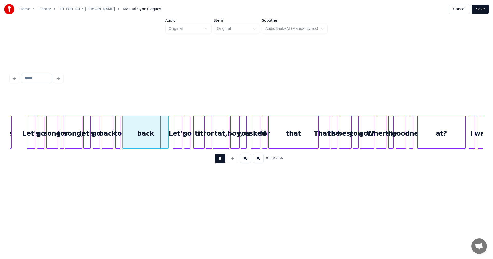
drag, startPoint x: 218, startPoint y: 161, endPoint x: 209, endPoint y: 158, distance: 9.8
click at [218, 161] on button at bounding box center [220, 158] width 10 height 9
click at [132, 137] on div at bounding box center [132, 132] width 2 height 32
click at [219, 161] on button at bounding box center [220, 158] width 10 height 9
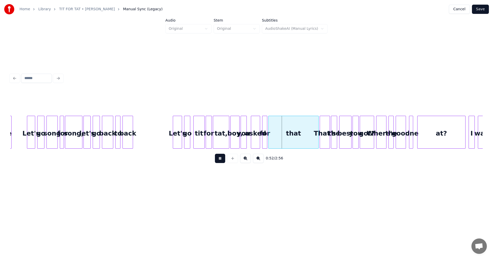
click at [219, 161] on button at bounding box center [220, 158] width 10 height 9
click at [283, 136] on div at bounding box center [283, 132] width 2 height 32
click at [221, 161] on button at bounding box center [220, 158] width 10 height 9
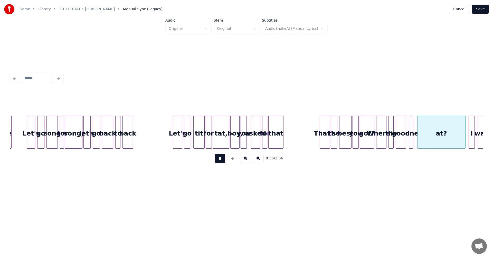
click at [221, 161] on button at bounding box center [220, 158] width 10 height 9
click at [433, 135] on div at bounding box center [433, 132] width 2 height 32
click at [220, 162] on button at bounding box center [220, 158] width 10 height 9
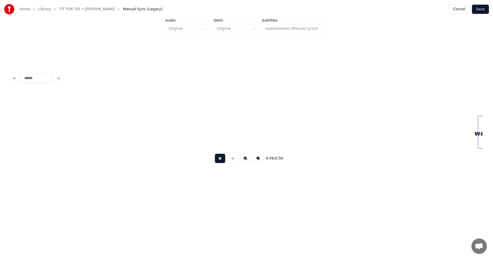
scroll to position [0, 2892]
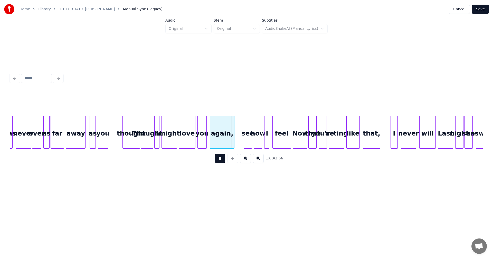
click at [220, 162] on button at bounding box center [220, 158] width 10 height 9
click at [135, 143] on div "thought" at bounding box center [131, 133] width 17 height 35
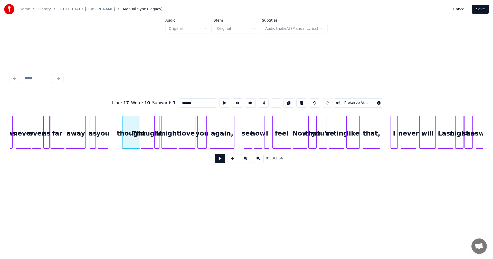
click at [145, 141] on div "Thought" at bounding box center [147, 133] width 12 height 35
click at [136, 141] on div "thought" at bounding box center [131, 133] width 17 height 35
click at [299, 99] on button at bounding box center [301, 102] width 11 height 9
type input "***"
click at [220, 161] on button at bounding box center [220, 158] width 10 height 9
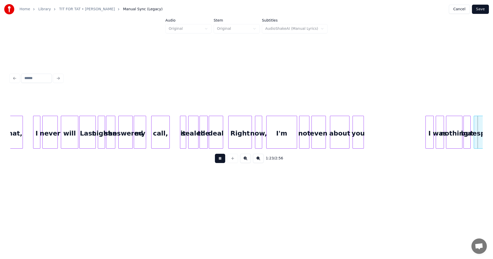
scroll to position [0, 4310]
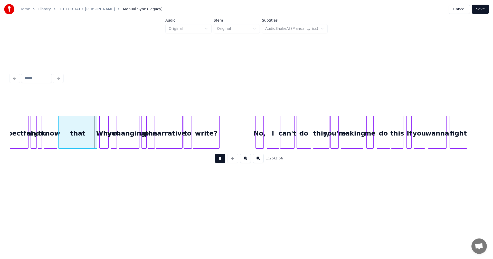
click at [220, 161] on button at bounding box center [220, 158] width 10 height 9
click at [79, 135] on div at bounding box center [79, 132] width 2 height 32
click at [223, 163] on button at bounding box center [220, 158] width 10 height 9
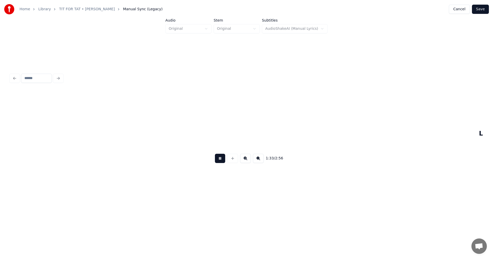
scroll to position [0, 4784]
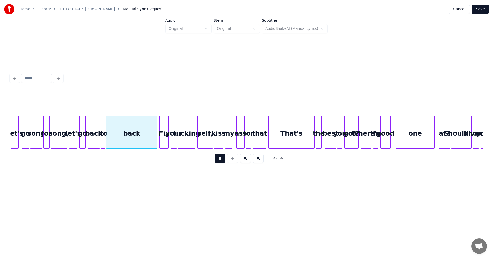
click at [221, 162] on button at bounding box center [220, 158] width 10 height 9
click at [117, 139] on div at bounding box center [117, 132] width 2 height 32
click at [217, 159] on button at bounding box center [220, 158] width 10 height 9
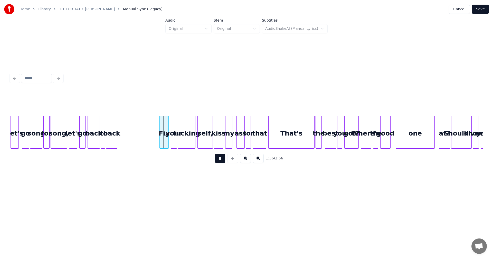
click at [220, 160] on button at bounding box center [220, 158] width 10 height 9
click at [218, 161] on button at bounding box center [220, 158] width 10 height 9
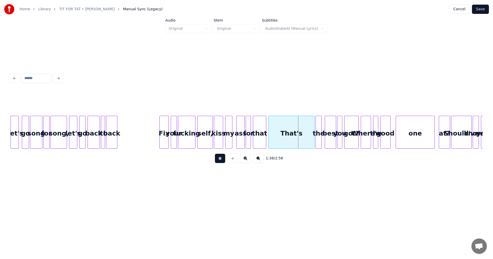
click at [218, 161] on button at bounding box center [220, 158] width 10 height 9
click at [309, 135] on div at bounding box center [310, 132] width 2 height 32
click at [264, 141] on div "that" at bounding box center [259, 133] width 13 height 35
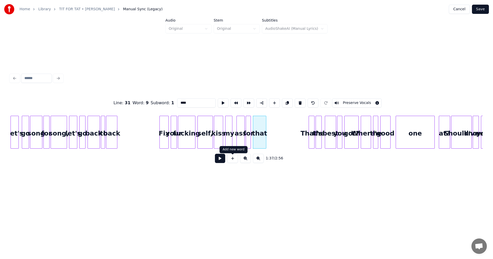
click at [222, 159] on button at bounding box center [220, 158] width 10 height 9
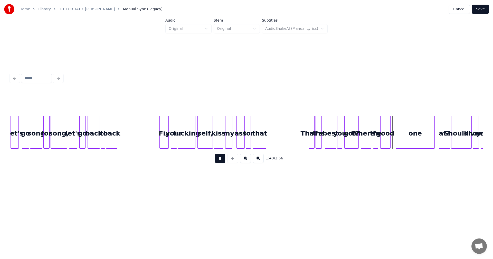
click at [222, 159] on button at bounding box center [220, 158] width 10 height 9
click at [407, 138] on div at bounding box center [407, 132] width 2 height 32
click at [222, 161] on button at bounding box center [220, 158] width 10 height 9
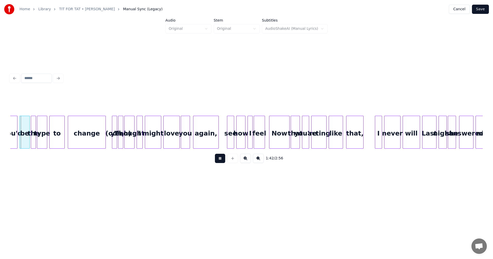
click at [222, 161] on button at bounding box center [220, 158] width 10 height 9
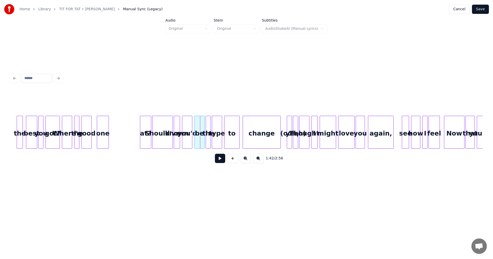
scroll to position [0, 5083]
click at [146, 144] on div "at?" at bounding box center [145, 133] width 11 height 35
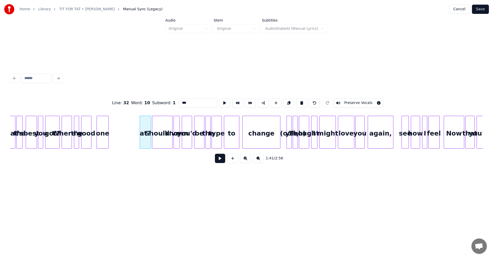
click at [27, 139] on div at bounding box center [27, 132] width 2 height 32
type input "****"
click at [224, 161] on button at bounding box center [220, 158] width 10 height 9
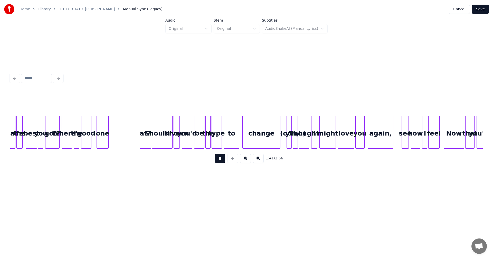
drag, startPoint x: 222, startPoint y: 161, endPoint x: 110, endPoint y: 151, distance: 112.2
click at [212, 160] on div "1:41 / 2:56" at bounding box center [246, 158] width 464 height 11
click at [217, 158] on button at bounding box center [220, 158] width 10 height 9
click at [104, 140] on div at bounding box center [103, 132] width 2 height 32
click at [97, 141] on div "one" at bounding box center [96, 133] width 7 height 35
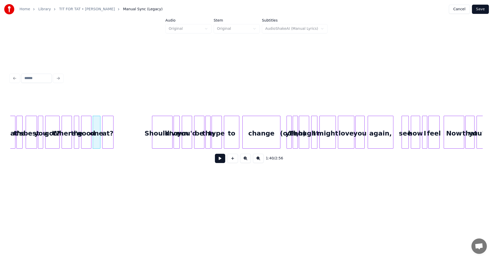
click at [107, 140] on div "at?" at bounding box center [107, 133] width 11 height 35
click at [108, 139] on div at bounding box center [108, 132] width 2 height 32
click at [50, 139] on div "got?" at bounding box center [52, 133] width 14 height 35
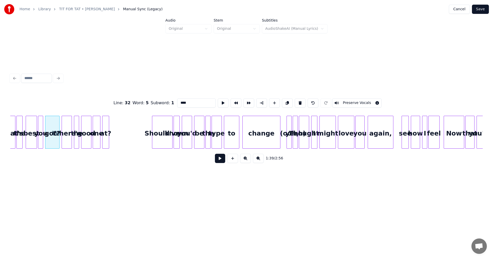
click at [219, 162] on button at bounding box center [220, 158] width 10 height 9
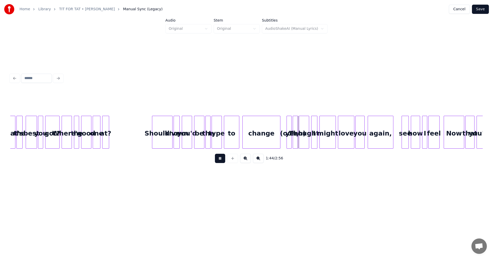
click at [219, 162] on button at bounding box center [220, 158] width 10 height 9
click at [288, 142] on div at bounding box center [288, 132] width 2 height 32
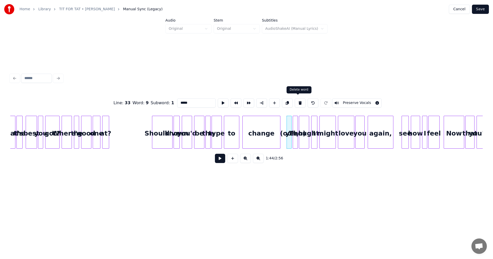
click at [299, 102] on button at bounding box center [300, 102] width 11 height 9
click at [252, 145] on div "change" at bounding box center [262, 133] width 38 height 35
type input "******"
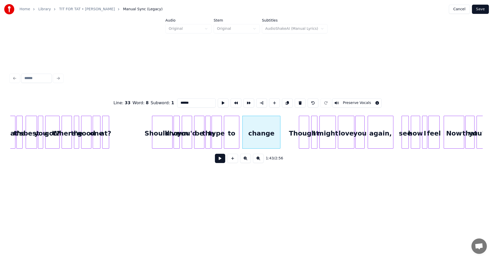
click at [215, 164] on div "1:43 / 2:56" at bounding box center [246, 158] width 464 height 11
click at [219, 162] on button at bounding box center [220, 158] width 10 height 9
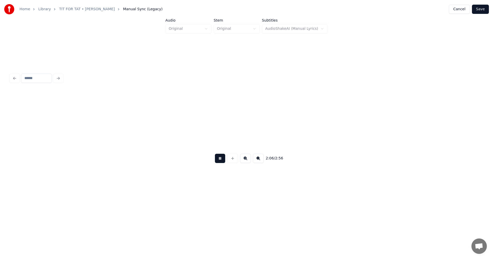
scroll to position [0, 6502]
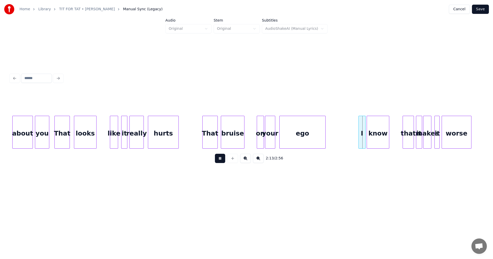
click at [219, 162] on button at bounding box center [220, 158] width 10 height 9
click at [353, 134] on div "I" at bounding box center [353, 133] width 7 height 35
click at [375, 136] on div "know" at bounding box center [370, 133] width 22 height 35
click at [317, 138] on div "ego" at bounding box center [303, 133] width 46 height 35
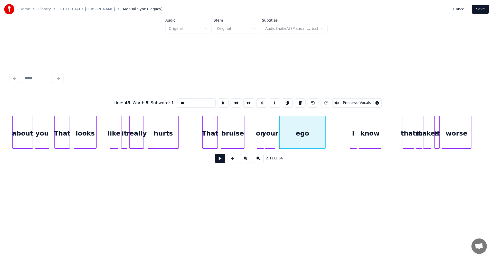
click at [222, 163] on button at bounding box center [220, 158] width 10 height 9
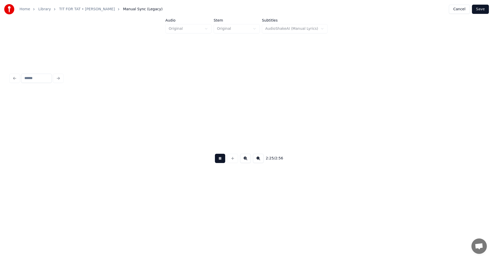
scroll to position [0, 7447]
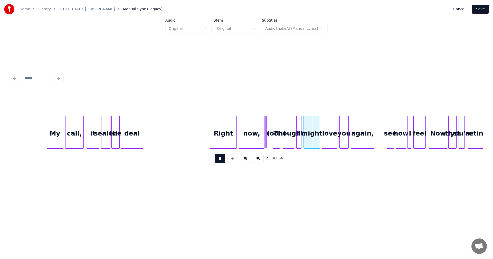
click at [222, 163] on button at bounding box center [220, 158] width 10 height 9
click at [277, 144] on div "(ooh)" at bounding box center [276, 133] width 7 height 35
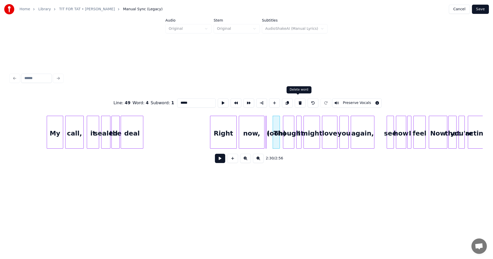
click at [301, 102] on button at bounding box center [300, 102] width 11 height 9
click at [267, 124] on div at bounding box center [267, 132] width 2 height 32
click at [231, 128] on div "Right" at bounding box center [223, 133] width 26 height 35
type input "*****"
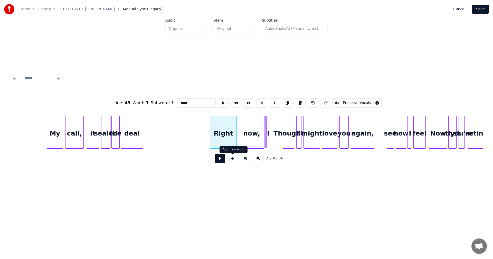
click at [224, 160] on button at bounding box center [220, 158] width 10 height 9
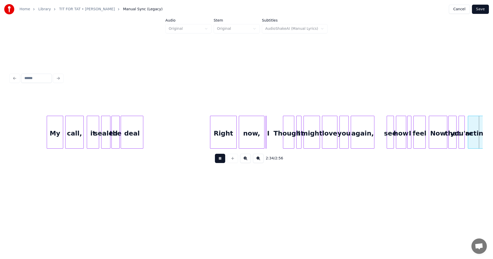
scroll to position [0, 7920]
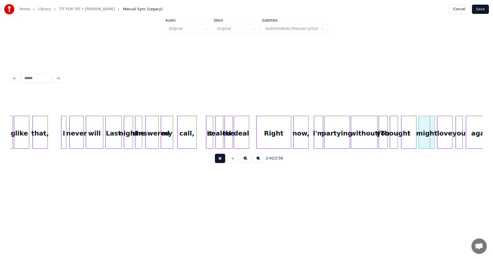
click at [224, 160] on button at bounding box center [220, 158] width 10 height 9
click at [394, 143] on div "(Thought" at bounding box center [394, 133] width 8 height 35
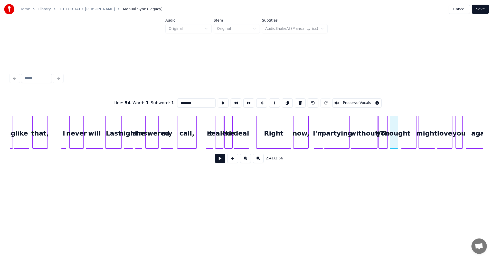
click at [220, 161] on button at bounding box center [220, 158] width 10 height 9
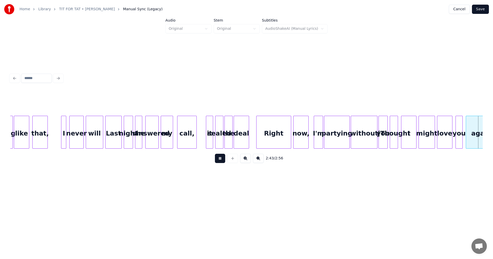
scroll to position [0, 8393]
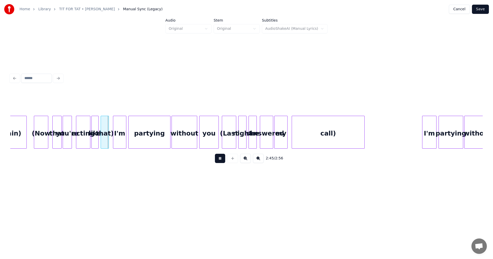
click at [220, 161] on button at bounding box center [220, 158] width 10 height 9
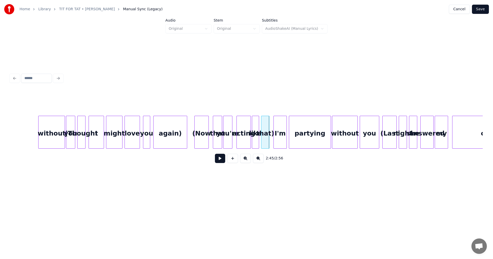
scroll to position [0, 8227]
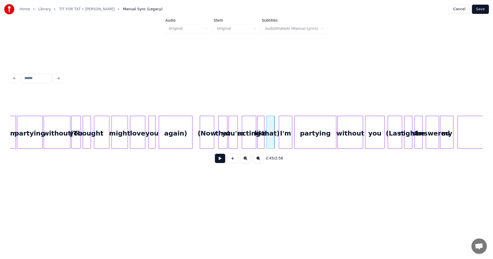
click at [492, 132] on div "Home Library TIT FOR TAT • [PERSON_NAME] Manual Sync (Legacy) Cancel Save Audio…" at bounding box center [246, 98] width 493 height 197
click at [476, 132] on div "call)" at bounding box center [494, 133] width 72 height 35
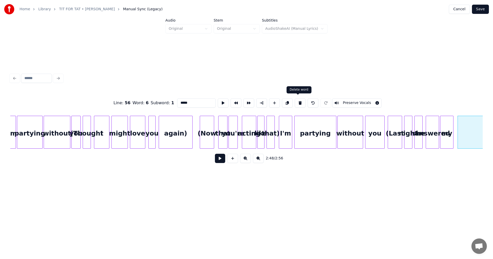
click at [299, 101] on button at bounding box center [300, 102] width 11 height 9
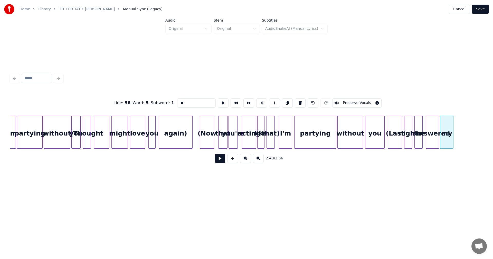
click at [299, 101] on button at bounding box center [300, 102] width 11 height 9
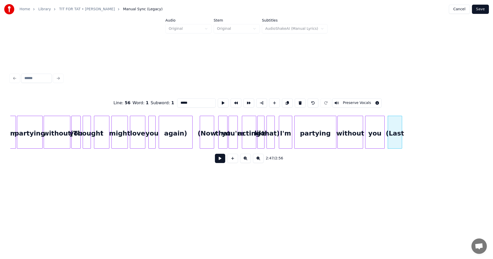
click at [299, 101] on button at bounding box center [300, 102] width 11 height 9
click at [299, 101] on button at bounding box center [301, 102] width 11 height 9
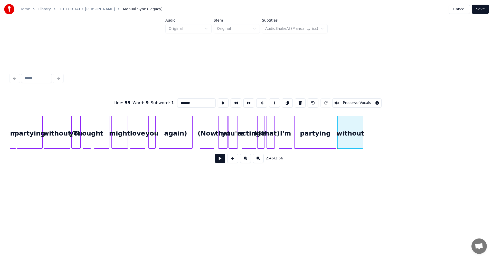
click at [299, 101] on button at bounding box center [300, 102] width 11 height 9
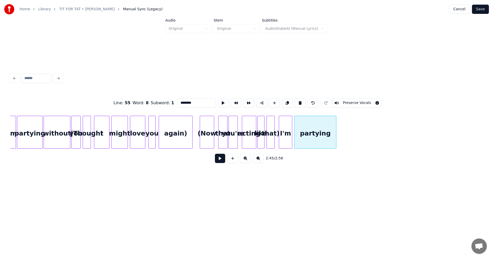
click at [299, 101] on button at bounding box center [300, 102] width 11 height 9
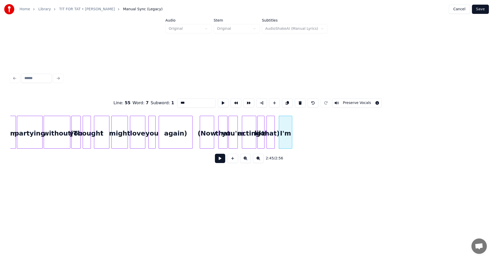
click at [299, 101] on button at bounding box center [300, 102] width 11 height 9
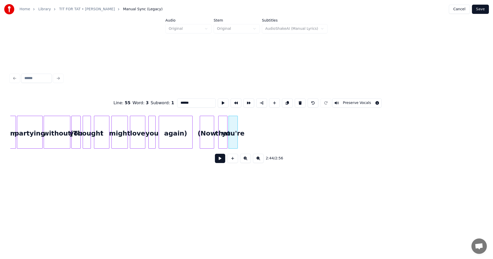
click at [299, 101] on button at bounding box center [300, 102] width 11 height 9
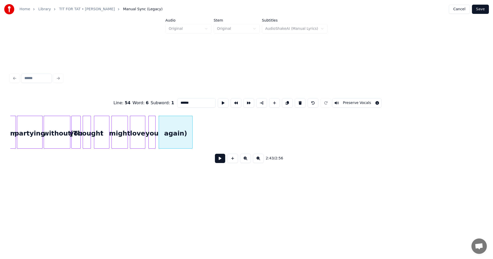
click at [299, 101] on button at bounding box center [300, 102] width 11 height 9
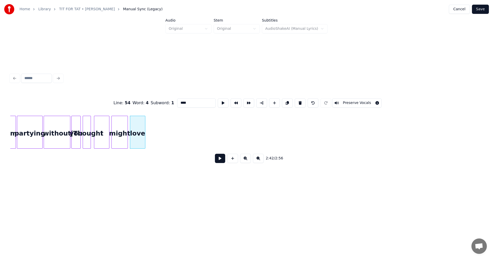
click at [299, 101] on button at bounding box center [300, 102] width 11 height 9
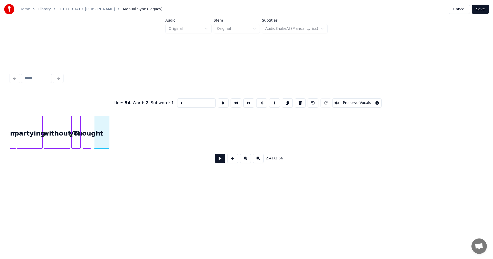
click at [299, 101] on button at bounding box center [300, 102] width 11 height 9
click at [59, 133] on div "without" at bounding box center [57, 133] width 26 height 35
type input "*******"
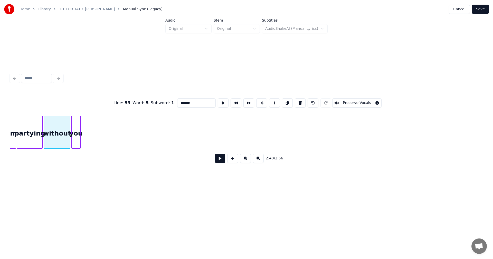
click at [217, 162] on button at bounding box center [220, 158] width 10 height 9
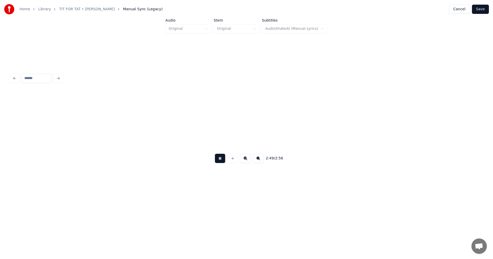
scroll to position [0, 8573]
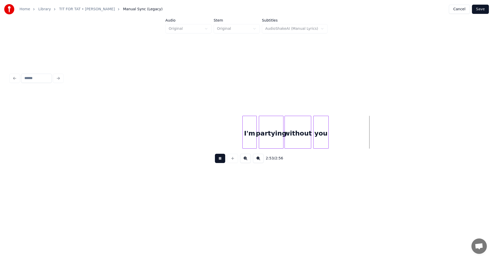
click at [220, 161] on button at bounding box center [220, 158] width 10 height 9
click at [479, 7] on button "Save" at bounding box center [480, 9] width 17 height 9
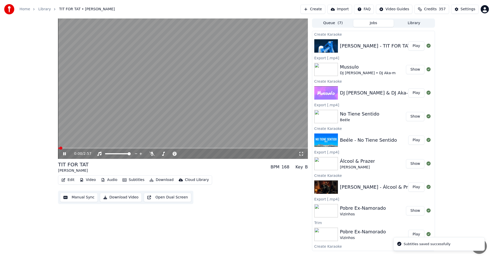
click at [63, 153] on icon at bounding box center [64, 153] width 3 height 3
click at [158, 180] on button "Download" at bounding box center [161, 179] width 28 height 7
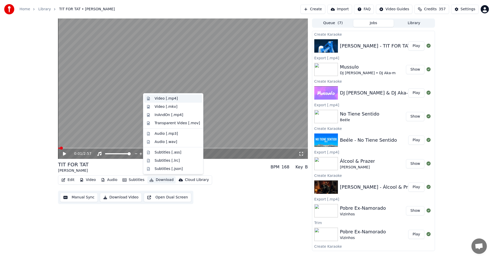
click at [166, 102] on div "Video [.mp4]" at bounding box center [173, 99] width 58 height 8
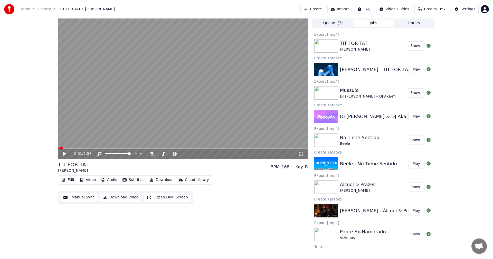
click at [321, 10] on button "Create" at bounding box center [313, 9] width 25 height 9
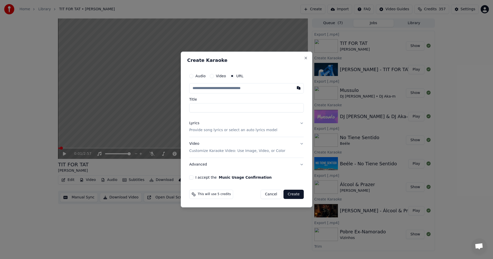
type input "**********"
drag, startPoint x: 227, startPoint y: 107, endPoint x: 184, endPoint y: 107, distance: 43.7
click at [184, 107] on div "**********" at bounding box center [247, 130] width 132 height 156
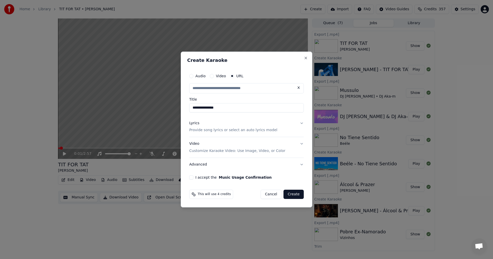
click at [232, 132] on p "Provide song lyrics or select an auto lyrics model" at bounding box center [233, 130] width 88 height 5
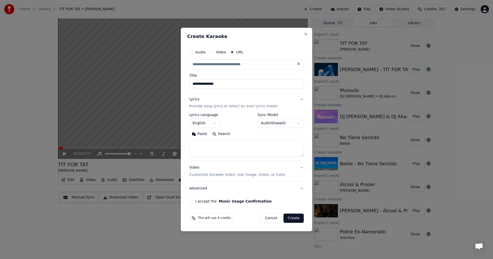
type input "**********"
click at [223, 142] on textarea at bounding box center [246, 149] width 115 height 16
paste textarea "**********"
type textarea "**********"
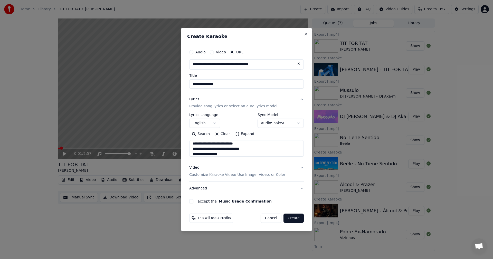
click at [213, 124] on button "English" at bounding box center [204, 123] width 31 height 9
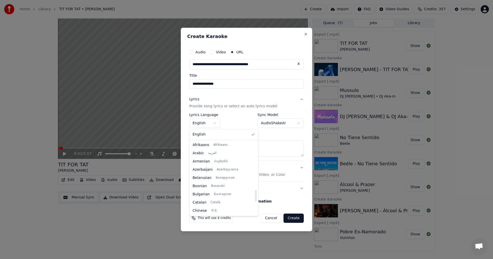
scroll to position [312, 0]
select select "**"
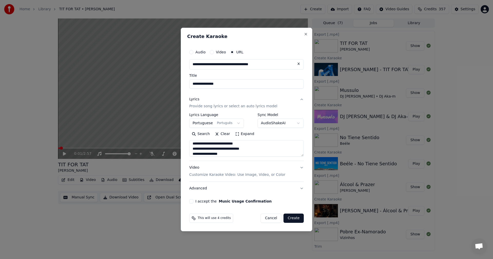
click at [192, 201] on button "I accept the Music Usage Confirmation" at bounding box center [191, 201] width 4 height 4
click at [297, 219] on button "Create" at bounding box center [294, 218] width 20 height 9
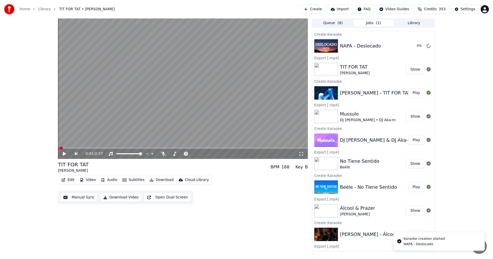
scroll to position [0, 0]
click at [413, 49] on button "Play" at bounding box center [416, 45] width 16 height 9
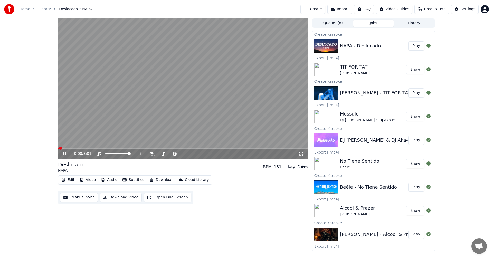
click at [63, 154] on icon at bounding box center [68, 154] width 12 height 4
click at [67, 181] on button "Edit" at bounding box center [67, 179] width 17 height 7
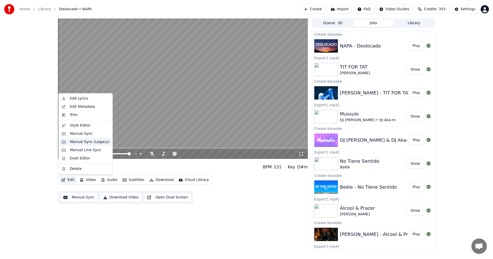
click at [87, 143] on div "Manual Sync (Legacy)" at bounding box center [90, 141] width 40 height 5
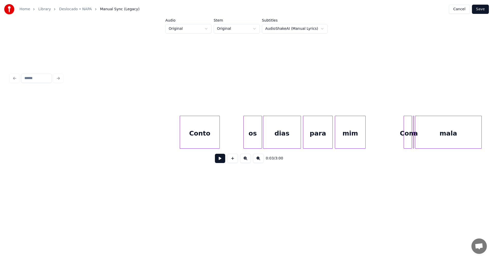
click at [218, 163] on button at bounding box center [220, 158] width 10 height 9
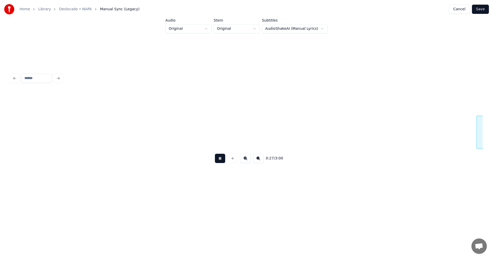
scroll to position [0, 1418]
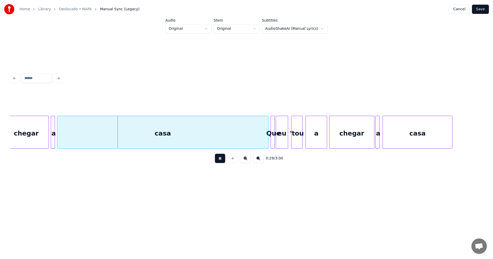
click at [218, 163] on button at bounding box center [220, 158] width 10 height 9
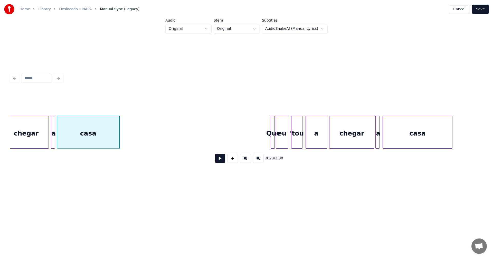
click at [119, 133] on div at bounding box center [119, 132] width 2 height 32
click at [221, 159] on button at bounding box center [220, 158] width 10 height 9
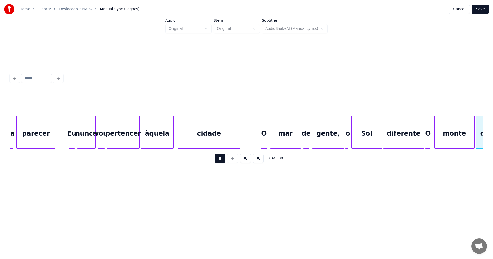
scroll to position [0, 3310]
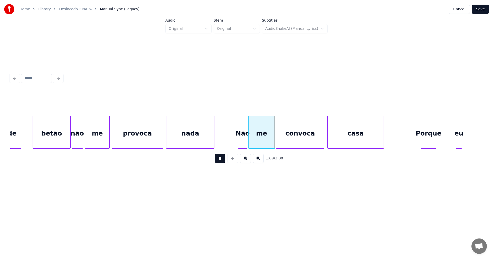
click at [220, 160] on button at bounding box center [220, 158] width 10 height 9
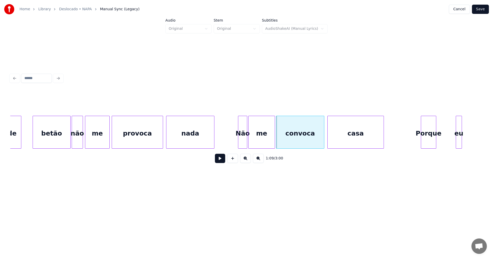
click at [220, 161] on button at bounding box center [220, 158] width 10 height 9
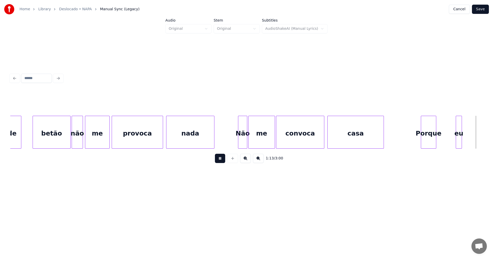
click at [220, 161] on button at bounding box center [220, 158] width 10 height 9
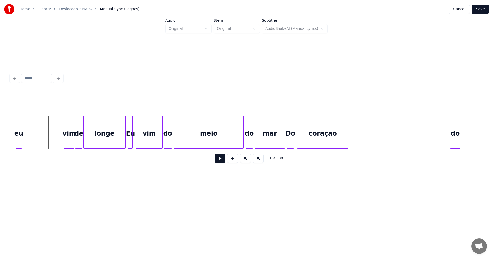
scroll to position [0, 3699]
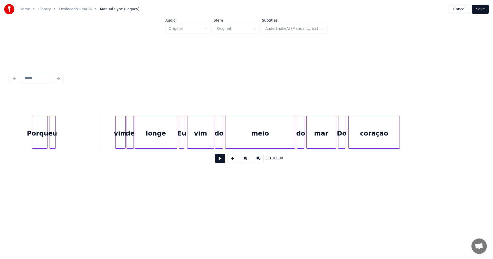
click at [53, 144] on div "eu" at bounding box center [53, 133] width 6 height 35
click at [38, 143] on div "Porque" at bounding box center [39, 133] width 15 height 35
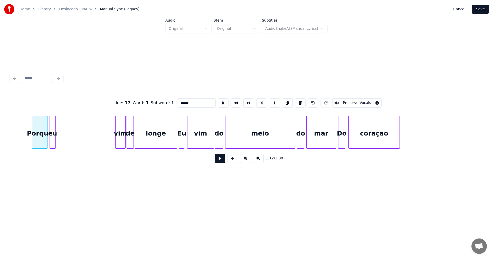
click at [215, 161] on button at bounding box center [220, 158] width 10 height 9
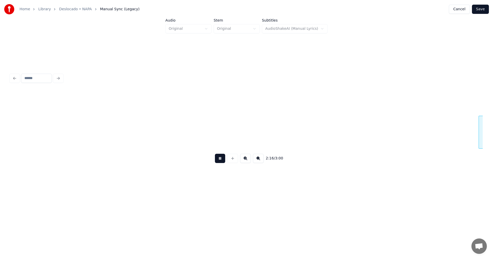
scroll to position [0, 7009]
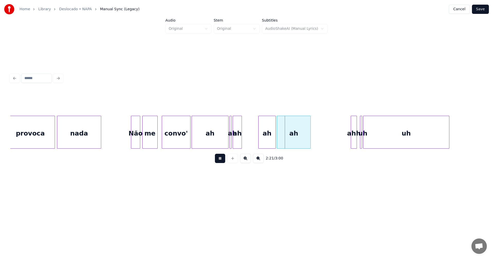
click at [220, 162] on button at bounding box center [220, 158] width 10 height 9
click at [251, 143] on div "ah" at bounding box center [250, 133] width 9 height 35
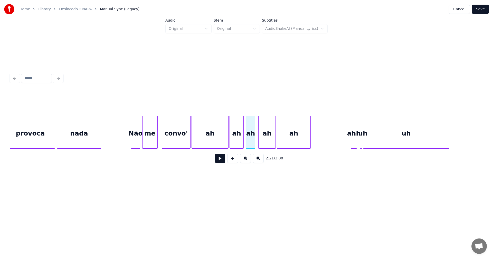
click at [243, 142] on div at bounding box center [243, 132] width 2 height 32
click at [183, 139] on div "convo'" at bounding box center [176, 133] width 28 height 35
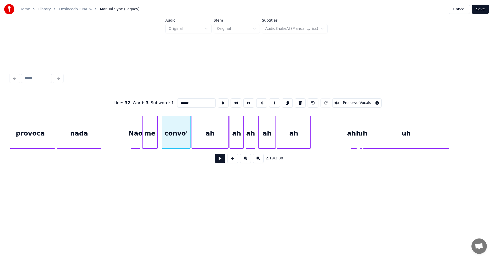
click at [224, 163] on button at bounding box center [220, 158] width 10 height 9
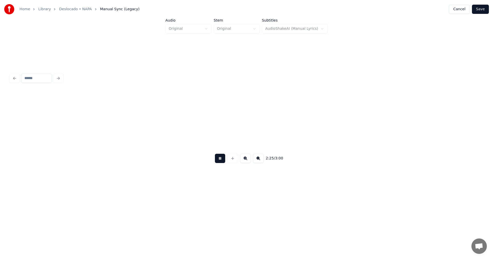
scroll to position [0, 7482]
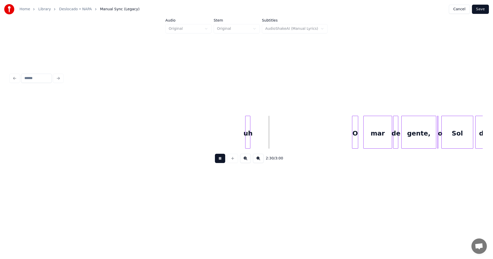
click at [220, 162] on button at bounding box center [220, 158] width 10 height 9
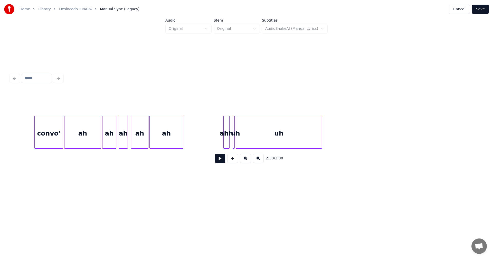
scroll to position [0, 7121]
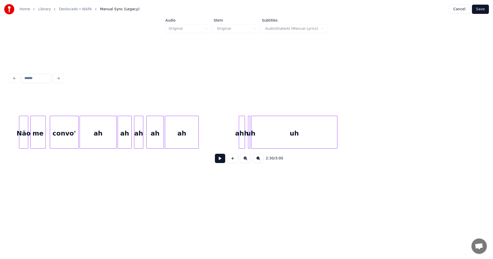
click at [314, 137] on div "uh" at bounding box center [294, 133] width 86 height 35
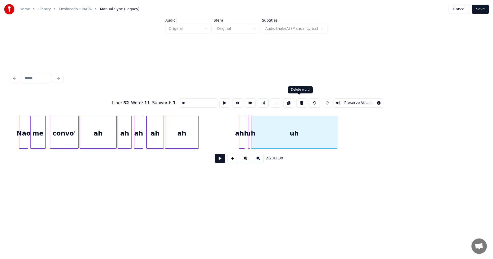
click at [299, 102] on button at bounding box center [301, 102] width 11 height 9
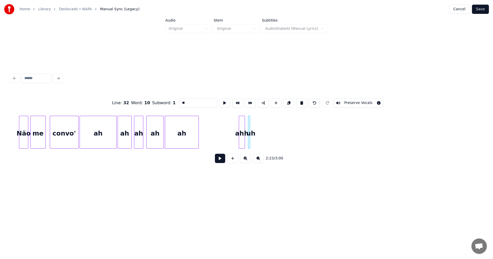
click at [299, 102] on button at bounding box center [301, 102] width 11 height 9
click at [299, 102] on button at bounding box center [300, 102] width 11 height 9
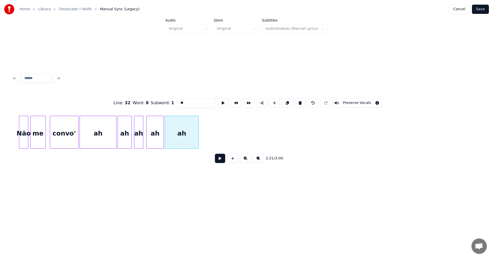
click at [299, 102] on button at bounding box center [300, 102] width 11 height 9
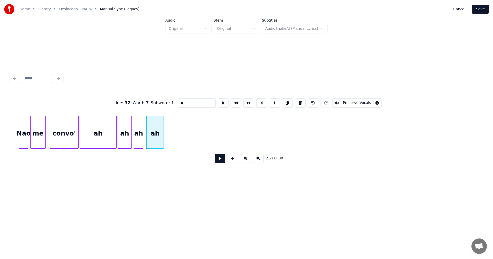
click at [299, 102] on button at bounding box center [300, 102] width 11 height 9
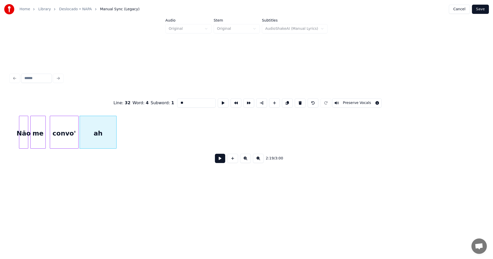
click at [191, 101] on input "**" at bounding box center [196, 102] width 39 height 9
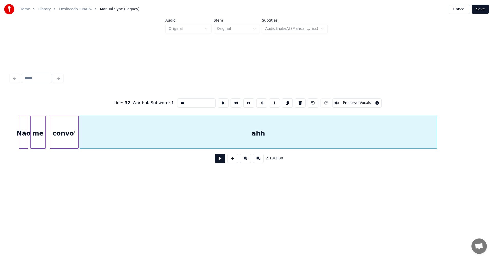
click at [436, 135] on div at bounding box center [436, 132] width 2 height 32
type input "***"
click at [219, 161] on button at bounding box center [220, 158] width 10 height 9
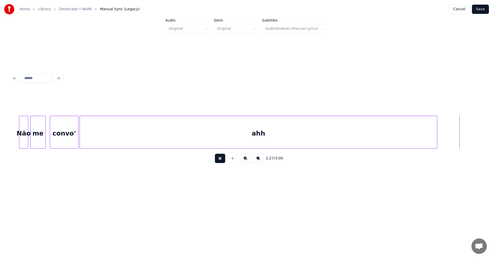
click at [219, 161] on button at bounding box center [220, 158] width 10 height 9
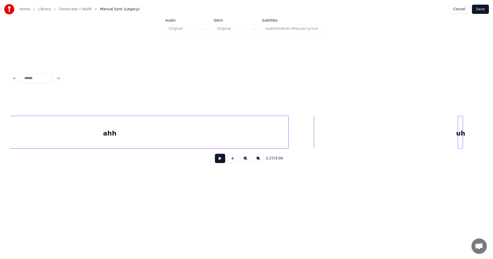
scroll to position [0, 7326]
click at [260, 130] on div at bounding box center [261, 132] width 2 height 32
click at [218, 158] on button at bounding box center [220, 158] width 10 height 9
click at [222, 160] on button at bounding box center [220, 158] width 10 height 9
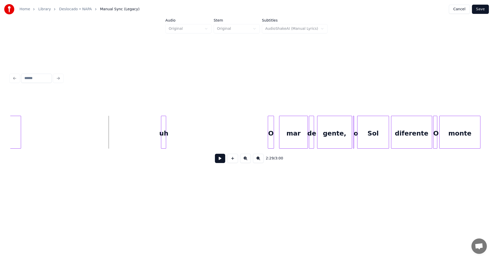
scroll to position [0, 7546]
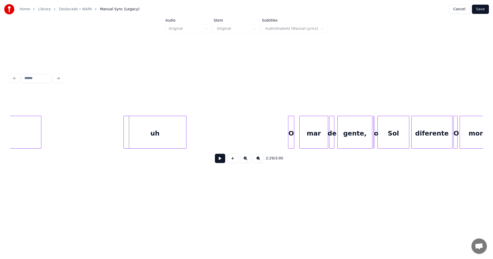
click at [124, 135] on div at bounding box center [125, 132] width 2 height 32
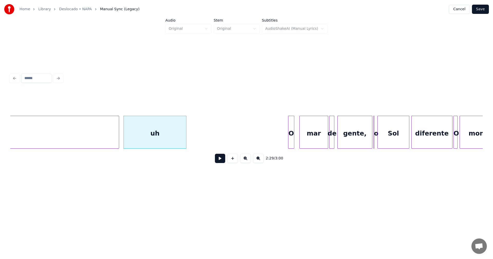
click at [118, 138] on div at bounding box center [118, 132] width 2 height 32
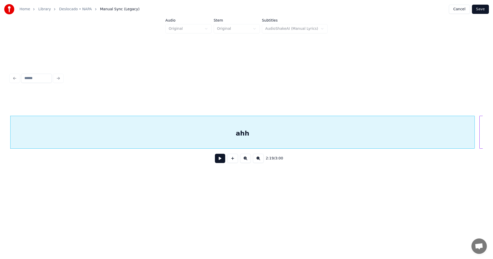
click at [197, 122] on div "ahh" at bounding box center [243, 133] width 464 height 35
click at [192, 100] on input "***" at bounding box center [196, 102] width 39 height 9
type input "****"
click at [218, 158] on button at bounding box center [220, 158] width 10 height 9
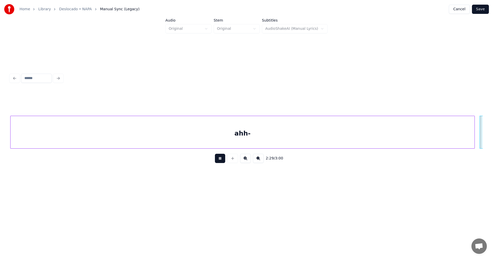
scroll to position [0, 7663]
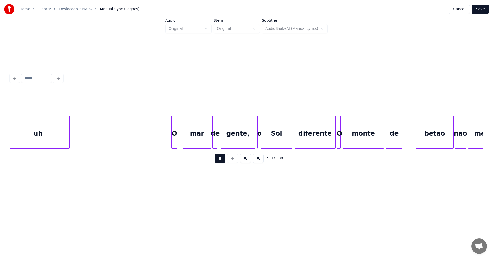
click at [220, 160] on button at bounding box center [220, 158] width 10 height 9
click at [94, 134] on div at bounding box center [94, 132] width 2 height 32
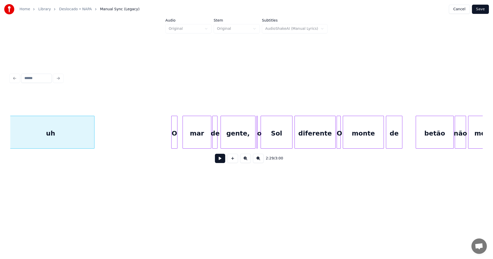
scroll to position [0, 7659]
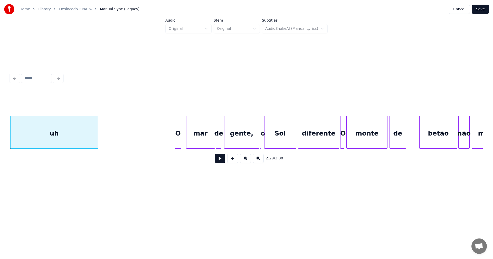
click at [74, 137] on div "uh" at bounding box center [54, 133] width 87 height 35
click at [209, 101] on input "**" at bounding box center [196, 102] width 39 height 9
type input "***"
click at [218, 162] on button at bounding box center [220, 158] width 10 height 9
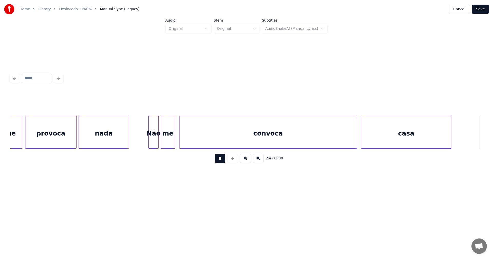
scroll to position [0, 8606]
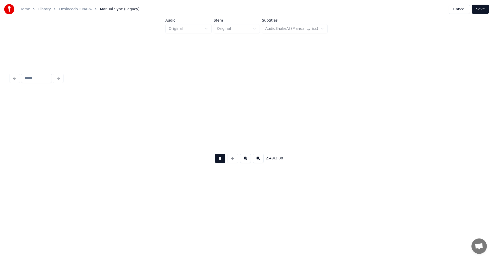
click at [218, 162] on button at bounding box center [220, 158] width 10 height 9
click at [484, 12] on button "Save" at bounding box center [480, 9] width 17 height 9
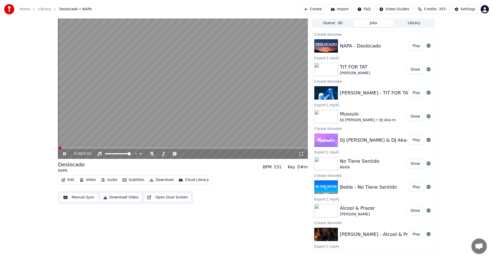
click at [64, 154] on icon at bounding box center [68, 154] width 12 height 4
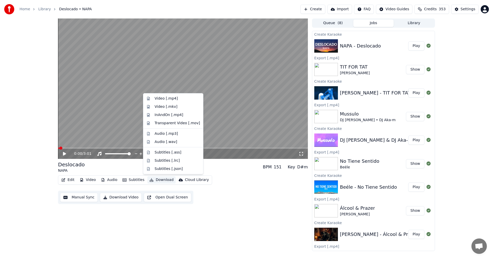
click at [157, 179] on button "Download" at bounding box center [161, 179] width 28 height 7
click at [160, 100] on div "Video [.mp4]" at bounding box center [166, 98] width 23 height 5
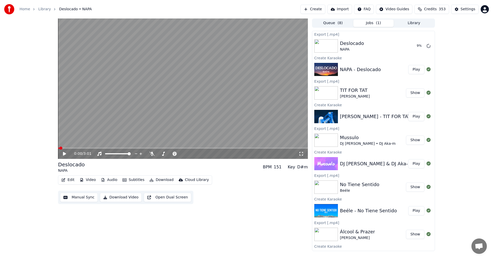
click at [325, 11] on button "Create" at bounding box center [313, 9] width 25 height 9
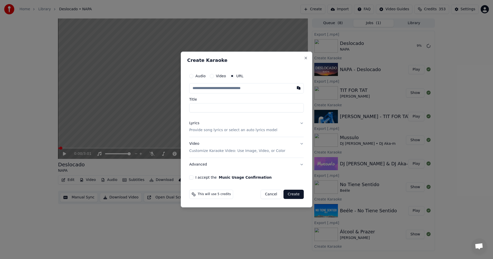
click at [278, 88] on input "text" at bounding box center [246, 88] width 115 height 10
type input "**********"
drag, startPoint x: 237, startPoint y: 108, endPoint x: 176, endPoint y: 108, distance: 60.6
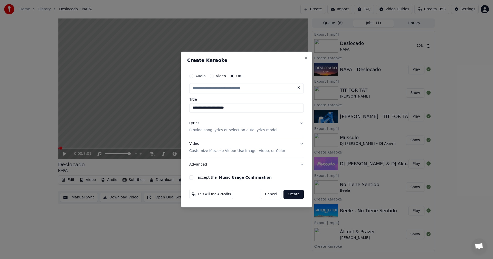
click at [176, 108] on body "Home Library Deslocado • NAPA Create Import FAQ Video Guides Credits 353 Settin…" at bounding box center [246, 129] width 493 height 259
click at [206, 128] on p "Provide song lyrics or select an auto lyrics model" at bounding box center [233, 130] width 88 height 5
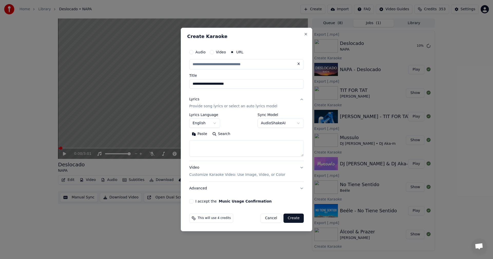
type input "**********"
click at [207, 143] on textarea at bounding box center [246, 149] width 115 height 16
paste textarea "**********"
type textarea "**********"
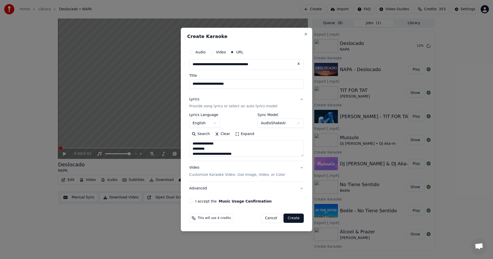
click at [192, 202] on button "I accept the Music Usage Confirmation" at bounding box center [191, 201] width 4 height 4
click at [298, 218] on button "Create" at bounding box center [294, 218] width 20 height 9
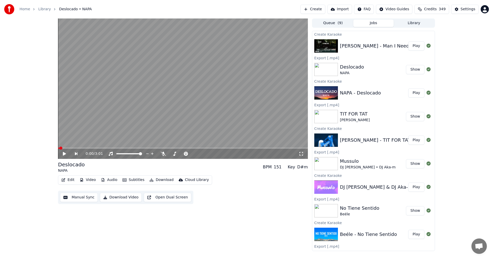
click at [414, 49] on button "Play" at bounding box center [416, 45] width 16 height 9
click at [64, 153] on icon at bounding box center [64, 153] width 3 height 3
click at [68, 179] on button "Edit" at bounding box center [67, 179] width 17 height 7
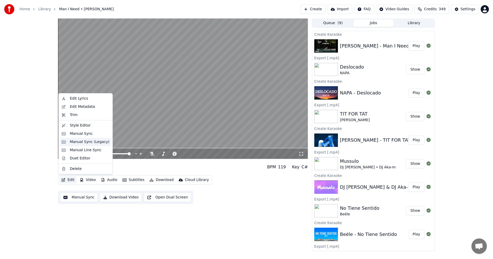
click at [86, 143] on div "Manual Sync (Legacy)" at bounding box center [90, 141] width 40 height 5
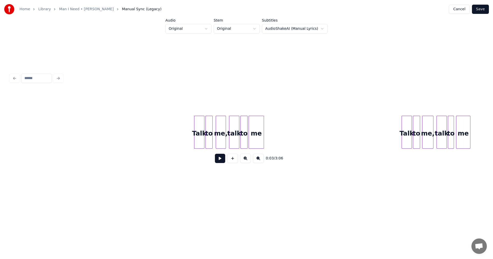
click at [217, 161] on button at bounding box center [220, 158] width 10 height 9
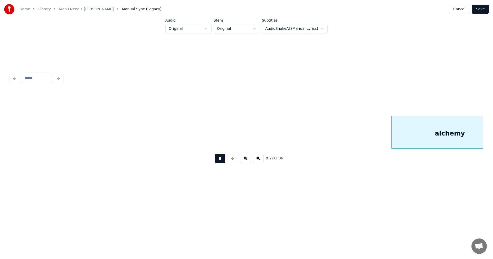
scroll to position [0, 1420]
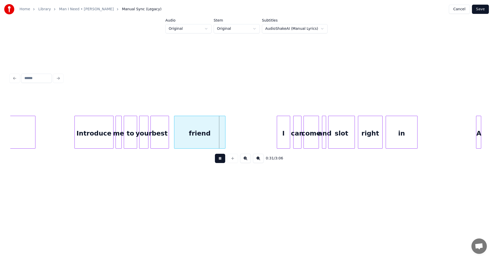
click at [219, 161] on button at bounding box center [220, 158] width 10 height 9
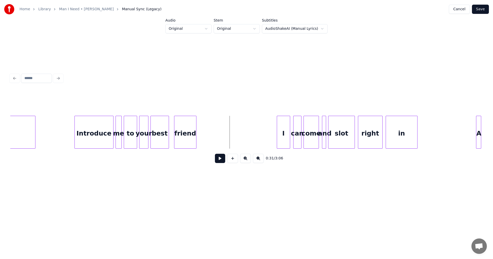
click at [195, 137] on div at bounding box center [196, 132] width 2 height 32
click at [220, 161] on button at bounding box center [220, 158] width 10 height 9
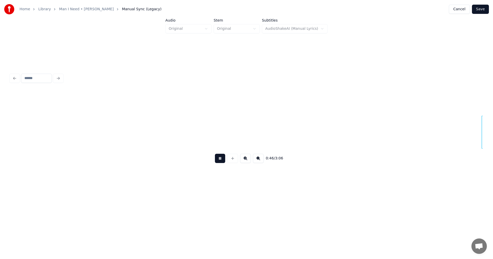
scroll to position [0, 2367]
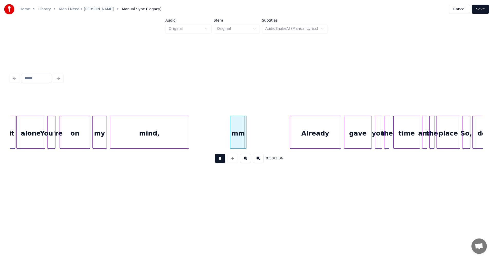
click at [220, 161] on button at bounding box center [220, 158] width 10 height 9
click at [222, 137] on div "mm" at bounding box center [225, 133] width 16 height 35
click at [224, 159] on button at bounding box center [220, 158] width 10 height 9
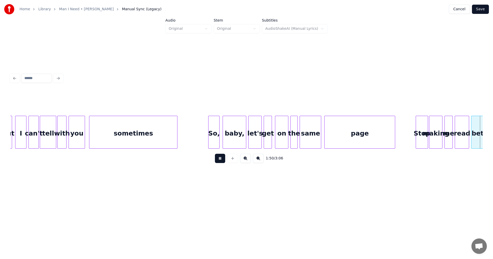
scroll to position [0, 5680]
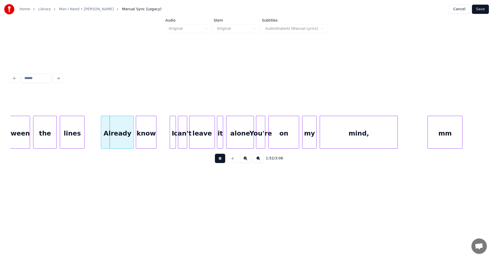
click at [218, 159] on button at bounding box center [220, 158] width 10 height 9
click at [109, 140] on div "Already" at bounding box center [106, 133] width 32 height 35
click at [132, 137] on div "know" at bounding box center [135, 133] width 20 height 35
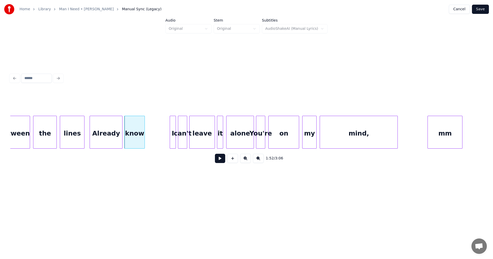
click at [76, 139] on div "lines" at bounding box center [72, 133] width 24 height 35
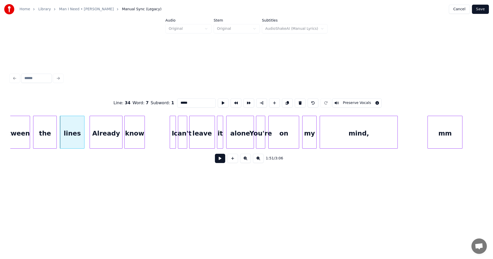
click at [222, 162] on button at bounding box center [220, 158] width 10 height 9
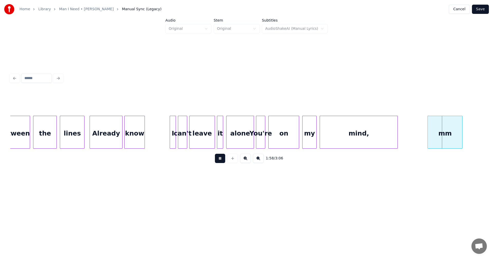
click at [222, 162] on button at bounding box center [220, 158] width 10 height 9
click at [454, 127] on div at bounding box center [454, 132] width 2 height 32
click at [442, 130] on div "mm" at bounding box center [435, 133] width 26 height 35
click at [221, 160] on button at bounding box center [220, 158] width 10 height 9
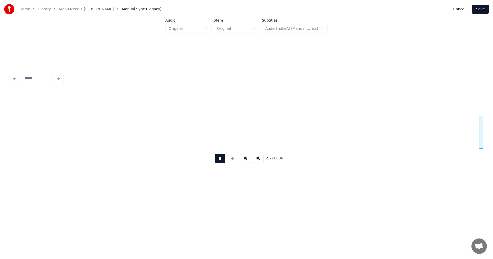
scroll to position [0, 7572]
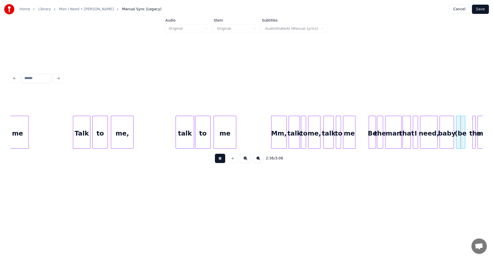
click at [221, 160] on button at bounding box center [220, 158] width 10 height 9
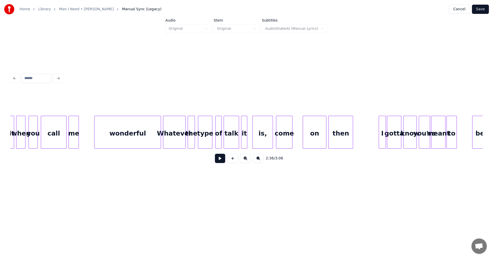
scroll to position [0, 6857]
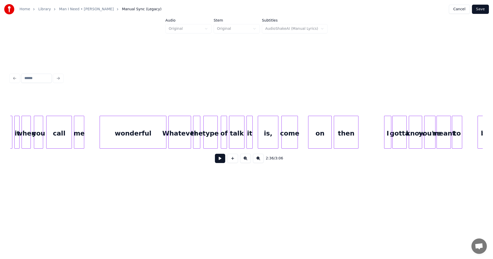
click at [223, 159] on button at bounding box center [220, 158] width 10 height 9
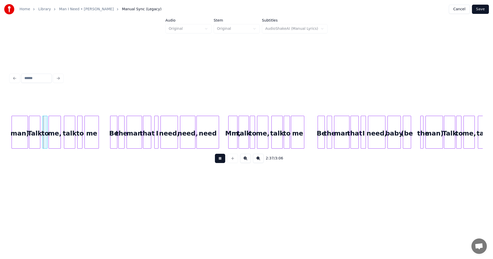
click at [223, 159] on button at bounding box center [220, 158] width 10 height 9
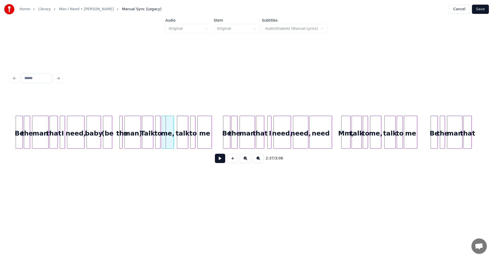
scroll to position [0, 7915]
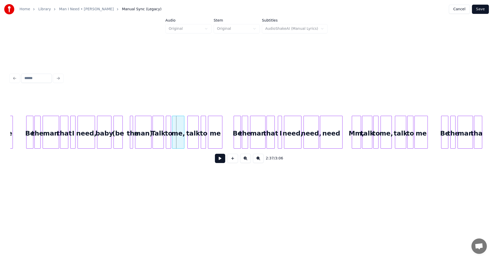
click at [144, 137] on div "man)" at bounding box center [143, 133] width 16 height 35
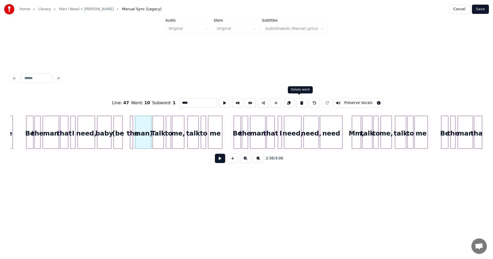
click at [297, 100] on button at bounding box center [301, 102] width 11 height 9
click at [297, 100] on button at bounding box center [300, 102] width 11 height 9
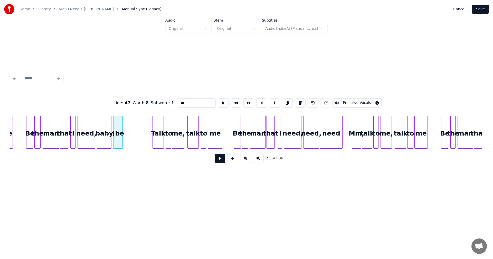
click at [297, 100] on button at bounding box center [300, 102] width 11 height 9
click at [89, 145] on div "need," at bounding box center [86, 133] width 17 height 35
type input "*****"
click at [217, 160] on button at bounding box center [220, 158] width 10 height 9
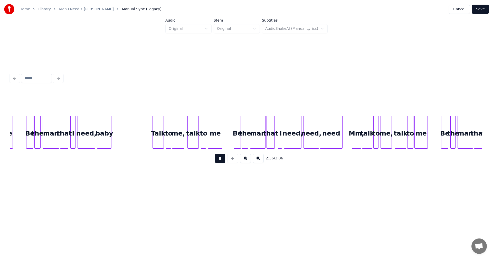
click at [217, 160] on button at bounding box center [220, 158] width 10 height 9
click at [140, 139] on div at bounding box center [140, 132] width 2 height 32
click at [216, 158] on button at bounding box center [220, 158] width 10 height 9
click at [219, 160] on button at bounding box center [220, 158] width 10 height 9
click at [348, 139] on div "Mm," at bounding box center [348, 133] width 9 height 35
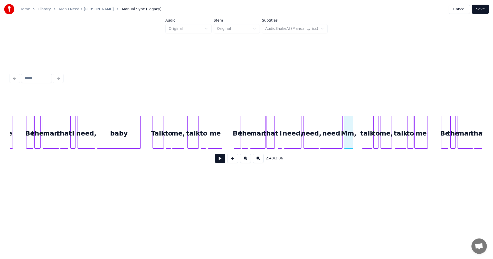
click at [329, 139] on div "need" at bounding box center [331, 133] width 22 height 35
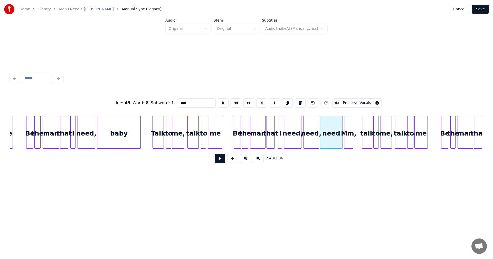
click at [218, 159] on button at bounding box center [220, 158] width 10 height 9
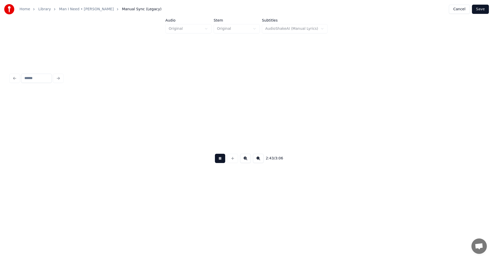
scroll to position [0, 8388]
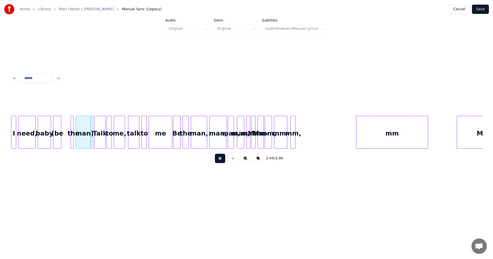
click at [218, 159] on button at bounding box center [220, 158] width 10 height 9
click at [85, 142] on div "man)" at bounding box center [84, 133] width 17 height 35
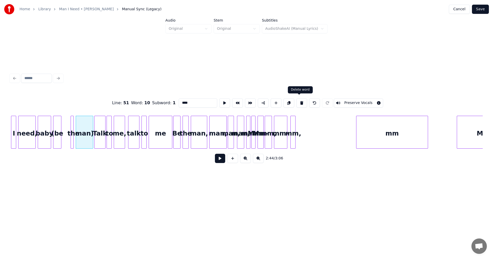
click at [297, 102] on button at bounding box center [301, 102] width 11 height 9
click at [297, 102] on button at bounding box center [300, 102] width 11 height 9
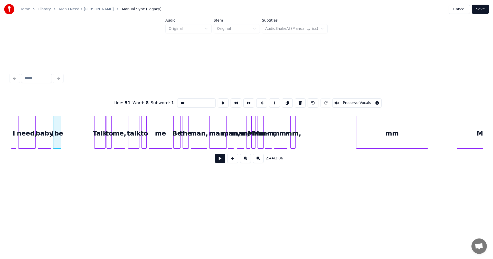
click at [297, 102] on button at bounding box center [300, 102] width 11 height 9
type input "****"
click at [72, 137] on div at bounding box center [71, 132] width 2 height 32
click at [222, 163] on button at bounding box center [220, 158] width 10 height 9
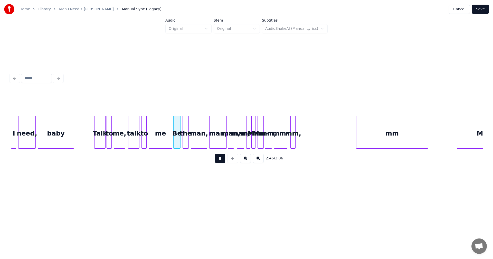
drag, startPoint x: 222, startPoint y: 163, endPoint x: 159, endPoint y: 139, distance: 67.7
click at [220, 163] on button at bounding box center [220, 158] width 10 height 9
click at [157, 138] on div at bounding box center [157, 132] width 2 height 32
click at [218, 160] on button at bounding box center [220, 158] width 10 height 9
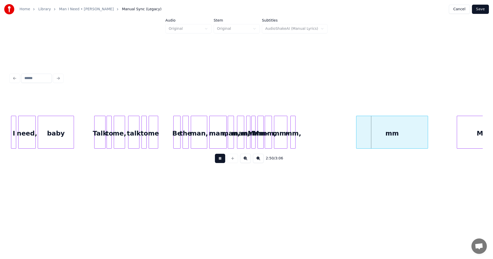
click at [218, 160] on button at bounding box center [220, 158] width 10 height 9
click at [291, 137] on div at bounding box center [292, 132] width 2 height 32
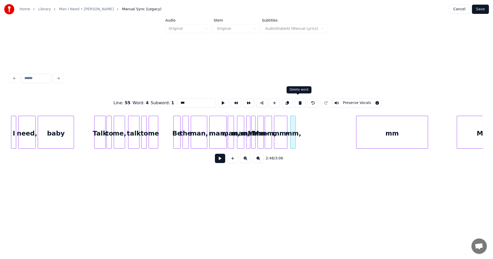
click at [298, 102] on button at bounding box center [300, 102] width 11 height 9
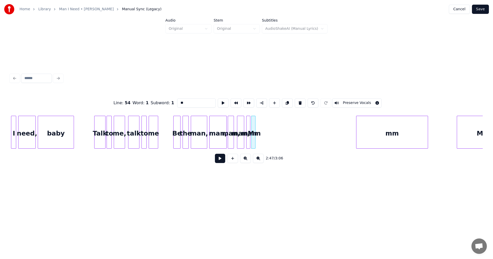
click at [298, 102] on button at bounding box center [300, 102] width 11 height 9
click at [228, 132] on div "man," at bounding box center [231, 133] width 6 height 35
click at [229, 132] on div at bounding box center [229, 132] width 2 height 32
click at [238, 132] on div at bounding box center [238, 132] width 2 height 32
click at [247, 131] on div at bounding box center [248, 132] width 2 height 32
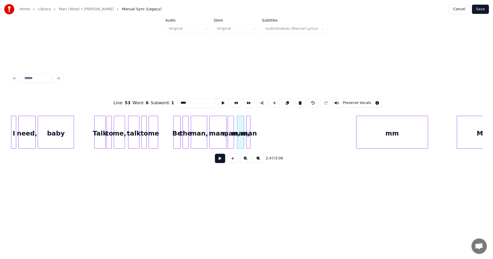
type input "***"
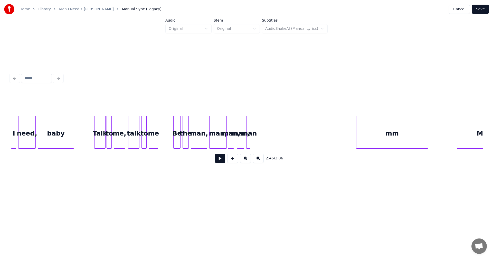
click at [223, 161] on button at bounding box center [220, 158] width 10 height 9
click at [271, 135] on div "man" at bounding box center [271, 133] width 5 height 35
click at [263, 138] on div "man," at bounding box center [259, 133] width 7 height 35
click at [244, 140] on div at bounding box center [244, 132] width 2 height 32
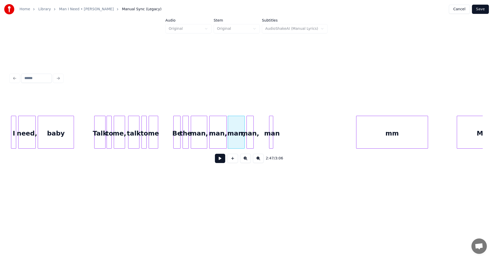
click at [251, 142] on div "man," at bounding box center [250, 133] width 7 height 35
click at [260, 141] on div at bounding box center [261, 132] width 2 height 32
click at [263, 142] on div at bounding box center [264, 132] width 2 height 32
click at [221, 161] on button at bounding box center [220, 158] width 10 height 9
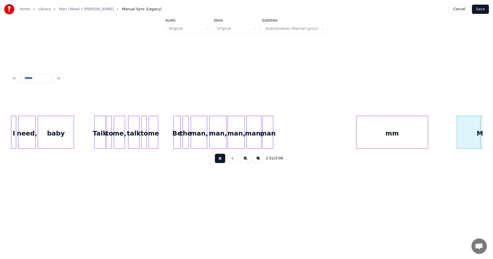
scroll to position [0, 8861]
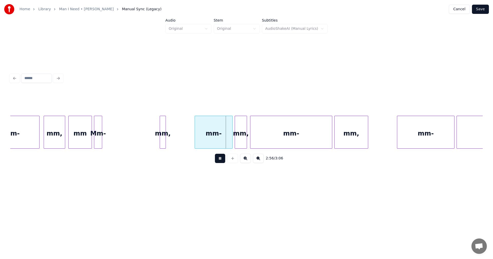
click at [221, 161] on button at bounding box center [220, 158] width 10 height 9
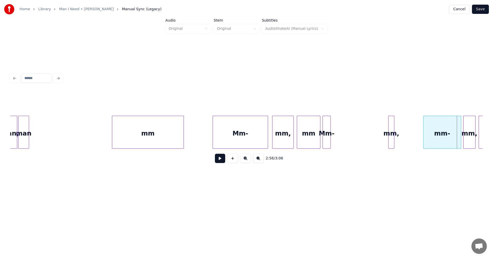
scroll to position [0, 8627]
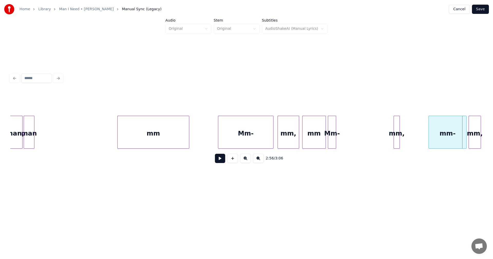
click at [163, 141] on div "mm" at bounding box center [153, 133] width 71 height 35
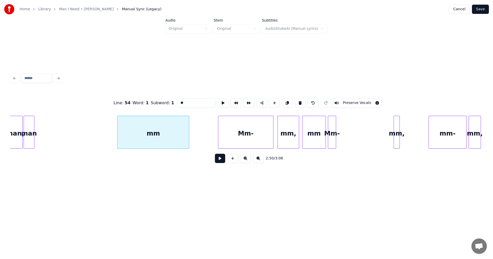
click at [219, 163] on button at bounding box center [220, 158] width 10 height 9
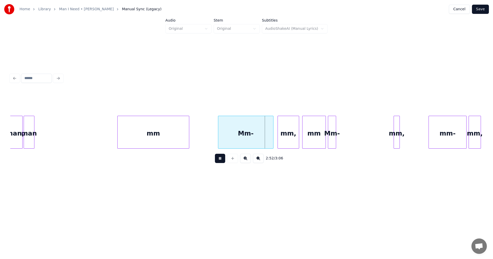
click at [219, 163] on button at bounding box center [220, 158] width 10 height 9
click at [257, 139] on div "Mm-" at bounding box center [245, 133] width 55 height 35
click at [399, 137] on div at bounding box center [399, 132] width 2 height 32
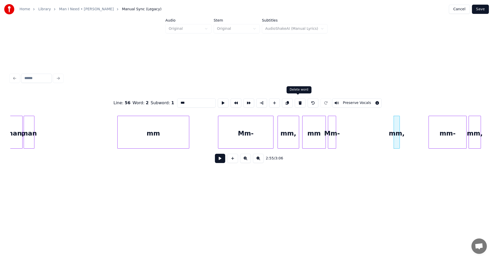
click at [301, 102] on button at bounding box center [300, 102] width 11 height 9
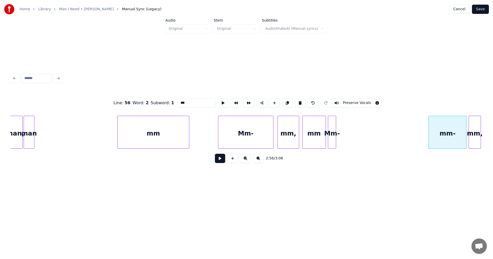
click at [331, 125] on div "Mm-" at bounding box center [332, 133] width 8 height 35
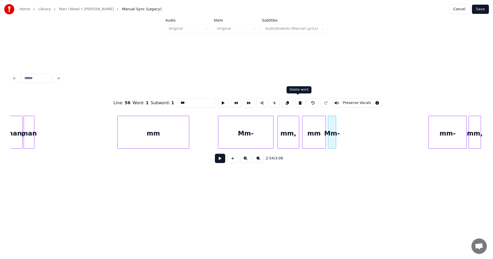
click at [295, 104] on button at bounding box center [300, 102] width 11 height 9
click at [295, 103] on button at bounding box center [300, 102] width 11 height 9
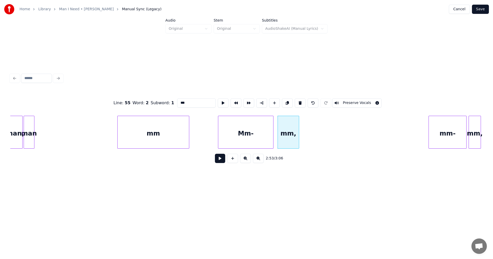
click at [295, 103] on button at bounding box center [300, 102] width 11 height 9
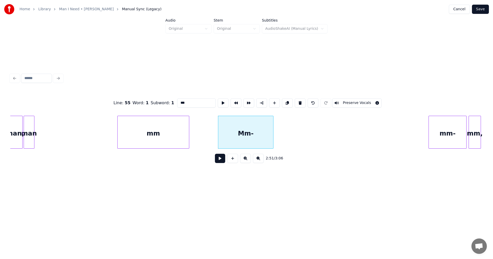
click at [198, 102] on input "***" at bounding box center [196, 102] width 39 height 9
drag, startPoint x: 189, startPoint y: 103, endPoint x: 130, endPoint y: 84, distance: 61.1
click at [142, 98] on div "Line : 55 Word : 1 Subword : 1 ** Preserve Vocals" at bounding box center [246, 103] width 473 height 26
click at [161, 132] on div "mm" at bounding box center [153, 133] width 71 height 35
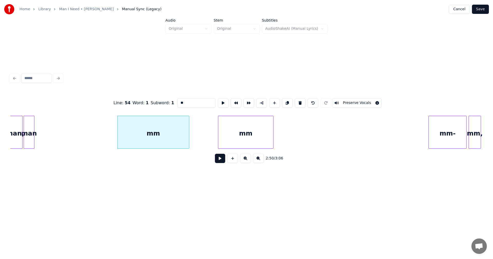
type input "**"
click at [217, 160] on button at bounding box center [220, 158] width 10 height 9
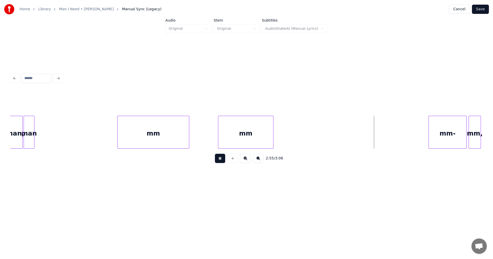
click at [218, 160] on button at bounding box center [220, 158] width 10 height 9
click at [383, 131] on div at bounding box center [384, 132] width 2 height 32
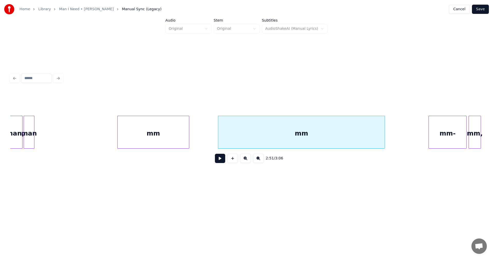
click at [213, 160] on div "2:51 / 3:06" at bounding box center [246, 158] width 464 height 11
click at [218, 160] on button at bounding box center [220, 158] width 10 height 9
click at [219, 161] on button at bounding box center [220, 158] width 10 height 9
click at [152, 128] on div "mm" at bounding box center [153, 133] width 71 height 35
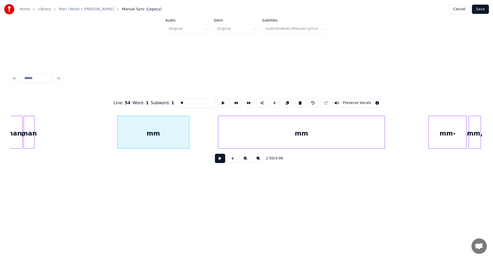
click at [196, 104] on input "**" at bounding box center [196, 102] width 39 height 9
drag, startPoint x: 182, startPoint y: 102, endPoint x: 172, endPoint y: 101, distance: 9.8
click at [172, 101] on div "Line : 54 Word : 1 Subword : 1 *** Preserve Vocals" at bounding box center [246, 103] width 473 height 26
type input "***"
click at [217, 161] on button at bounding box center [220, 158] width 10 height 9
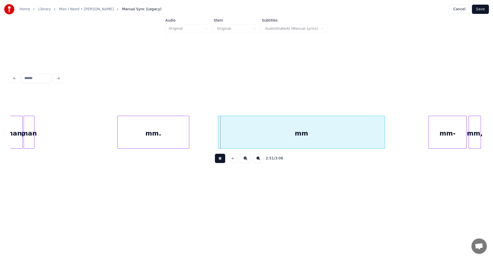
click at [218, 161] on button at bounding box center [220, 158] width 10 height 9
click at [172, 136] on div "mm." at bounding box center [153, 133] width 71 height 35
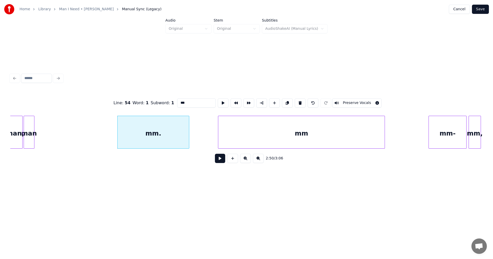
click at [194, 105] on input "***" at bounding box center [196, 102] width 39 height 9
click at [243, 137] on div "mm" at bounding box center [301, 133] width 166 height 35
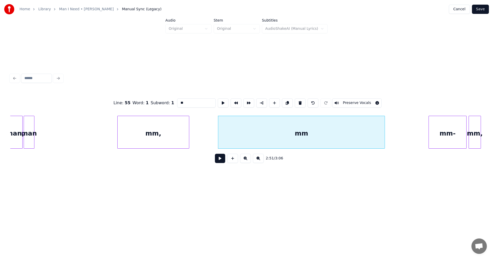
type input "**"
click at [215, 160] on button at bounding box center [220, 158] width 10 height 9
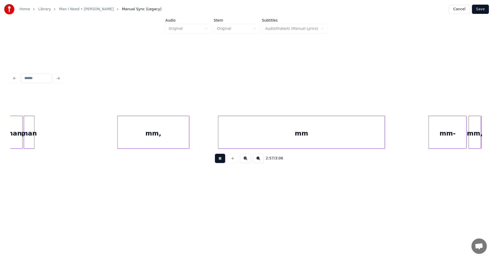
scroll to position [0, 9100]
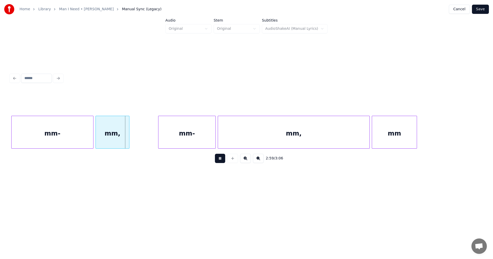
click at [219, 161] on button at bounding box center [220, 158] width 10 height 9
click at [461, 148] on div "mm- mm, mm- mm, mm" at bounding box center [246, 132] width 473 height 33
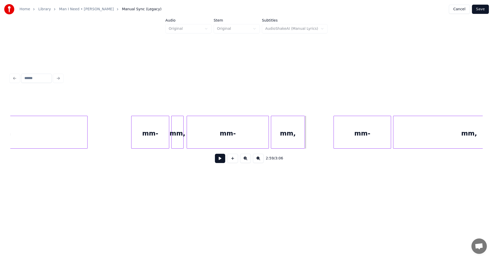
scroll to position [0, 8855]
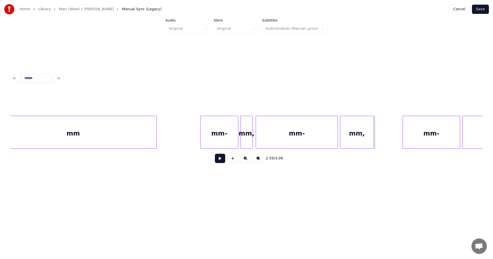
click at [368, 132] on div "mm," at bounding box center [356, 133] width 33 height 35
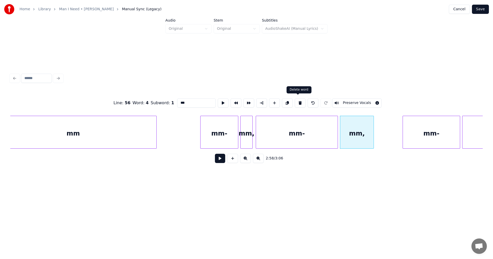
click at [296, 102] on button at bounding box center [300, 102] width 11 height 9
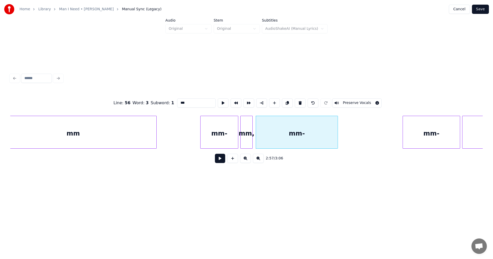
click at [296, 102] on button at bounding box center [300, 102] width 11 height 9
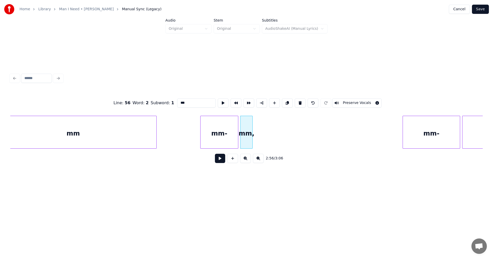
click at [296, 102] on button at bounding box center [300, 102] width 11 height 9
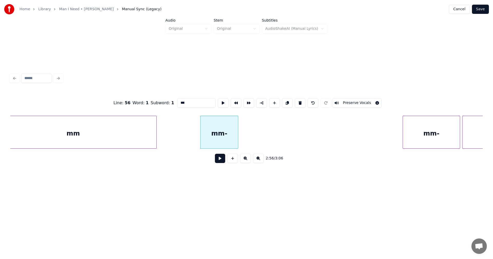
click at [198, 102] on input "***" at bounding box center [196, 102] width 39 height 9
click at [122, 122] on div "mm" at bounding box center [73, 133] width 166 height 35
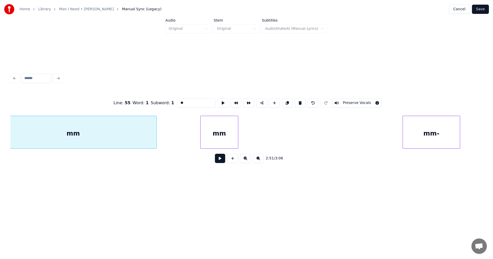
scroll to position [0, 8835]
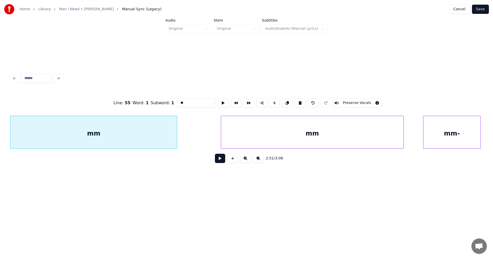
click at [402, 138] on div at bounding box center [403, 132] width 2 height 32
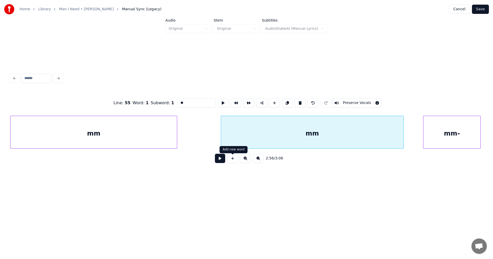
type input "**"
click at [215, 161] on button at bounding box center [220, 158] width 10 height 9
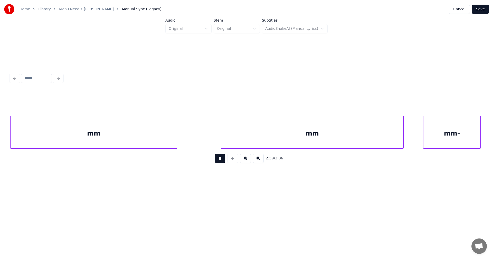
click at [222, 158] on button at bounding box center [220, 158] width 10 height 9
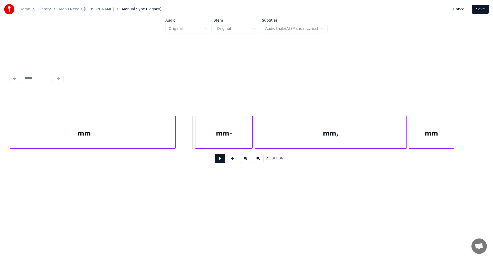
click at [436, 138] on div "mm" at bounding box center [431, 133] width 45 height 35
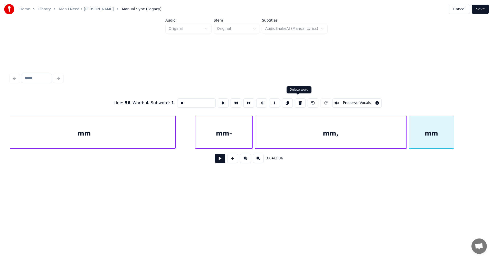
click at [301, 100] on button at bounding box center [300, 102] width 11 height 9
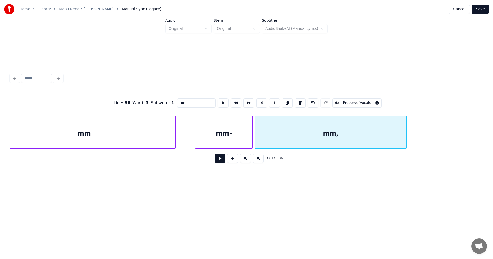
click at [301, 100] on button at bounding box center [300, 102] width 11 height 9
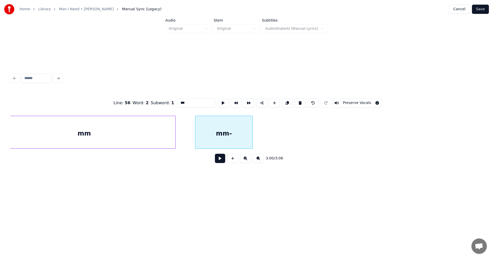
click at [236, 128] on div "mm-" at bounding box center [223, 133] width 57 height 35
click at [195, 101] on input "***" at bounding box center [196, 102] width 39 height 9
click at [130, 143] on div "mm" at bounding box center [84, 133] width 182 height 35
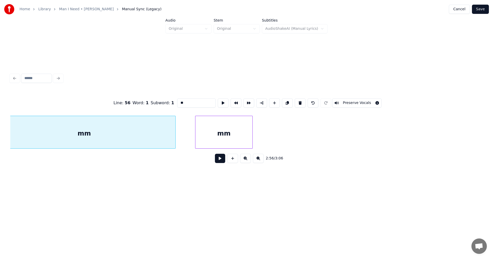
scroll to position [0, 9045]
click at [254, 137] on div "mm" at bounding box center [241, 133] width 57 height 35
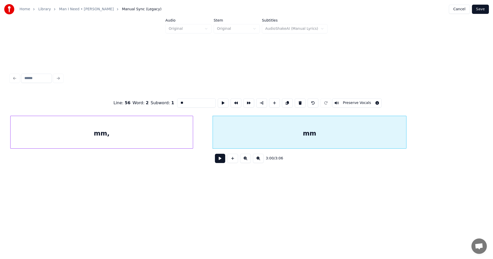
click at [406, 134] on div at bounding box center [406, 132] width 2 height 32
type input "**"
click at [223, 159] on button at bounding box center [220, 158] width 10 height 9
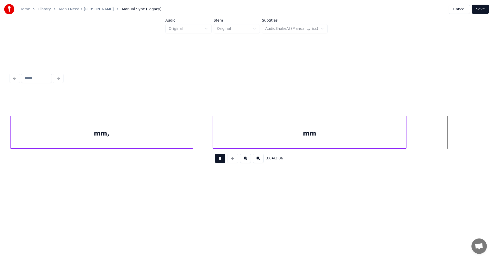
click at [223, 160] on button at bounding box center [220, 158] width 10 height 9
click at [444, 135] on div at bounding box center [444, 132] width 2 height 32
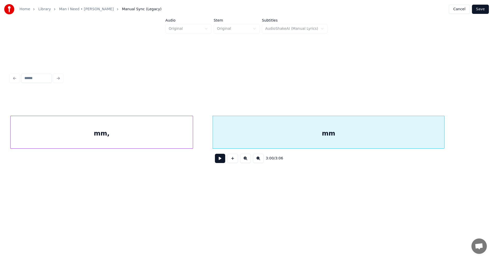
click at [487, 11] on button "Save" at bounding box center [480, 9] width 17 height 9
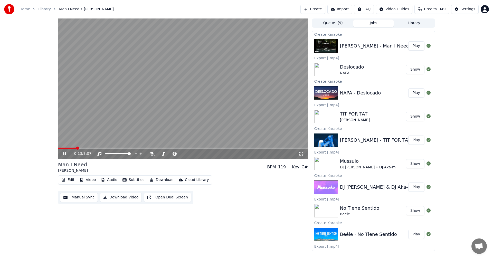
click at [65, 154] on icon at bounding box center [68, 154] width 12 height 4
click at [166, 181] on button "Download" at bounding box center [161, 179] width 28 height 7
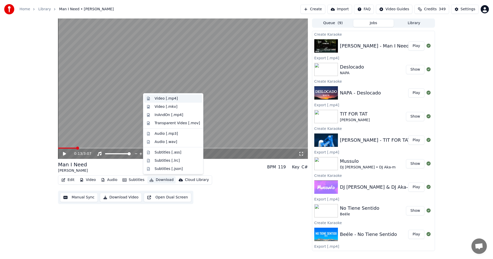
click at [168, 100] on div "Video [.mp4]" at bounding box center [166, 98] width 23 height 5
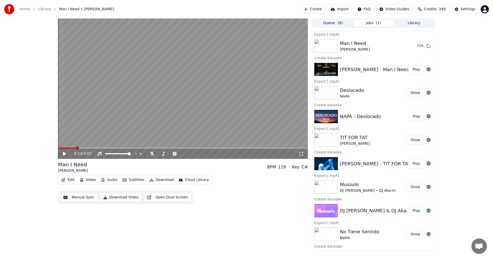
click at [323, 8] on button "Create" at bounding box center [313, 9] width 25 height 9
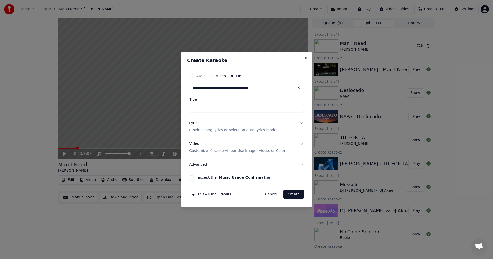
type input "**********"
drag, startPoint x: 232, startPoint y: 107, endPoint x: 269, endPoint y: 108, distance: 37.0
click at [269, 108] on input "**********" at bounding box center [246, 107] width 115 height 9
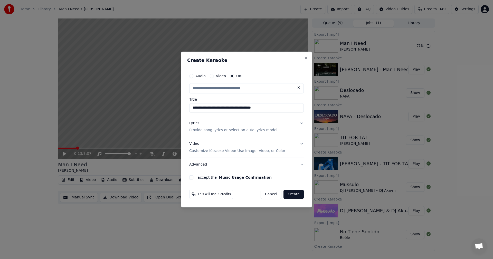
type input "**********"
drag, startPoint x: 258, startPoint y: 108, endPoint x: 150, endPoint y: 104, distance: 108.2
click at [150, 104] on body "Home Library Man I Need • Olivia Dean Create Import FAQ Video Guides Credits 34…" at bounding box center [246, 129] width 493 height 259
click at [230, 108] on input "**********" at bounding box center [246, 107] width 115 height 9
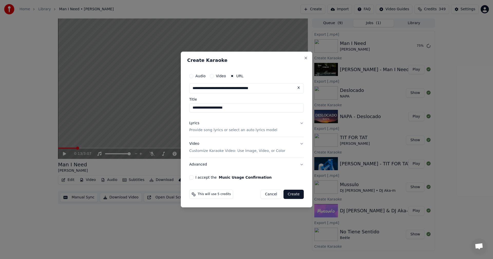
drag, startPoint x: 234, startPoint y: 106, endPoint x: 165, endPoint y: 105, distance: 69.4
click at [165, 105] on body "Home Library Man I Need • Olivia Dean Create Import FAQ Video Guides Credits 34…" at bounding box center [246, 129] width 493 height 259
type input "**********"
click at [212, 133] on button "Lyrics Provide song lyrics or select an auto lyrics model" at bounding box center [246, 127] width 115 height 21
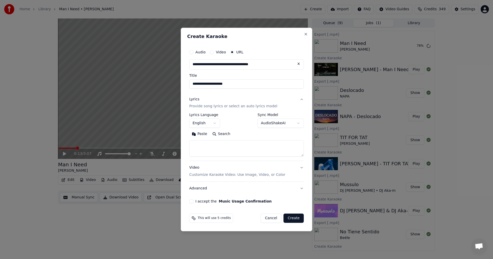
click at [209, 143] on textarea at bounding box center [246, 149] width 115 height 16
paste textarea "**********"
type textarea "**********"
click at [215, 124] on button "English" at bounding box center [204, 123] width 31 height 9
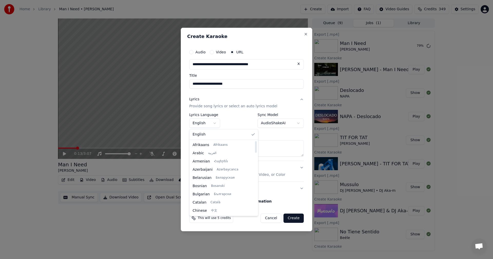
scroll to position [312, 0]
select select "**"
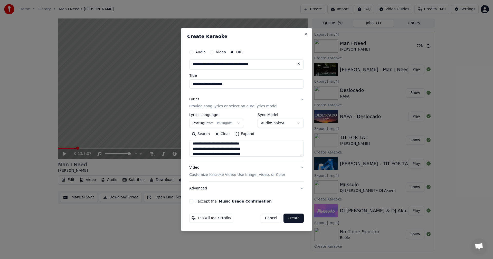
click at [193, 202] on button "I accept the Music Usage Confirmation" at bounding box center [191, 201] width 4 height 4
click at [292, 220] on button "Create" at bounding box center [294, 218] width 20 height 9
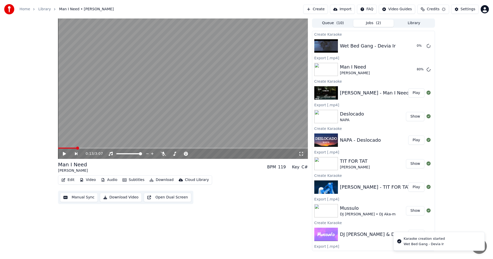
scroll to position [0, 0]
